Goal: Task Accomplishment & Management: Manage account settings

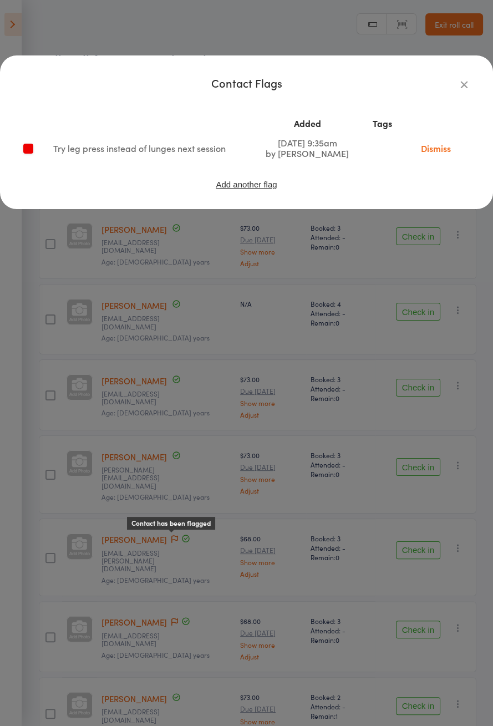
click at [395, 314] on div "Contact Flags Added Tags Try leg press instead of lunges next session Oct 10, 2…" at bounding box center [246, 363] width 493 height 726
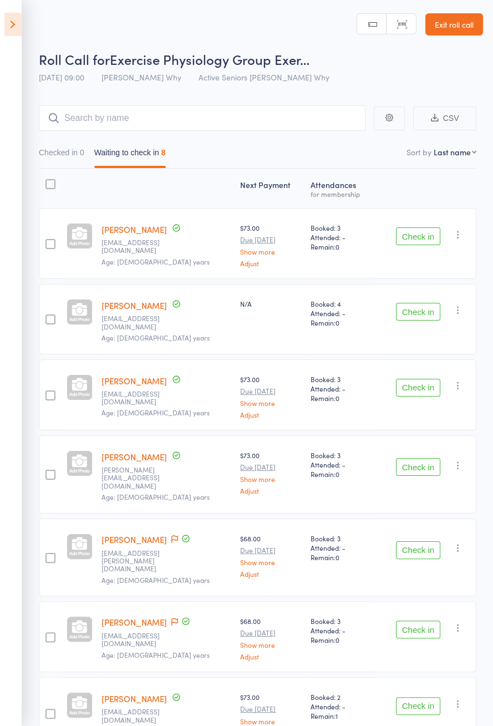
click at [413, 238] on button "Check in" at bounding box center [418, 237] width 44 height 18
click at [421, 303] on button "Check in" at bounding box center [418, 312] width 44 height 18
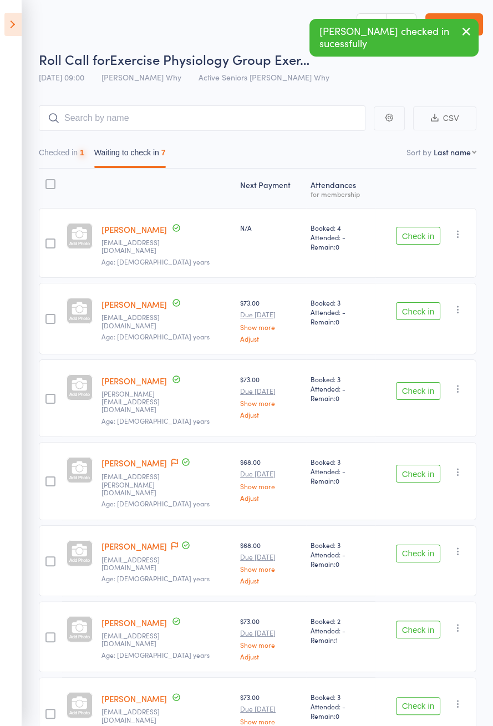
click at [425, 231] on button "Check in" at bounding box center [418, 236] width 44 height 18
click at [424, 302] on button "Check in" at bounding box center [418, 311] width 44 height 18
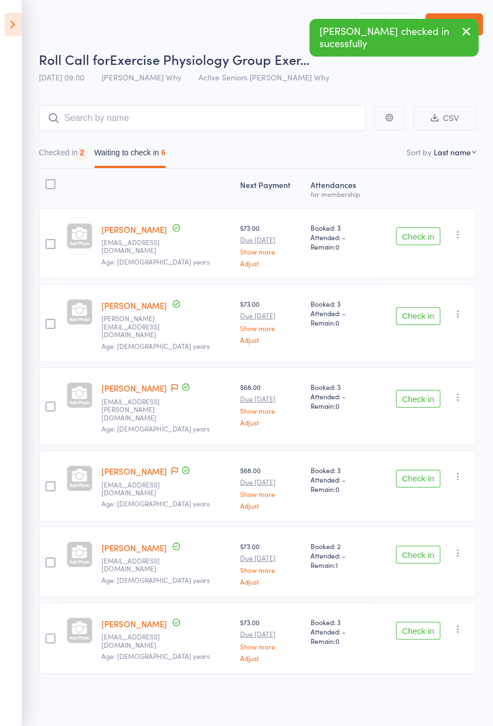
click at [424, 231] on button "Check in" at bounding box center [418, 237] width 44 height 18
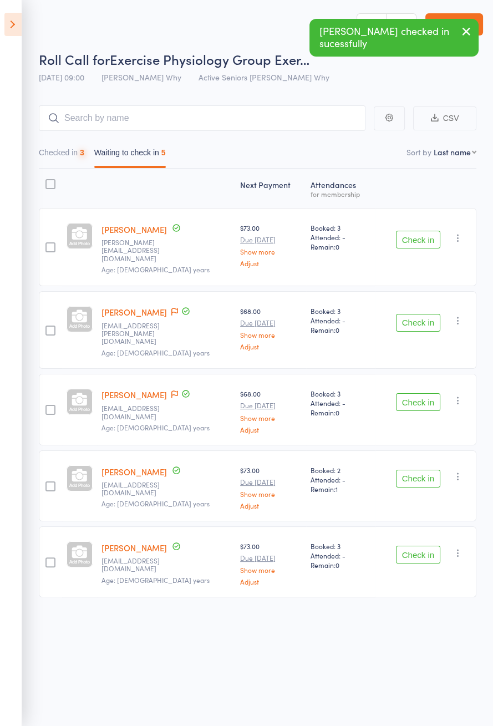
click at [424, 231] on button "Check in" at bounding box center [418, 240] width 44 height 18
click at [425, 314] on button "Check in" at bounding box center [418, 323] width 44 height 18
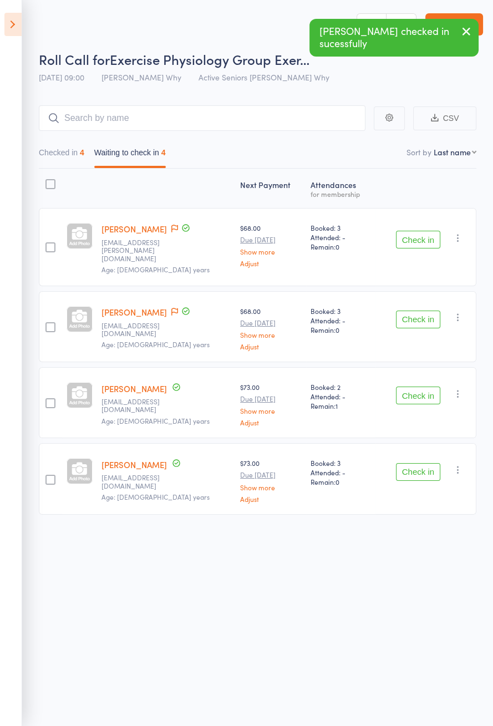
click at [428, 231] on button "Check in" at bounding box center [418, 240] width 44 height 18
click at [427, 291] on div "Check in Check in Send message Add Note Add Task Add Flag Remove Mark absent" at bounding box center [426, 326] width 101 height 71
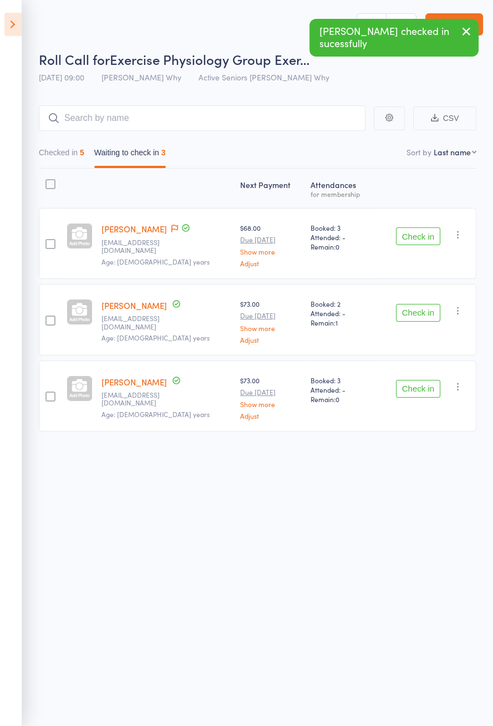
click at [429, 228] on button "Check in" at bounding box center [418, 237] width 44 height 18
click at [429, 220] on div "Check in Check in Send message Add Note Add Task Add Flag Remove Mark absent" at bounding box center [426, 243] width 101 height 71
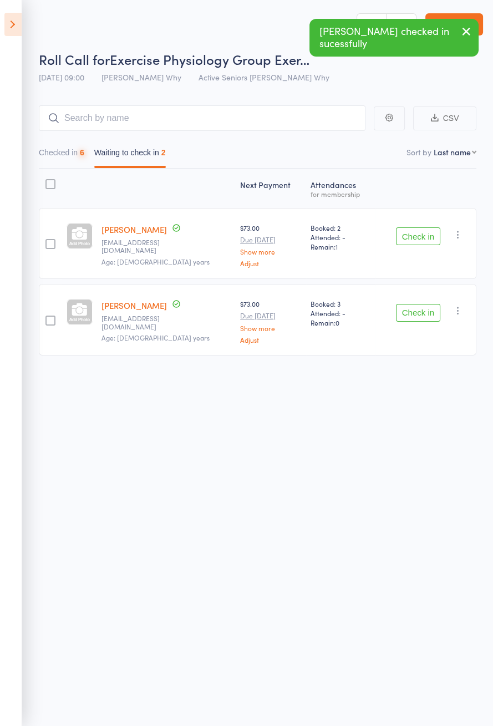
click at [426, 233] on button "Check in" at bounding box center [418, 237] width 44 height 18
click at [424, 233] on button "Check in" at bounding box center [418, 237] width 44 height 18
click at [420, 232] on button "Check in" at bounding box center [418, 237] width 44 height 18
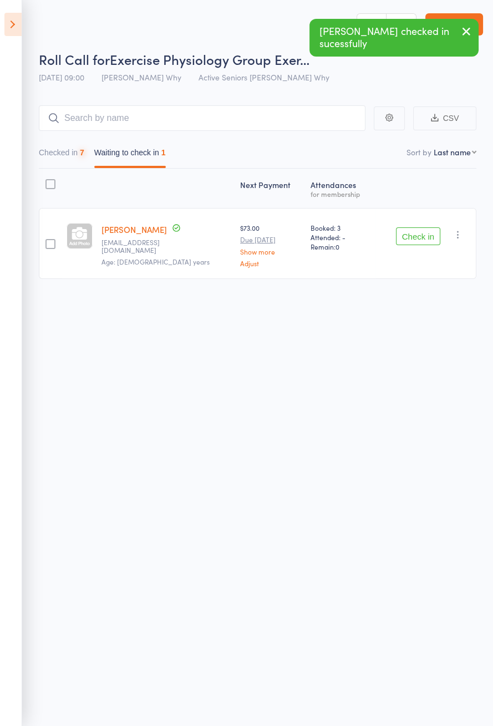
click at [416, 230] on button "Check in" at bounding box center [418, 237] width 44 height 18
click at [420, 238] on button "Check in" at bounding box center [418, 237] width 44 height 18
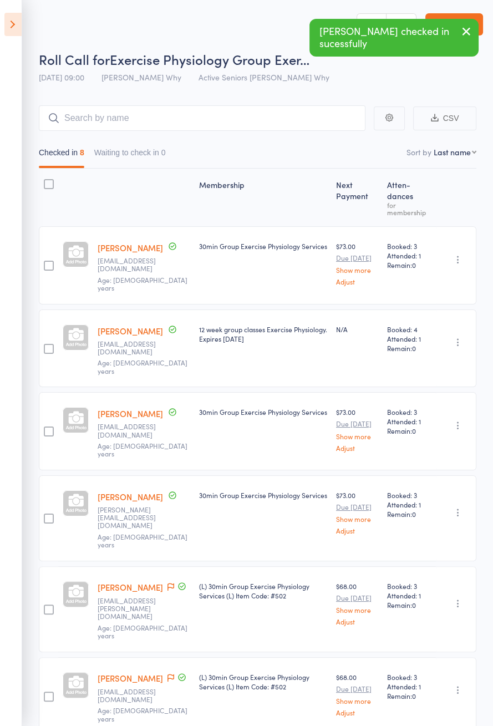
click at [9, 15] on icon at bounding box center [12, 24] width 17 height 23
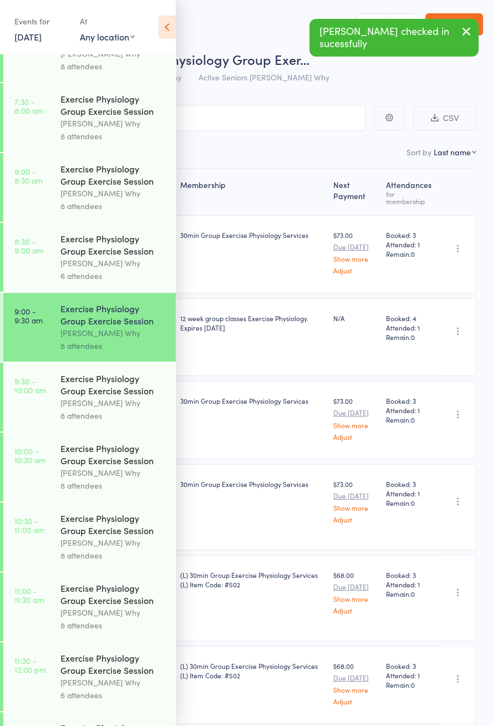
scroll to position [233, 0]
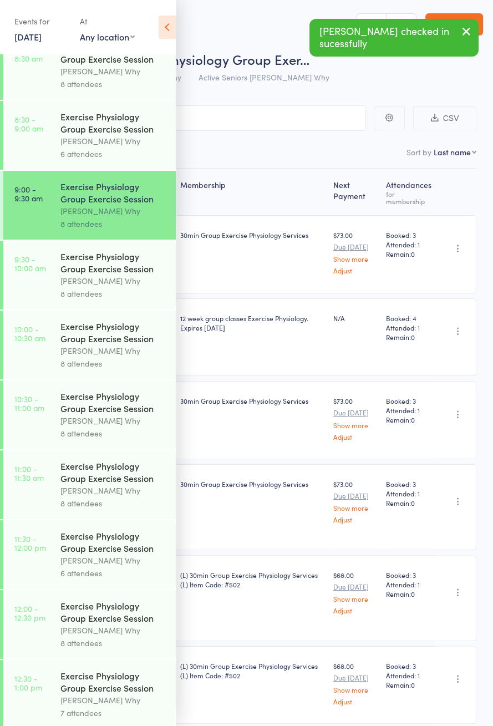
click at [77, 287] on div "[PERSON_NAME] Why" at bounding box center [113, 281] width 106 height 13
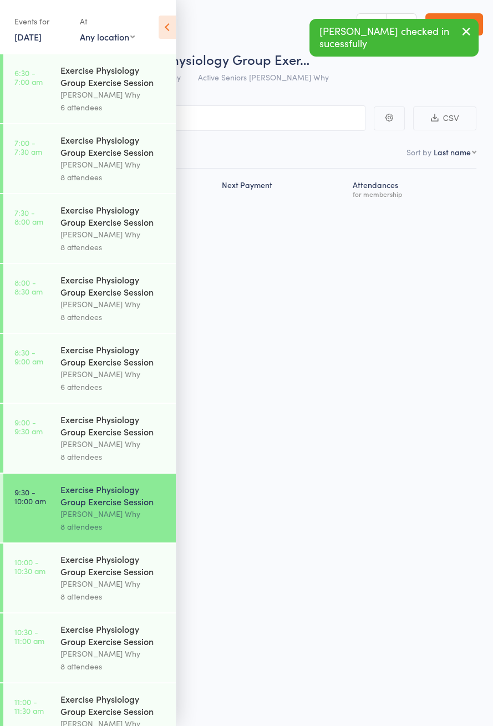
click at [174, 26] on icon at bounding box center [167, 27] width 17 height 23
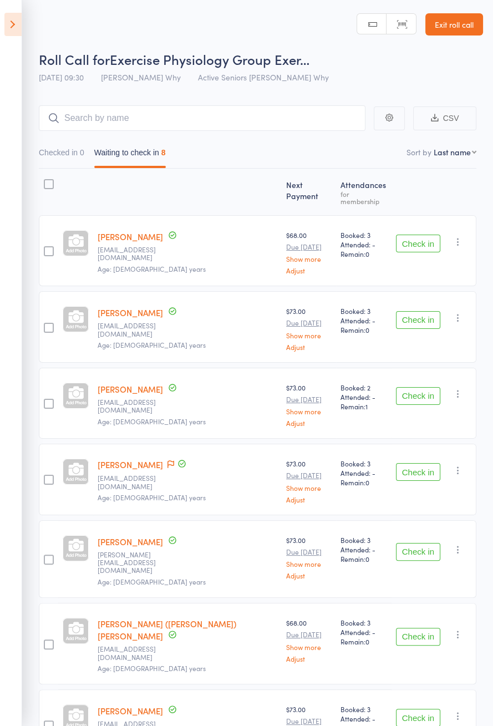
click at [425, 238] on button "Check in" at bounding box center [418, 244] width 44 height 18
click at [420, 238] on button "Check in" at bounding box center [418, 244] width 44 height 18
click at [420, 240] on button "Check in" at bounding box center [418, 244] width 44 height 18
click at [420, 237] on button "Check in" at bounding box center [418, 244] width 44 height 18
click at [423, 235] on button "Check in" at bounding box center [418, 244] width 44 height 18
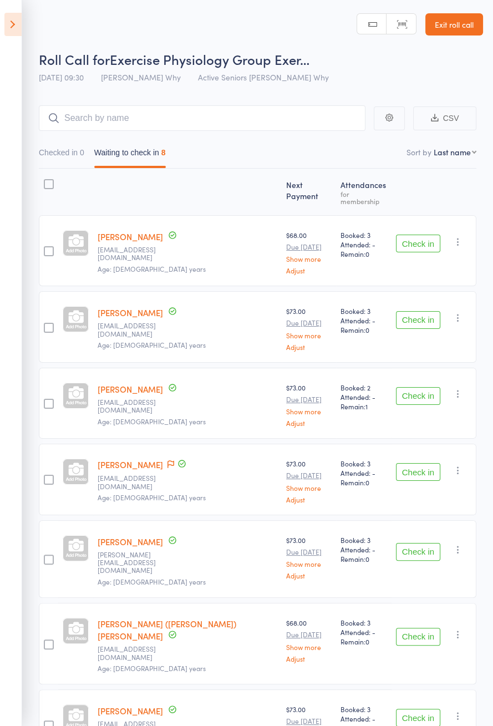
click at [420, 311] on button "Check in" at bounding box center [418, 320] width 44 height 18
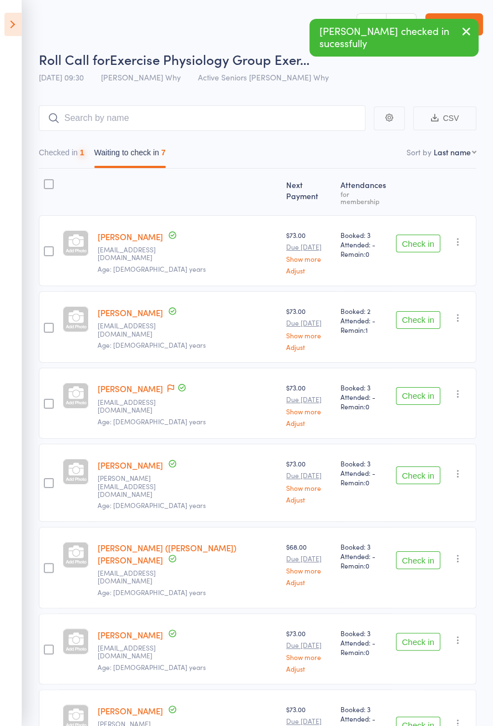
click at [421, 238] on button "Check in" at bounding box center [418, 244] width 44 height 18
click at [412, 238] on button "Check in" at bounding box center [418, 244] width 44 height 18
click at [412, 311] on button "Check in" at bounding box center [418, 320] width 44 height 18
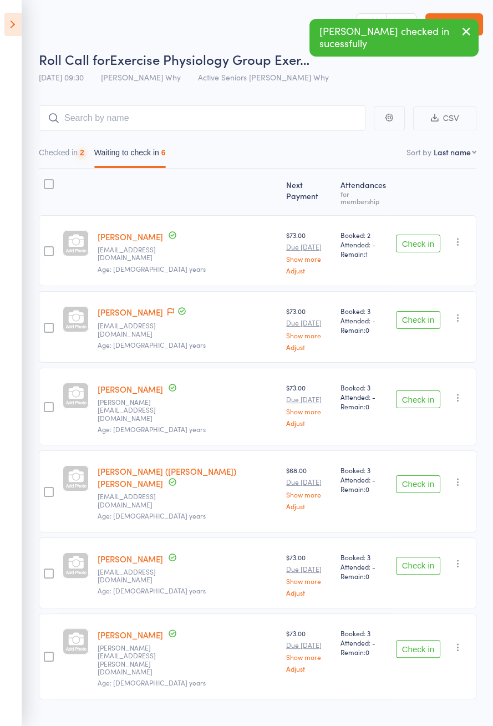
click at [411, 240] on button "Check in" at bounding box center [418, 244] width 44 height 18
click at [414, 311] on button "Check in" at bounding box center [418, 320] width 44 height 18
click at [415, 311] on button "Check in" at bounding box center [418, 320] width 44 height 18
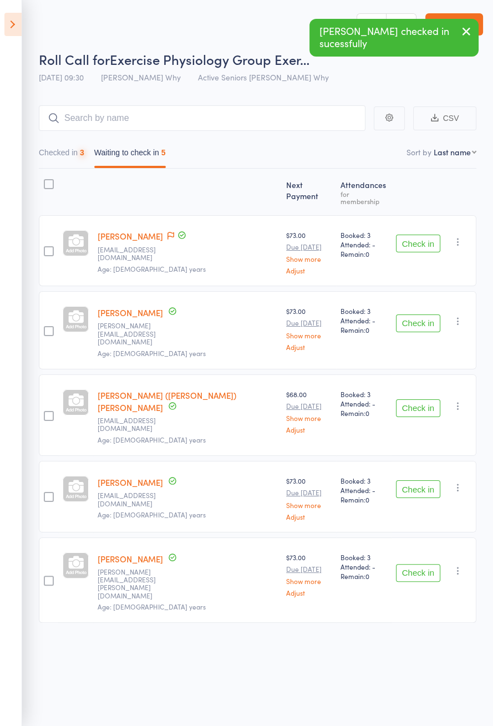
click at [414, 238] on button "Check in" at bounding box center [418, 244] width 44 height 18
click at [412, 238] on button "Check in" at bounding box center [418, 244] width 44 height 18
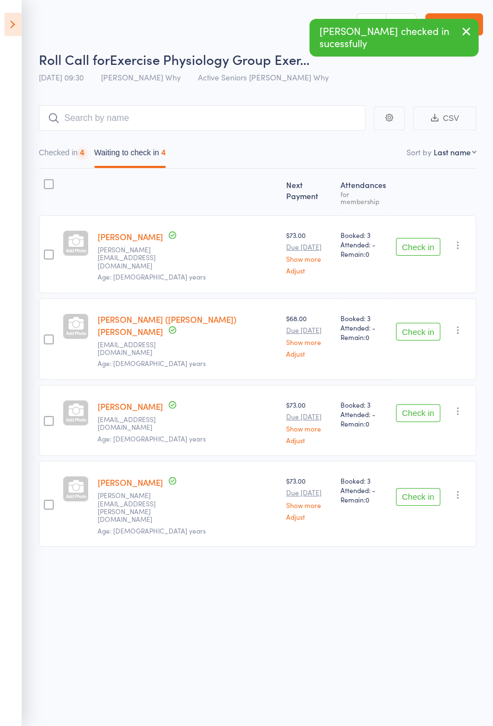
click at [411, 239] on button "Check in" at bounding box center [418, 247] width 44 height 18
click at [413, 239] on button "Check in" at bounding box center [418, 247] width 44 height 18
click at [415, 239] on button "Check in" at bounding box center [418, 247] width 44 height 18
click at [413, 323] on button "Check in" at bounding box center [418, 332] width 44 height 18
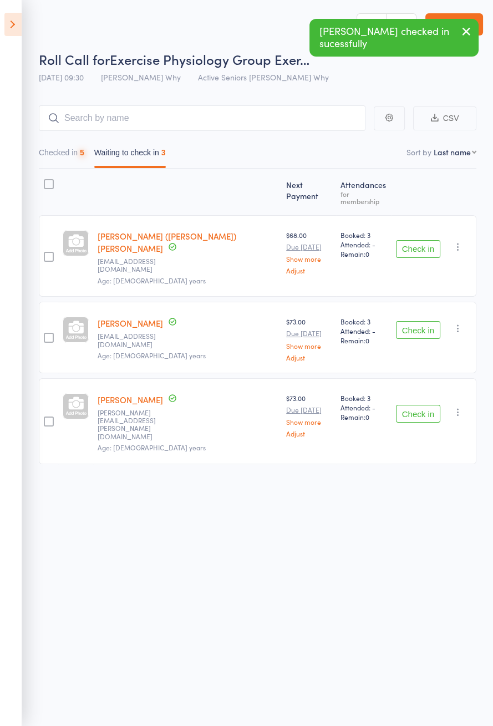
click at [415, 240] on button "Check in" at bounding box center [418, 249] width 44 height 18
click at [420, 240] on button "Check in" at bounding box center [418, 249] width 44 height 18
click at [420, 321] on button "Check in" at bounding box center [418, 330] width 44 height 18
click at [421, 321] on button "Check in" at bounding box center [418, 330] width 44 height 18
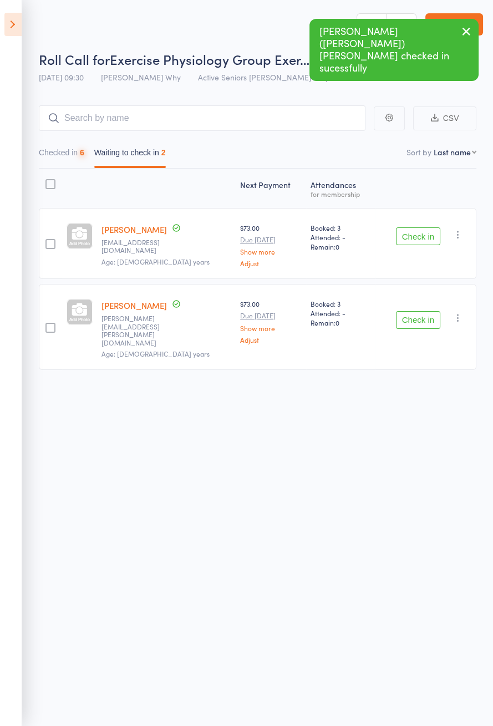
click at [422, 239] on button "Check in" at bounding box center [418, 237] width 44 height 18
click at [422, 311] on button "Check in" at bounding box center [418, 320] width 44 height 18
click at [423, 311] on button "Check in" at bounding box center [418, 320] width 44 height 18
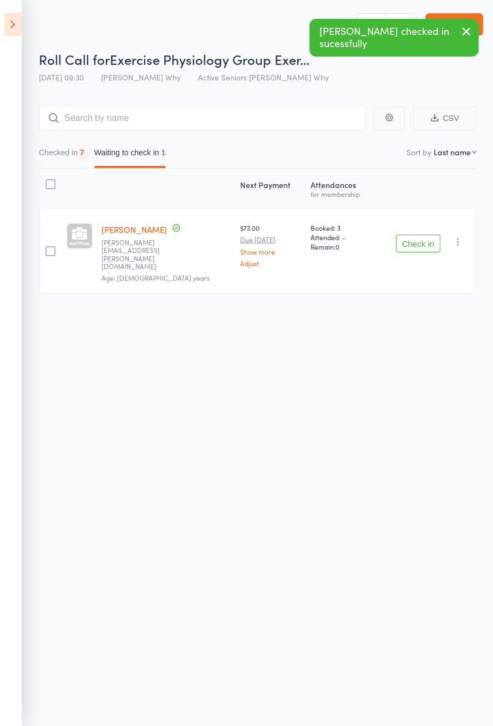
click at [424, 238] on button "Check in" at bounding box center [418, 244] width 44 height 18
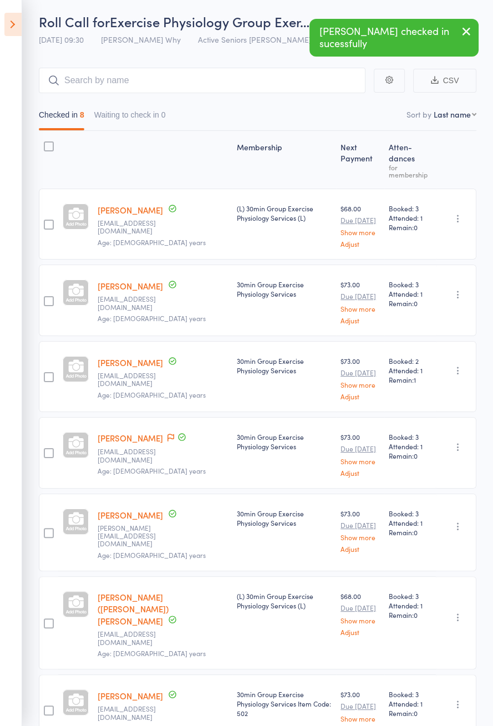
scroll to position [88, 0]
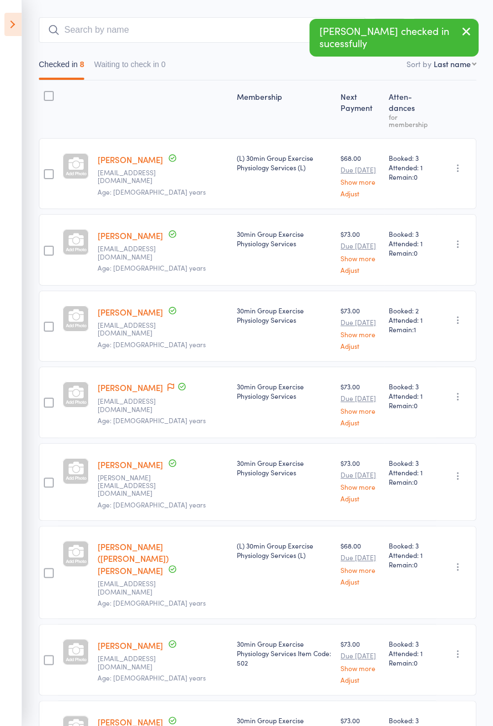
click at [168, 383] on icon at bounding box center [171, 387] width 7 height 8
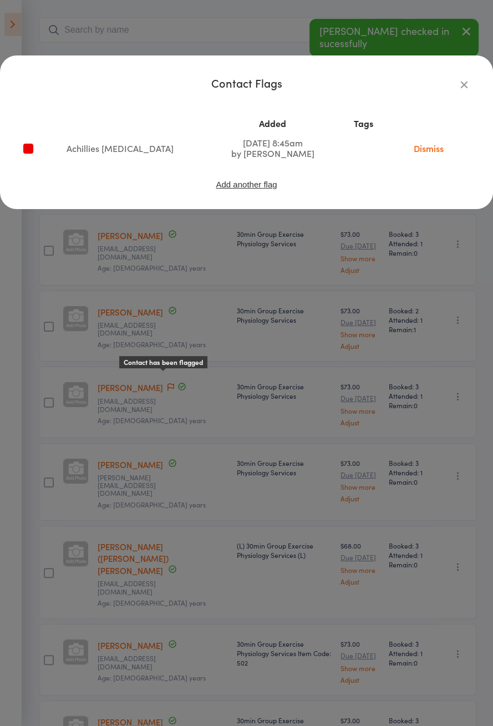
click at [308, 577] on div "Contact Flags Added Tags Achillies tendinopathy Aug 23, 2025 8:45am by Emma Coo…" at bounding box center [246, 363] width 493 height 726
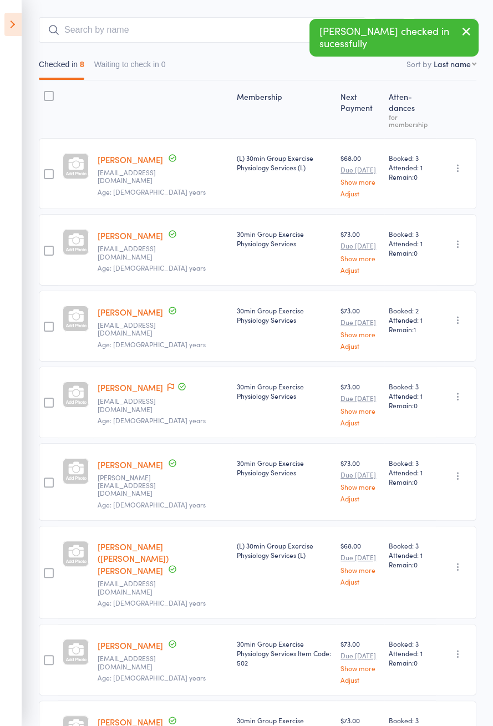
click at [9, 22] on icon at bounding box center [12, 24] width 17 height 23
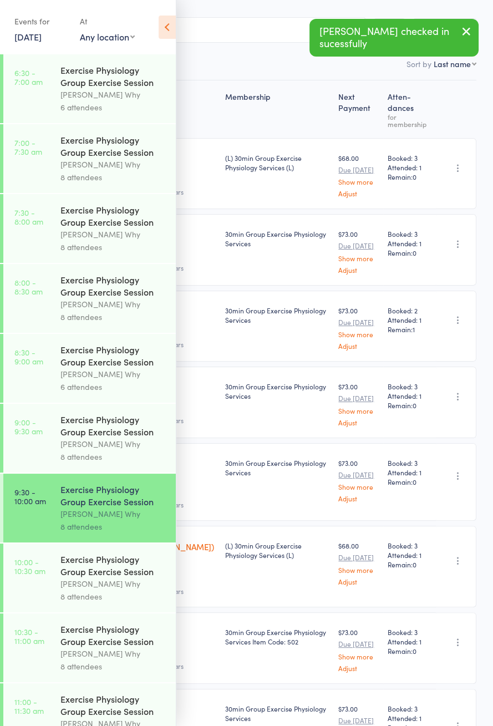
click at [88, 578] on div "Exercise Physiology Group Exercise Session" at bounding box center [113, 565] width 106 height 24
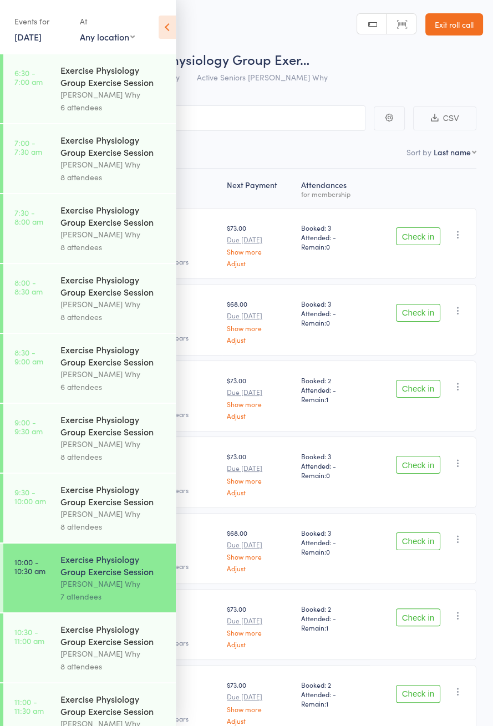
click at [163, 32] on icon at bounding box center [167, 27] width 17 height 23
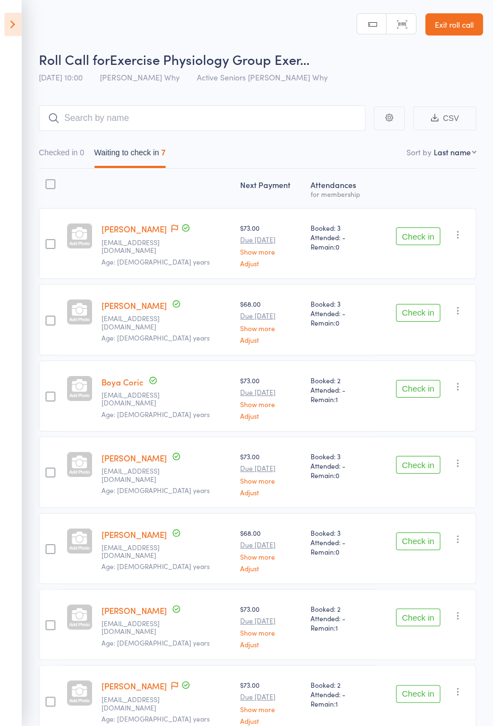
scroll to position [2, 0]
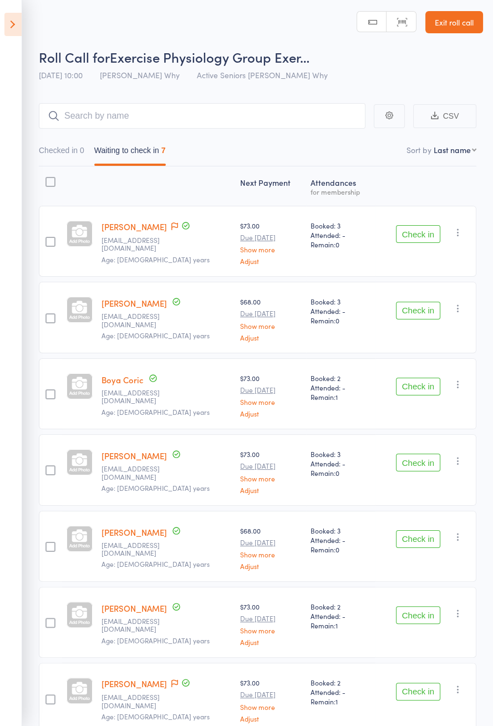
click at [171, 224] on icon at bounding box center [174, 227] width 7 height 8
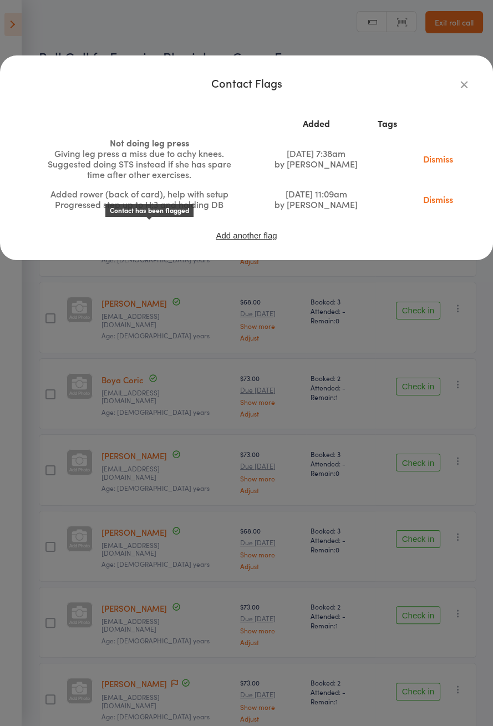
click at [156, 344] on div "Contact Flags Added Tags Not doing leg press Giving leg press a miss due to ach…" at bounding box center [246, 363] width 493 height 726
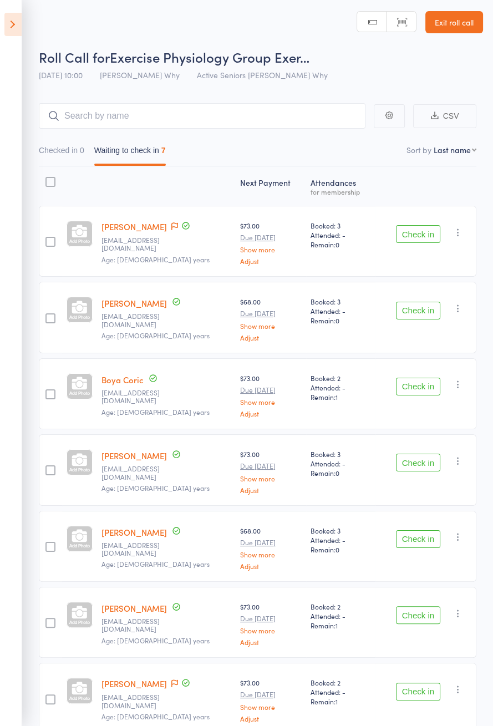
scroll to position [0, 0]
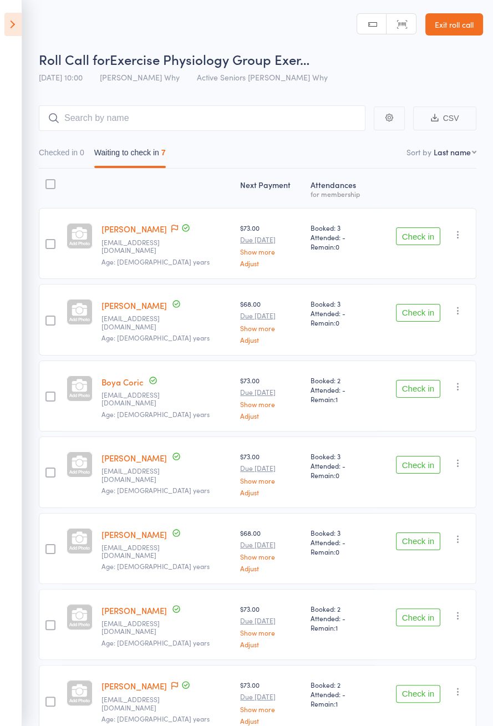
click at [17, 26] on icon at bounding box center [12, 24] width 17 height 23
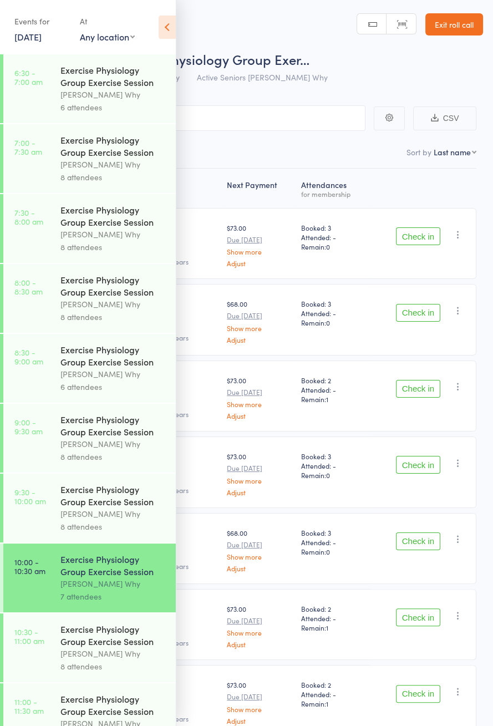
click at [24, 37] on link "13 Oct, 2025" at bounding box center [27, 37] width 27 height 12
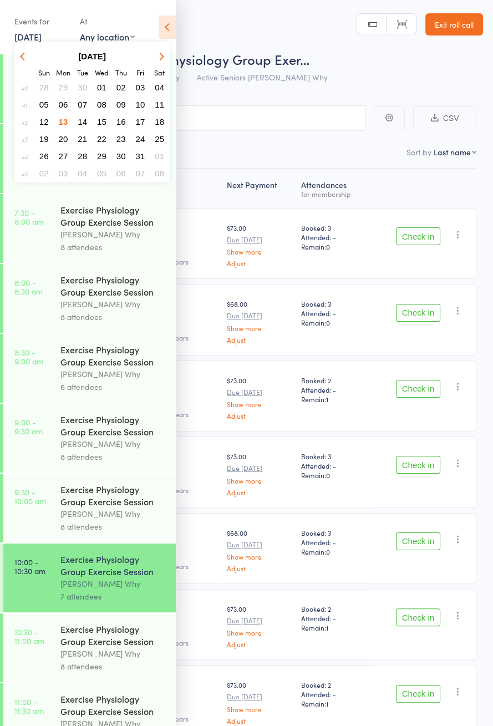
click at [84, 138] on span "21" at bounding box center [82, 138] width 9 height 9
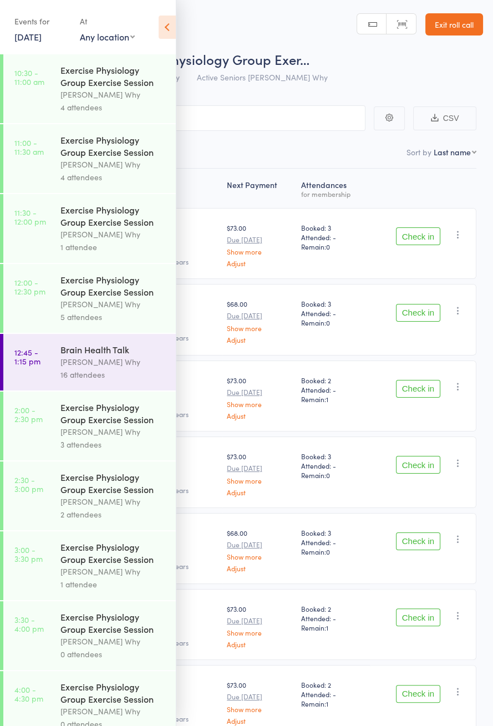
scroll to position [558, 0]
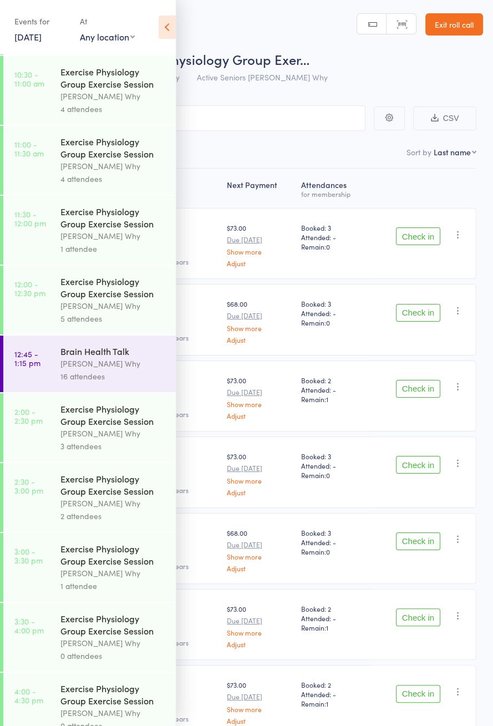
click at [56, 372] on link "12:45 - 1:15 pm Brain Health Talk Dee Why 16 attendees" at bounding box center [89, 364] width 173 height 57
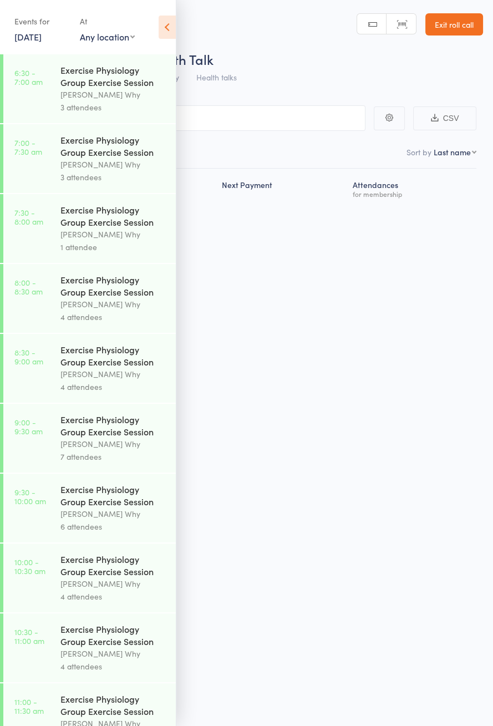
click at [170, 22] on icon at bounding box center [167, 27] width 17 height 23
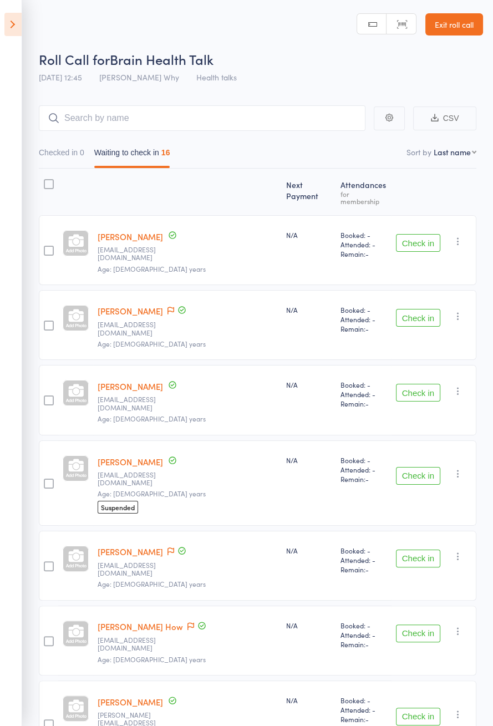
click at [13, 24] on icon at bounding box center [12, 24] width 17 height 23
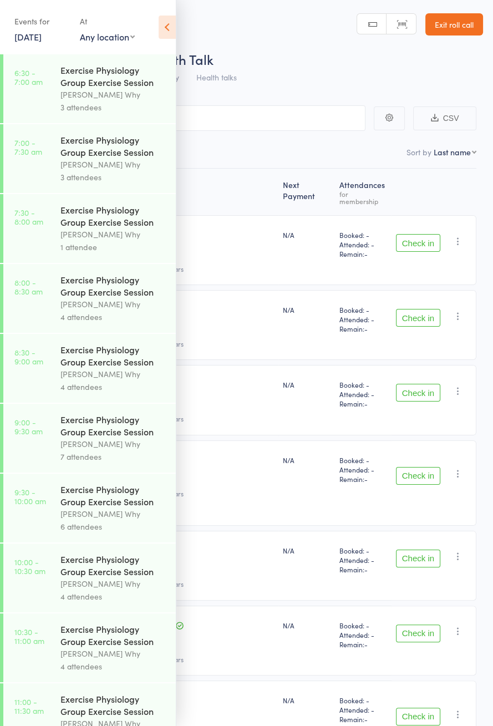
click at [24, 33] on link "21 Oct, 2025" at bounding box center [27, 37] width 27 height 12
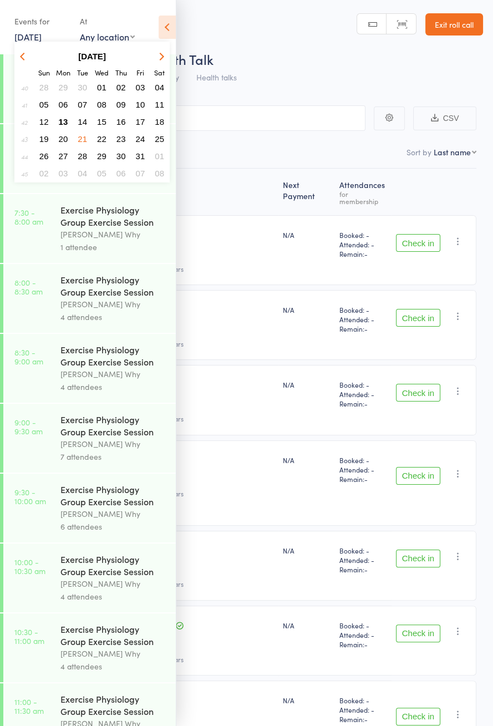
click at [65, 119] on span "13" at bounding box center [63, 121] width 9 height 9
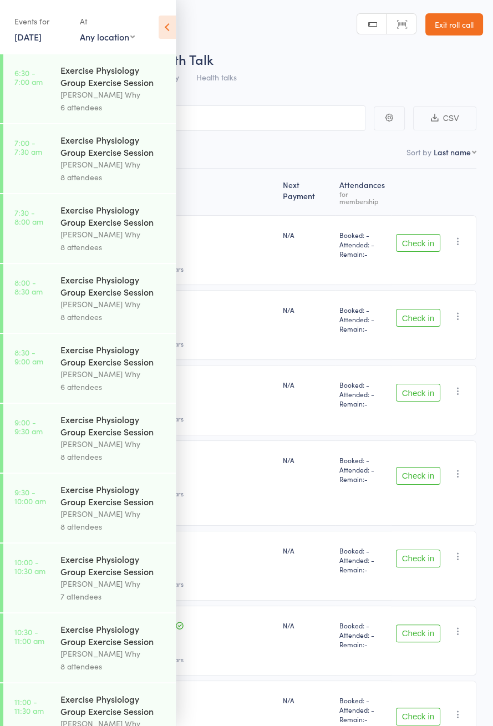
click at [170, 33] on icon at bounding box center [167, 27] width 17 height 23
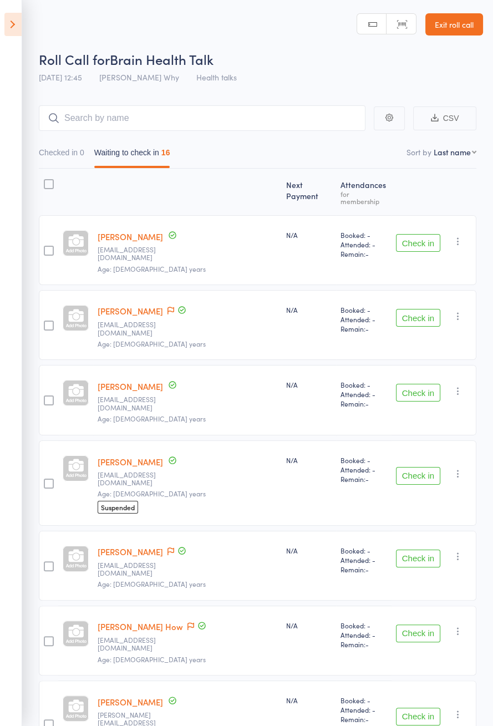
click at [8, 24] on icon at bounding box center [12, 24] width 17 height 23
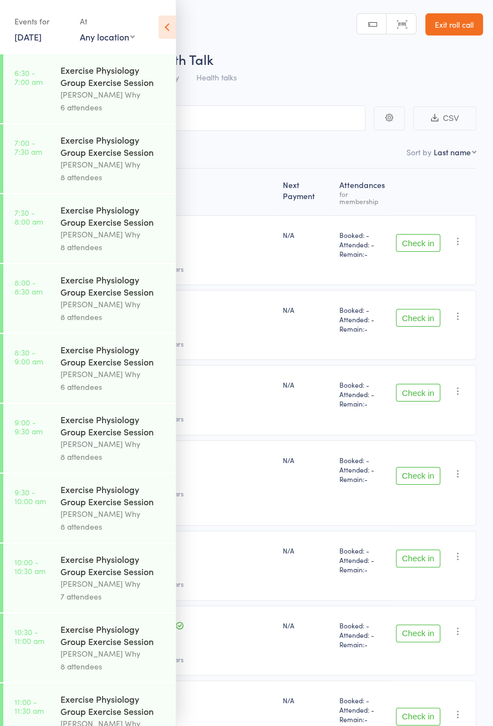
click at [24, 33] on link "13 Oct, 2025" at bounding box center [27, 37] width 27 height 12
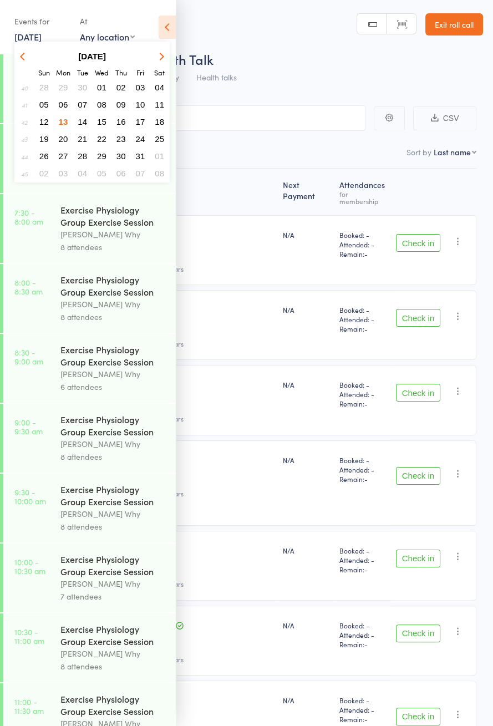
click at [161, 28] on icon at bounding box center [167, 27] width 17 height 23
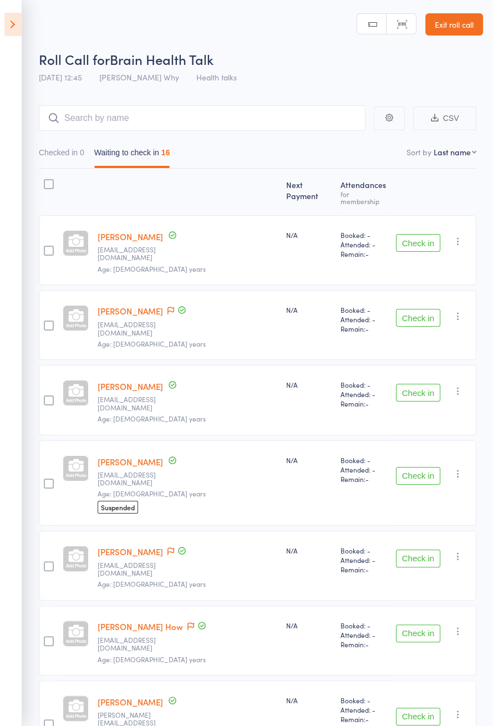
click at [16, 16] on icon at bounding box center [12, 24] width 17 height 23
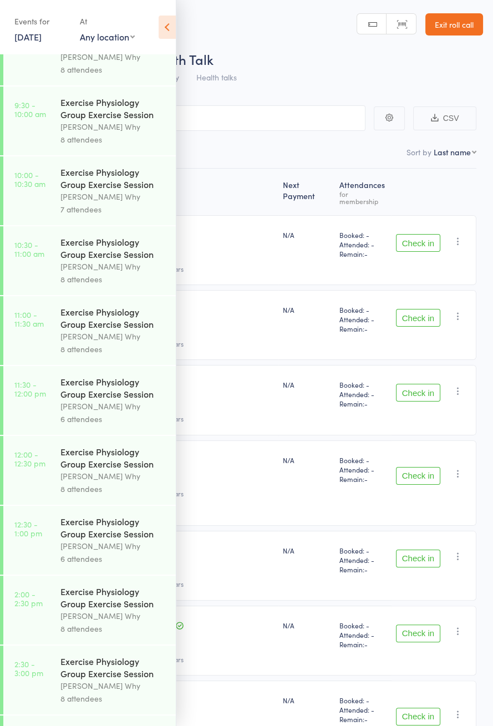
scroll to position [385, 0]
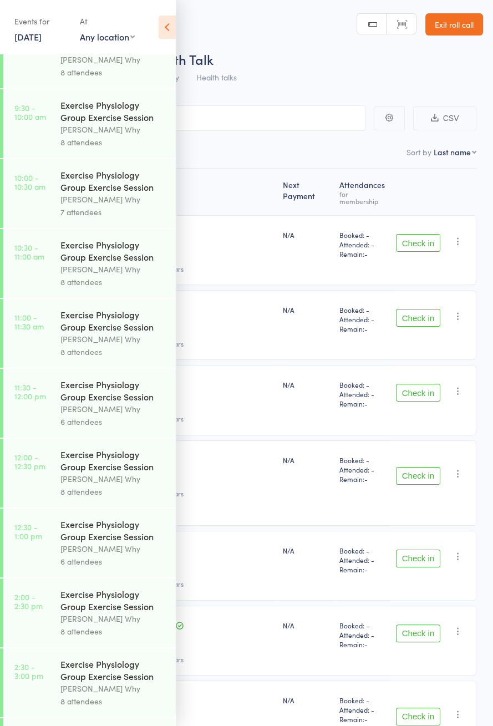
click at [81, 193] on div "Exercise Physiology Group Exercise Session" at bounding box center [113, 181] width 106 height 24
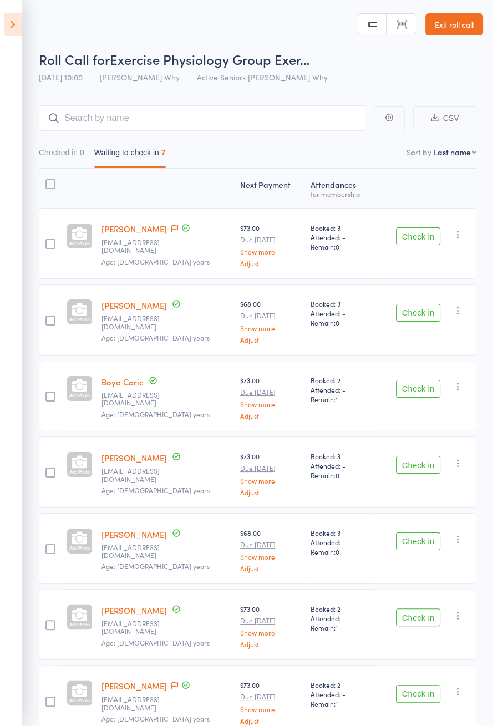
click at [432, 235] on button "Check in" at bounding box center [418, 237] width 44 height 18
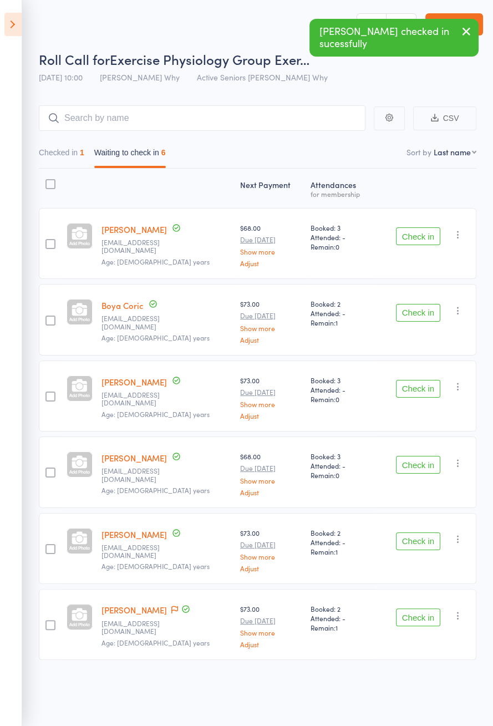
click at [433, 238] on button "Check in" at bounding box center [418, 237] width 44 height 18
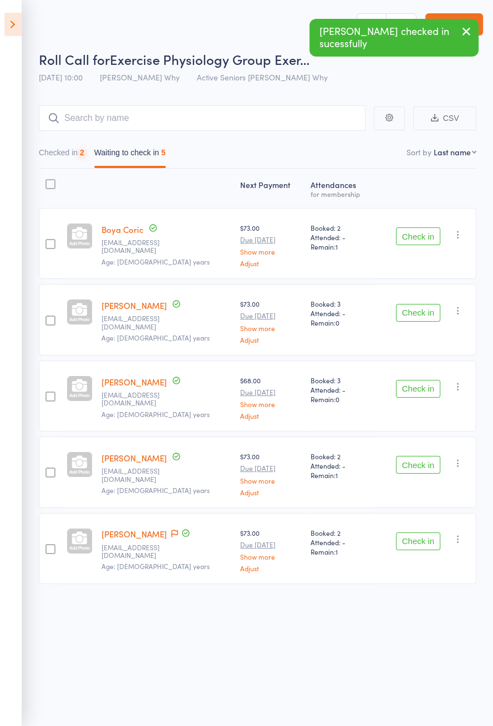
click at [432, 235] on button "Check in" at bounding box center [418, 237] width 44 height 18
click at [431, 304] on button "Check in" at bounding box center [418, 313] width 44 height 18
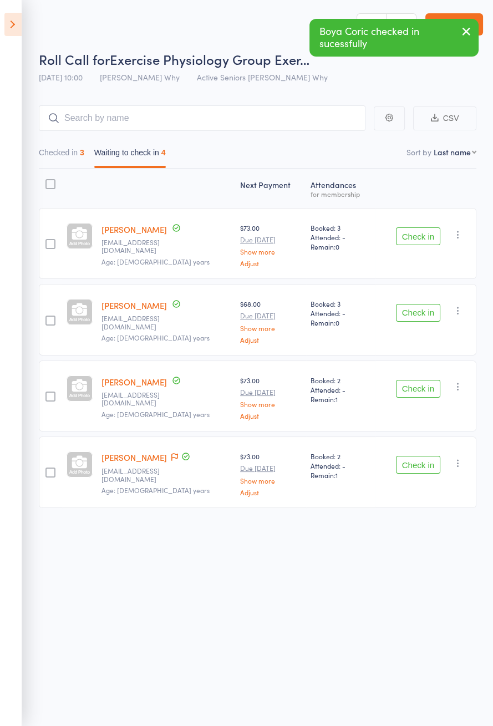
click at [434, 233] on button "Check in" at bounding box center [418, 237] width 44 height 18
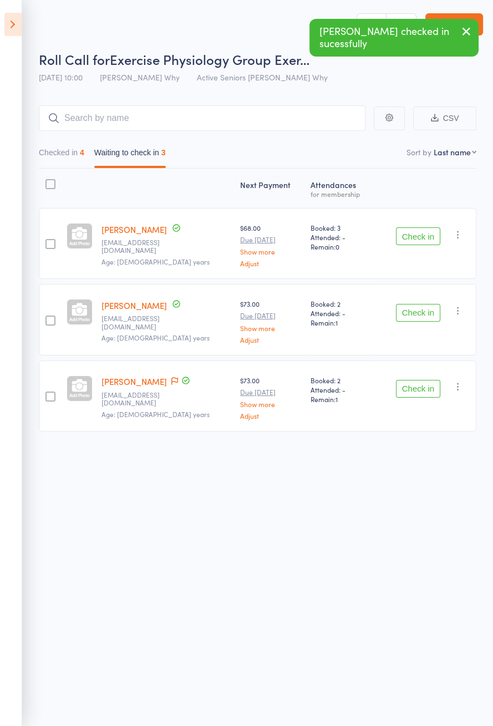
click at [433, 232] on button "Check in" at bounding box center [418, 237] width 44 height 18
click at [430, 232] on button "Check in" at bounding box center [418, 237] width 44 height 18
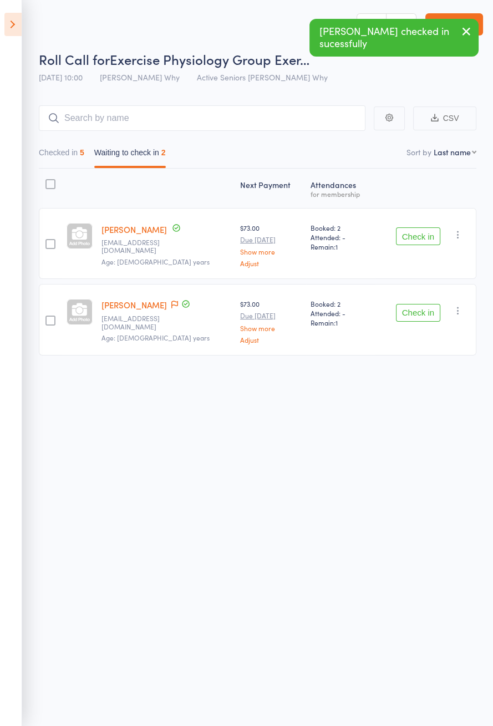
click at [171, 301] on icon at bounding box center [174, 305] width 7 height 8
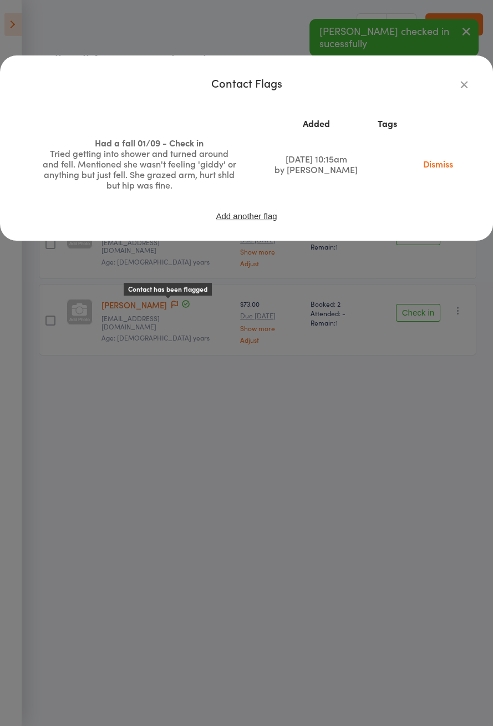
click at [97, 447] on div "Contact Flags Added Tags Had a fall 01/09 - Check in Tried getting into shower …" at bounding box center [246, 363] width 493 height 726
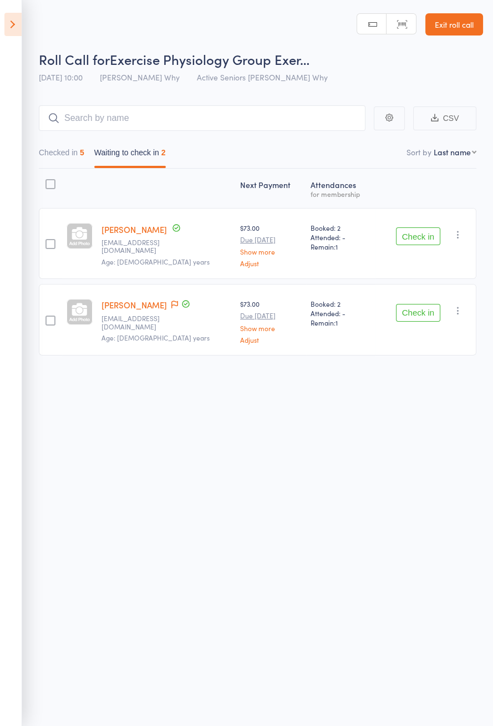
click at [124, 543] on div "Roll Call for Exercise Physiology Group Exer… 13 Oct 10:00 Dee Why Active Senio…" at bounding box center [246, 363] width 493 height 726
click at [420, 234] on button "Check in" at bounding box center [418, 237] width 44 height 18
click at [425, 231] on button "Check in" at bounding box center [418, 237] width 44 height 18
click at [424, 304] on button "Check in" at bounding box center [418, 313] width 44 height 18
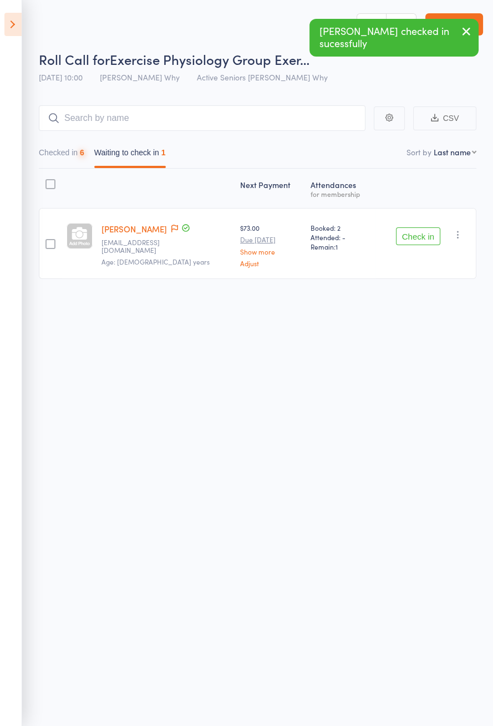
click at [423, 228] on button "Check in" at bounding box center [418, 237] width 44 height 18
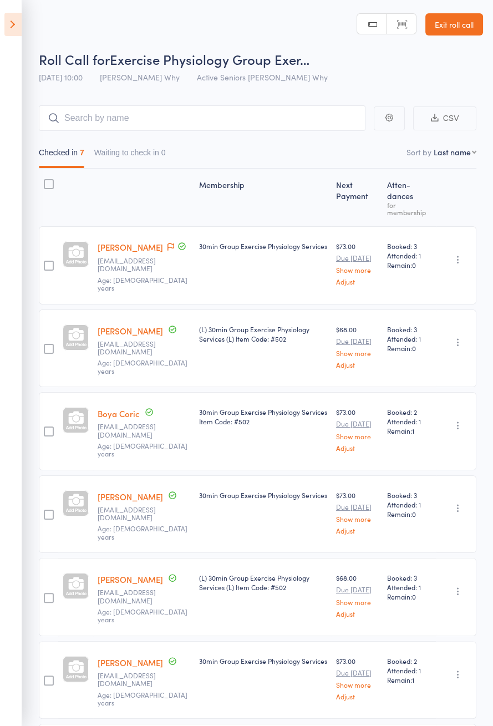
click at [11, 20] on icon at bounding box center [12, 24] width 17 height 23
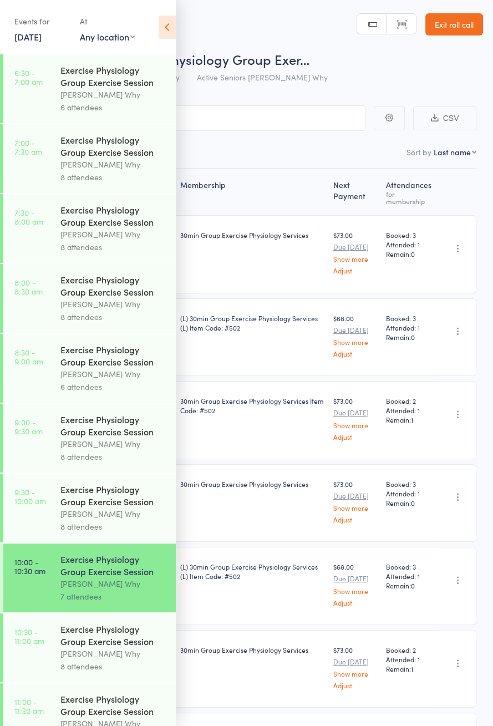
click at [174, 28] on icon at bounding box center [167, 27] width 17 height 23
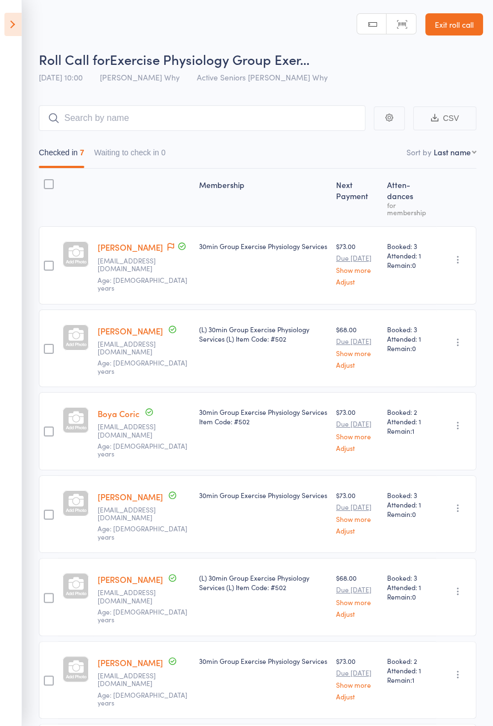
click at [9, 14] on icon at bounding box center [12, 24] width 17 height 23
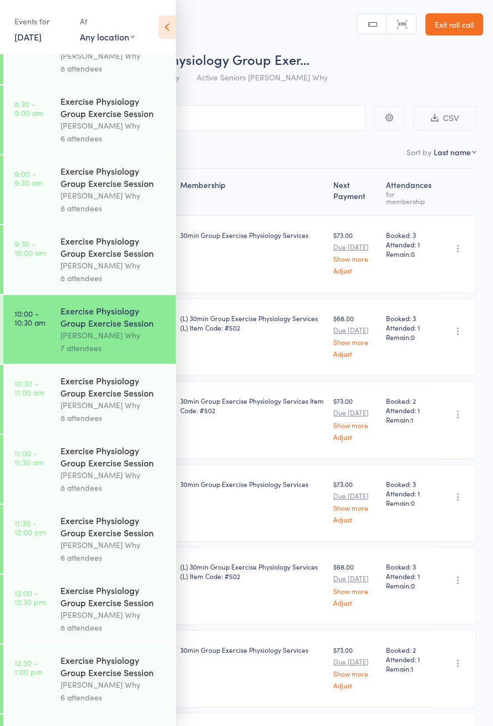
scroll to position [304, 0]
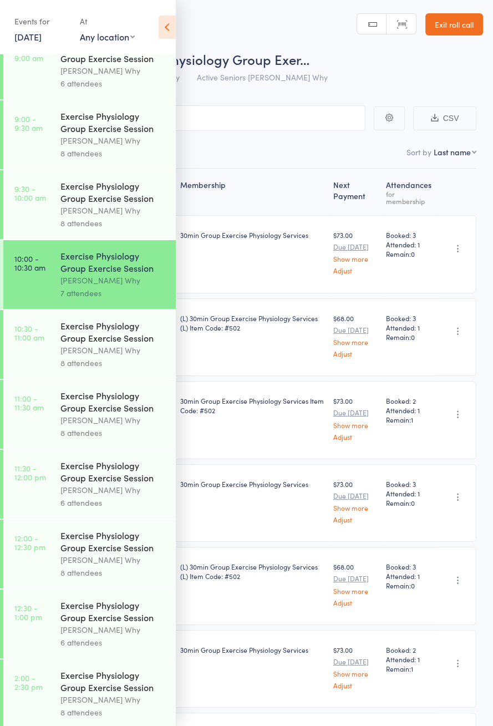
click at [52, 360] on link "10:30 - 11:00 am Exercise Physiology Group Exercise Session Dee Why 8 attendees" at bounding box center [89, 344] width 173 height 69
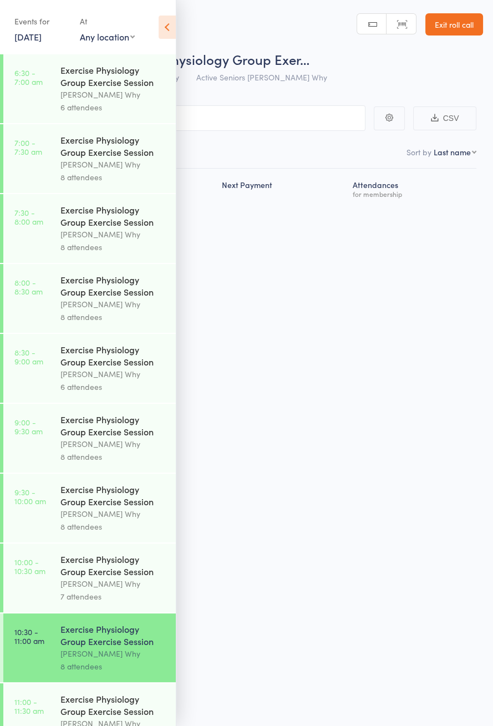
click at [161, 32] on icon at bounding box center [167, 27] width 17 height 23
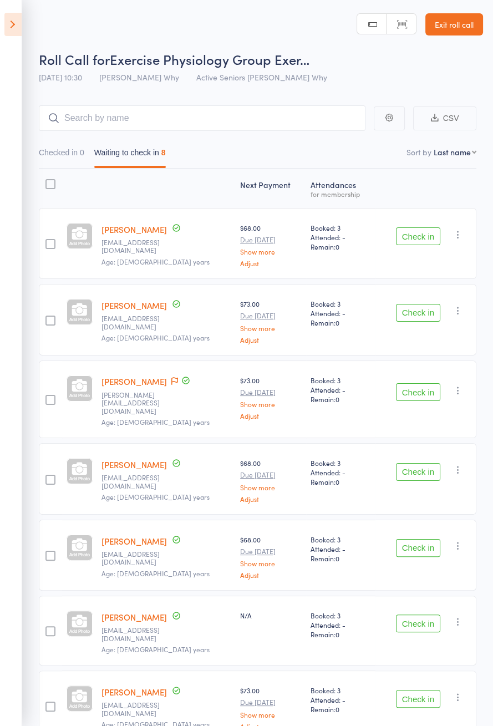
click at [9, 27] on icon at bounding box center [12, 24] width 17 height 23
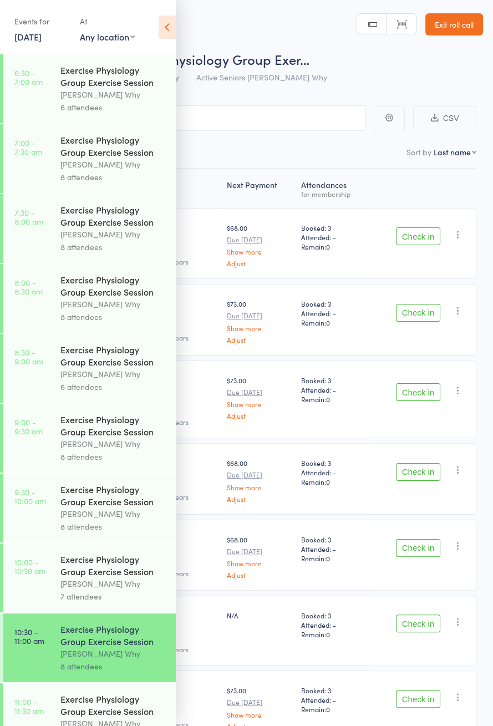
click at [90, 575] on div "Exercise Physiology Group Exercise Session" at bounding box center [113, 565] width 106 height 24
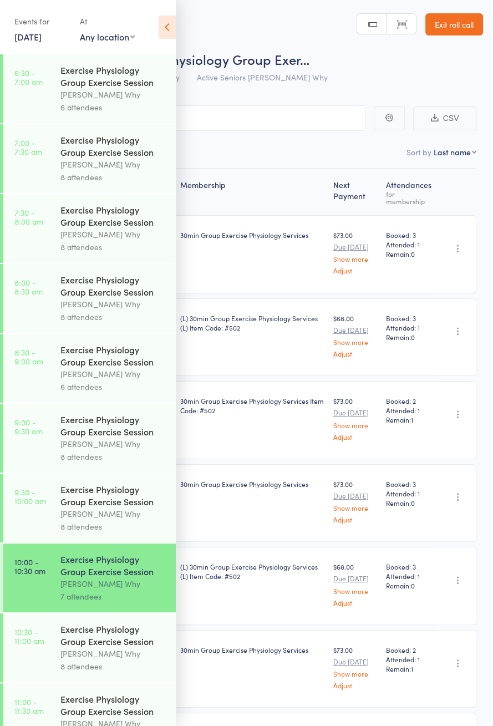
click at [166, 24] on icon at bounding box center [167, 27] width 17 height 23
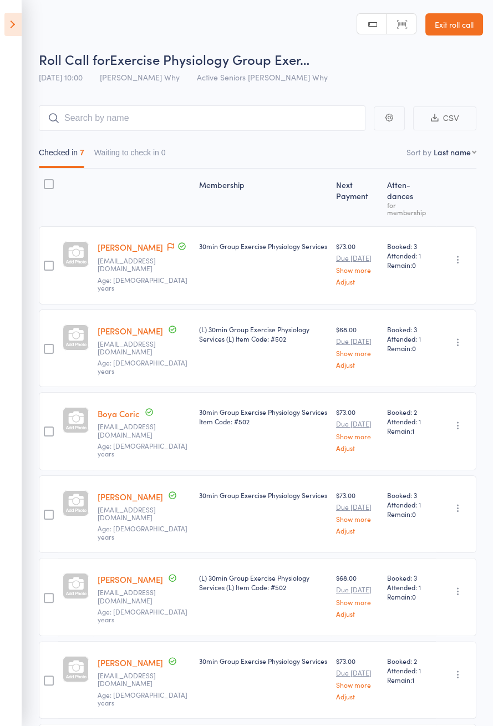
scroll to position [12, 0]
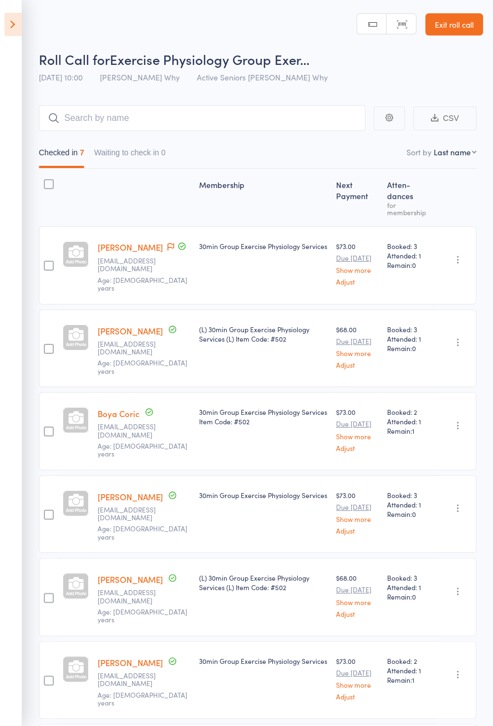
click at [8, 27] on icon at bounding box center [12, 24] width 17 height 23
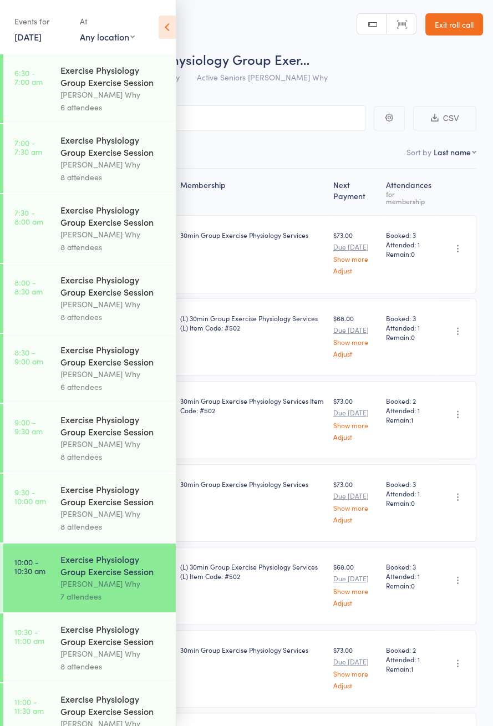
click at [130, 648] on div "Exercise Physiology Group Exercise Session" at bounding box center [113, 635] width 106 height 24
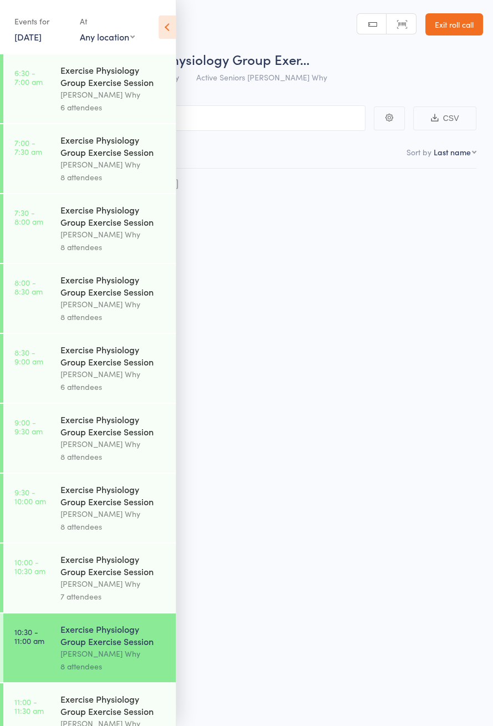
click at [173, 36] on icon at bounding box center [167, 27] width 17 height 23
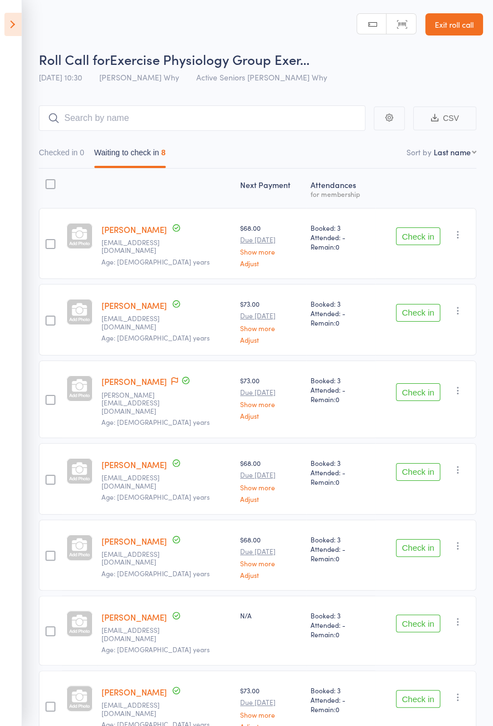
click at [178, 383] on span at bounding box center [174, 381] width 7 height 11
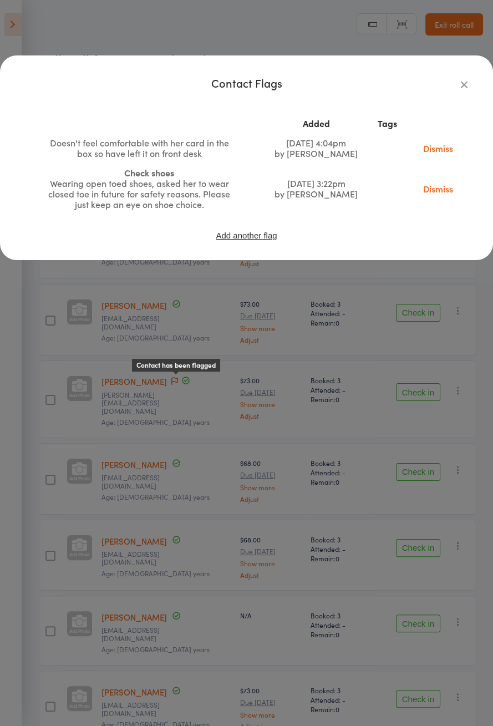
click at [469, 85] on icon "button" at bounding box center [464, 84] width 12 height 12
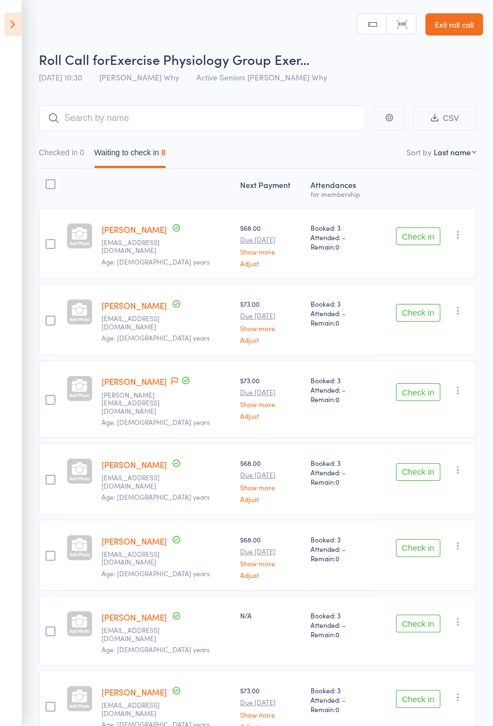
click at [426, 387] on button "Check in" at bounding box center [418, 392] width 44 height 18
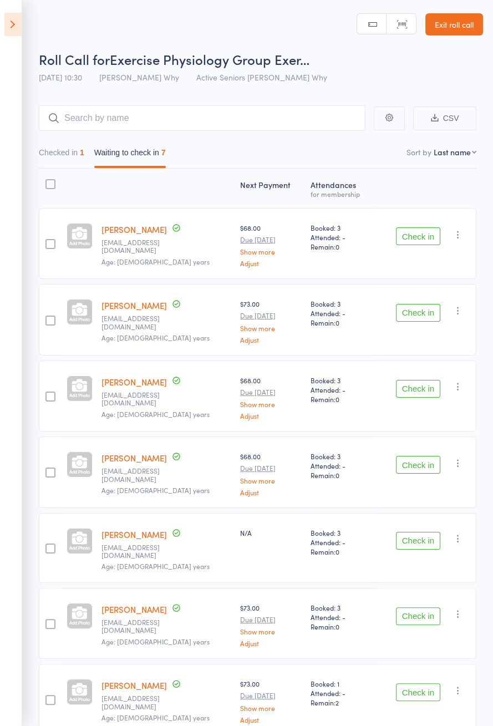
click at [414, 240] on button "Check in" at bounding box center [418, 237] width 44 height 18
click at [424, 304] on button "Check in" at bounding box center [418, 313] width 44 height 18
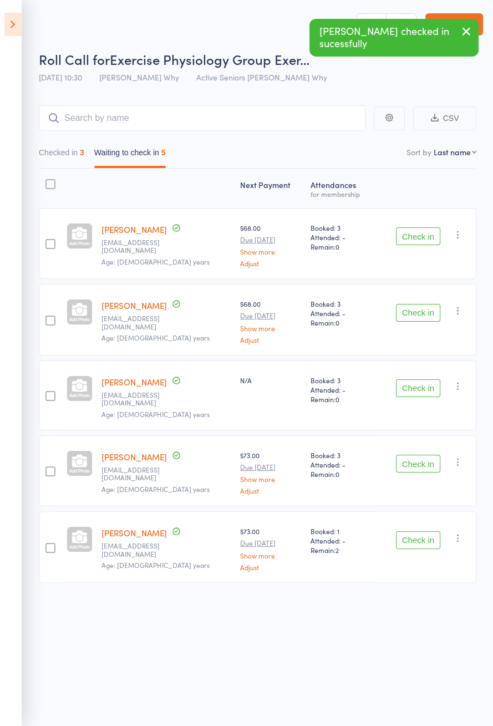
click at [427, 455] on button "Check in" at bounding box center [418, 464] width 44 height 18
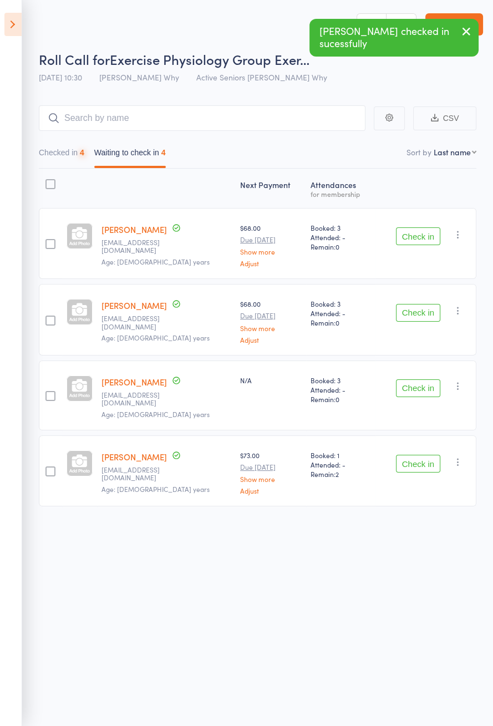
click at [425, 456] on button "Check in" at bounding box center [418, 464] width 44 height 18
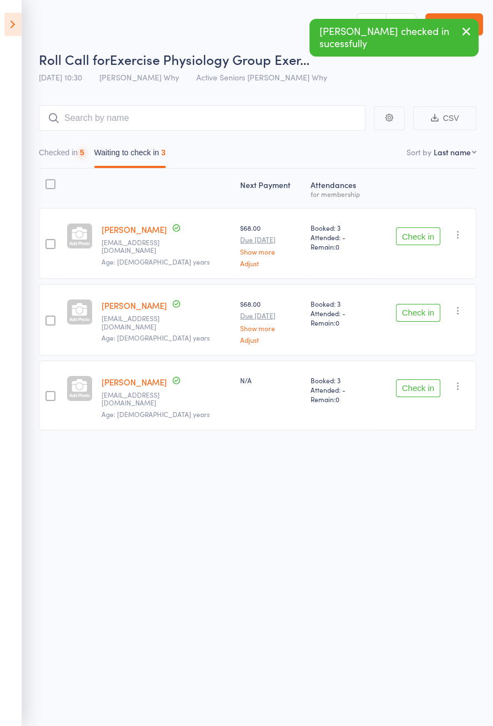
click at [430, 328] on div "Check in Check in Send message Add Note Add Task Add Flag Remove Mark absent" at bounding box center [426, 319] width 101 height 71
click at [430, 315] on button "Check in" at bounding box center [418, 313] width 44 height 18
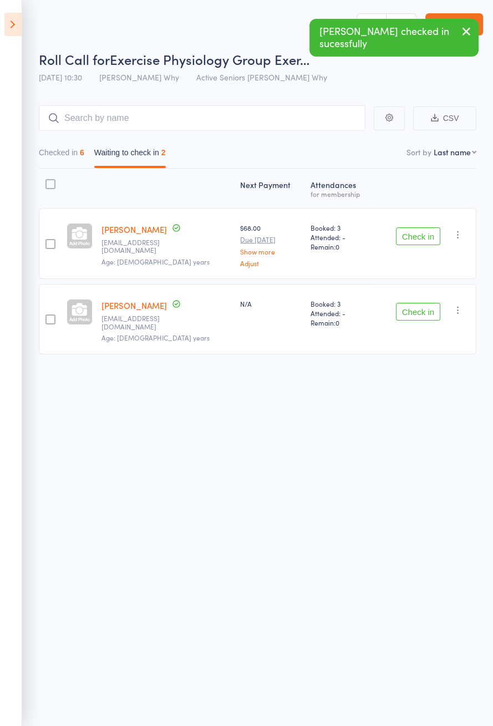
click at [408, 231] on button "Check in" at bounding box center [418, 237] width 44 height 18
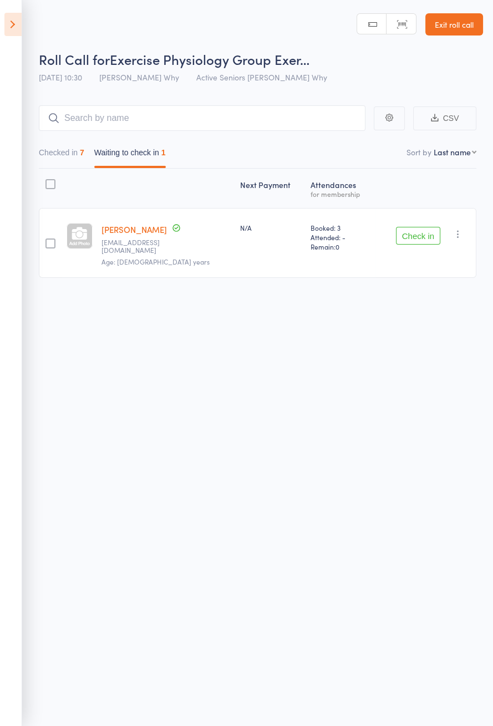
click at [457, 25] on link "Exit roll call" at bounding box center [455, 24] width 58 height 22
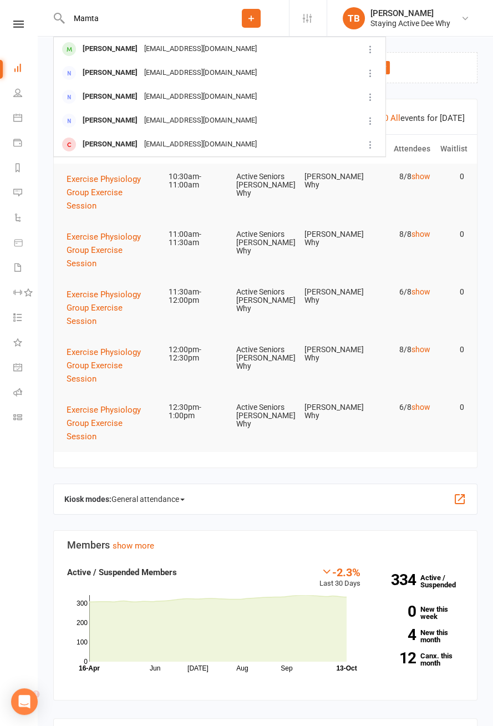
type input "Mamta"
click at [77, 54] on div at bounding box center [69, 49] width 21 height 18
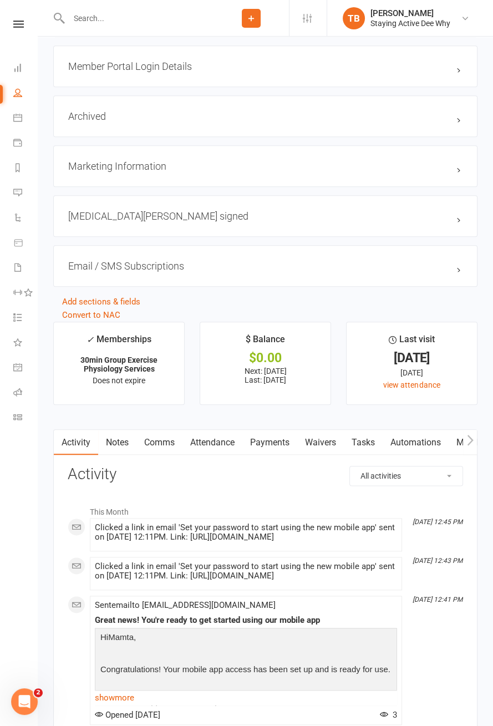
scroll to position [1200, 0]
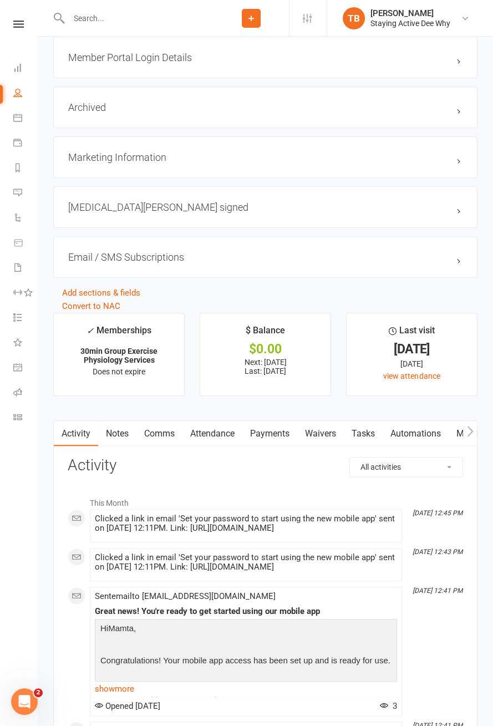
click at [219, 433] on link "Attendance" at bounding box center [213, 434] width 60 height 26
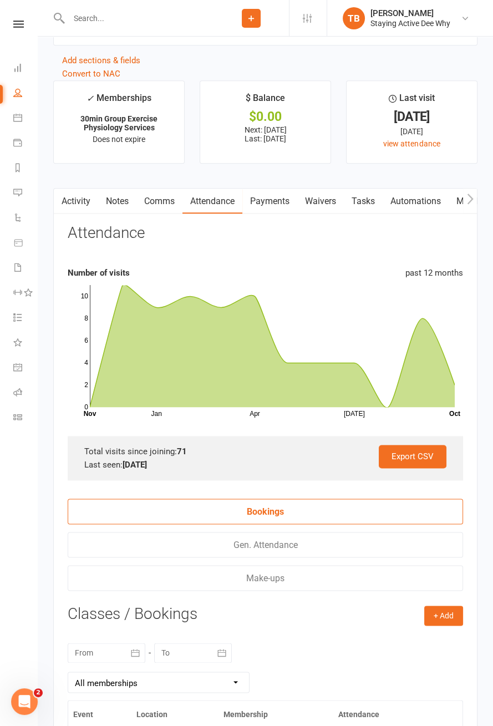
scroll to position [1433, 0]
click at [276, 201] on link "Payments" at bounding box center [270, 202] width 55 height 26
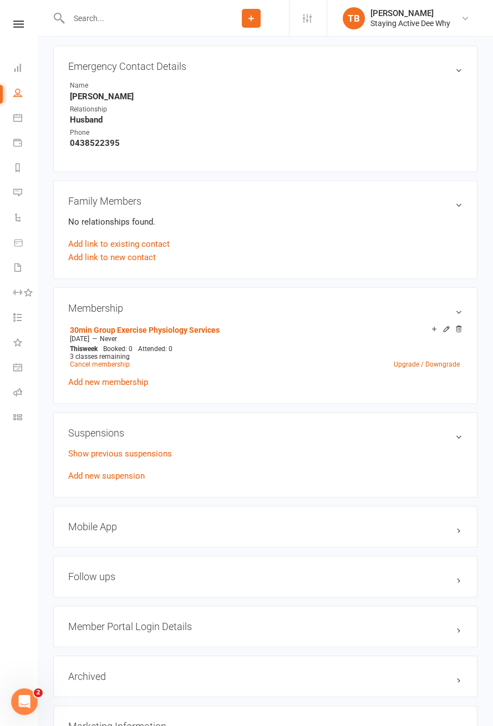
scroll to position [633, 0]
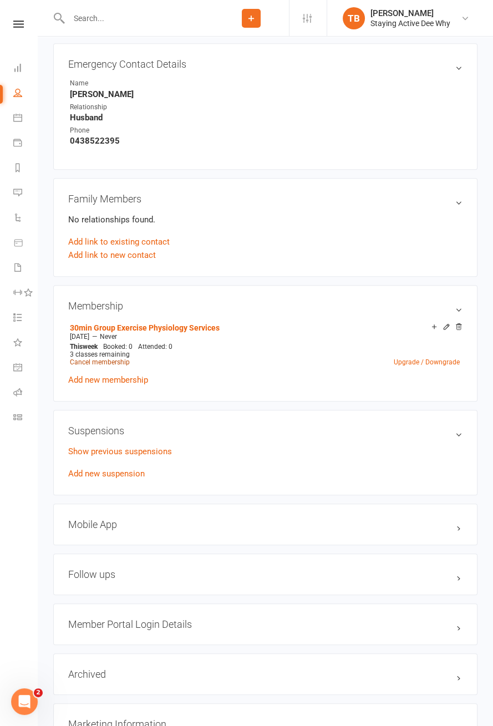
click at [112, 362] on link "Cancel membership" at bounding box center [100, 362] width 60 height 8
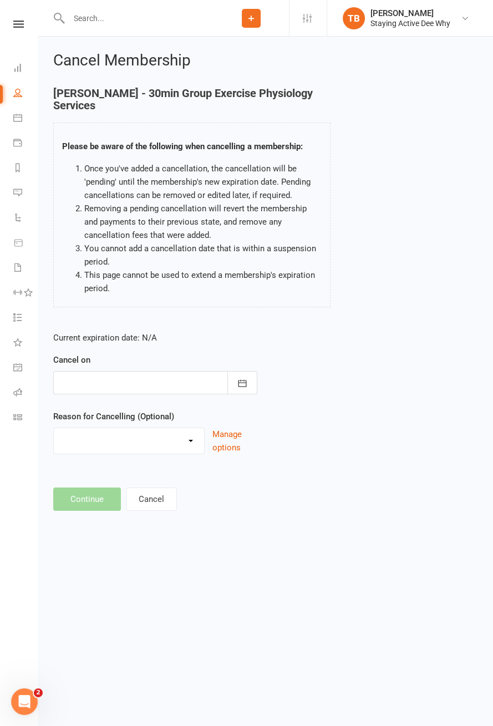
click at [142, 387] on div at bounding box center [155, 382] width 204 height 23
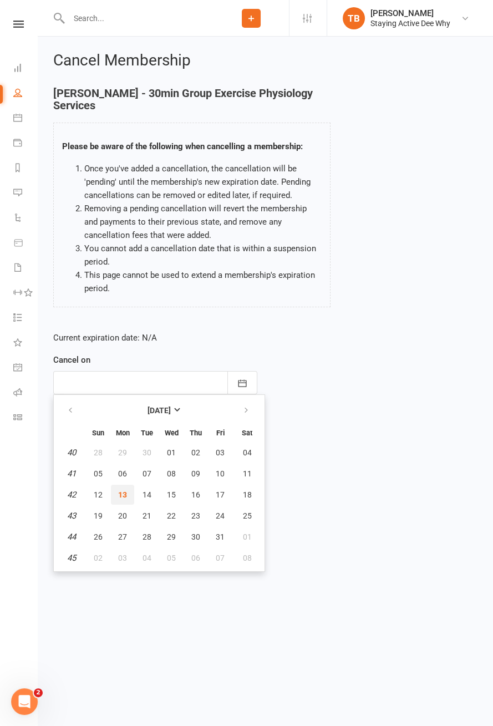
click at [129, 491] on button "13" at bounding box center [122, 495] width 23 height 20
type input "13 Oct 2025"
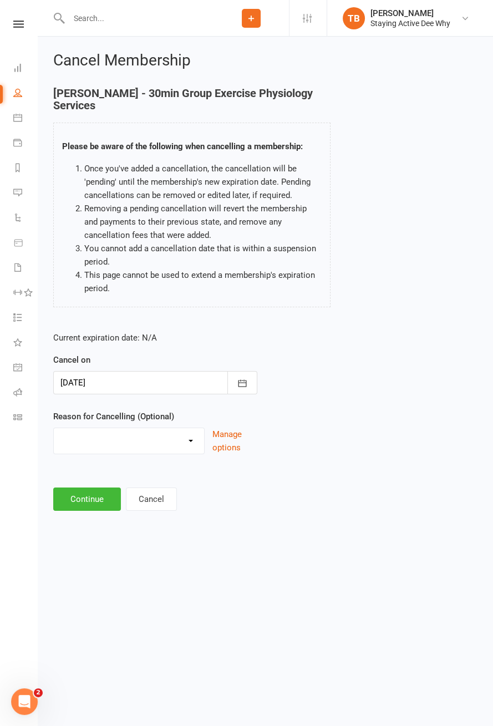
click at [123, 436] on select "Holiday Injury Other reason" at bounding box center [129, 439] width 150 height 22
select select "1"
click at [103, 500] on button "Continue" at bounding box center [87, 499] width 68 height 23
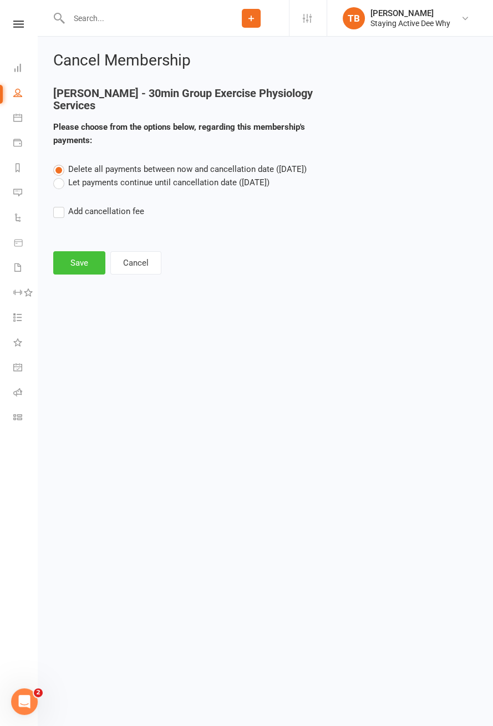
click at [79, 251] on button "Save" at bounding box center [79, 262] width 52 height 23
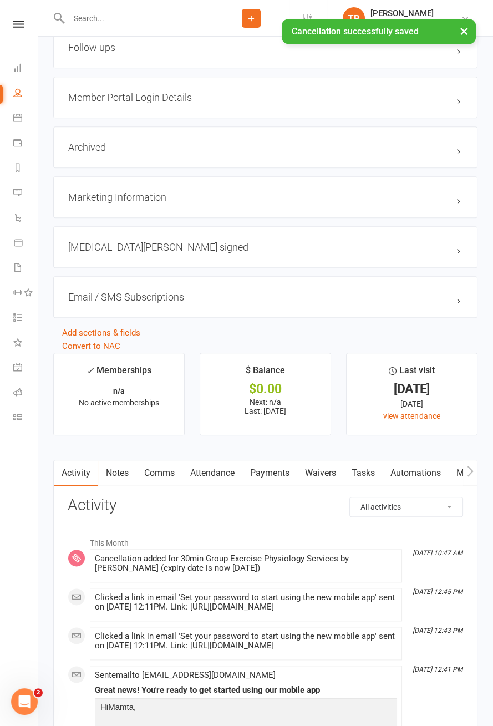
scroll to position [1148, 0]
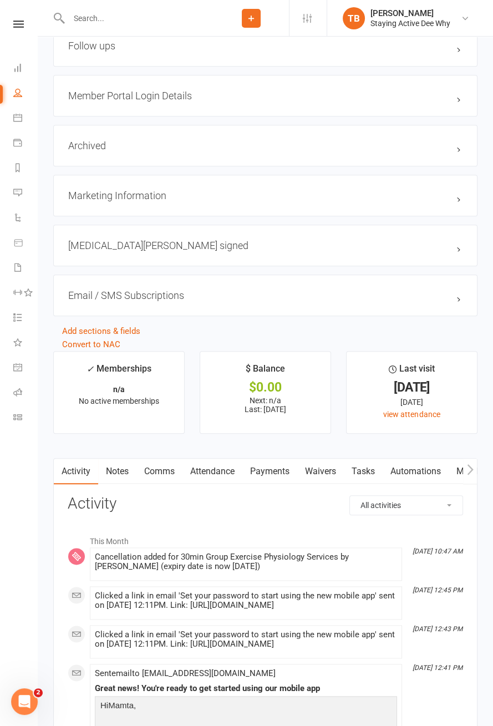
click at [121, 472] on link "Notes" at bounding box center [117, 472] width 38 height 26
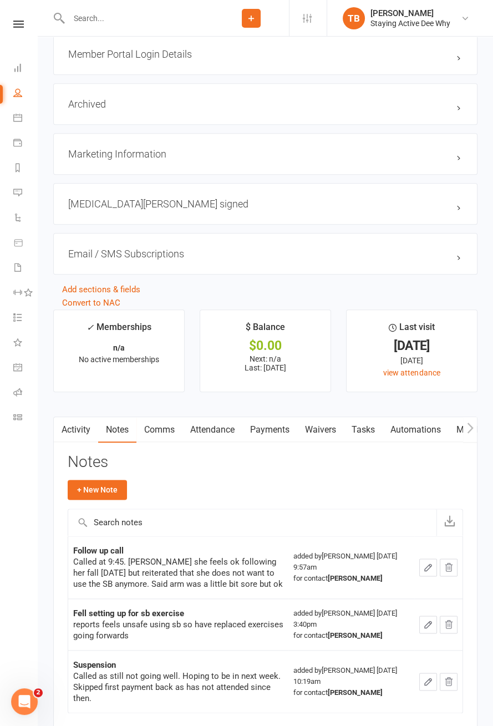
scroll to position [1223, 0]
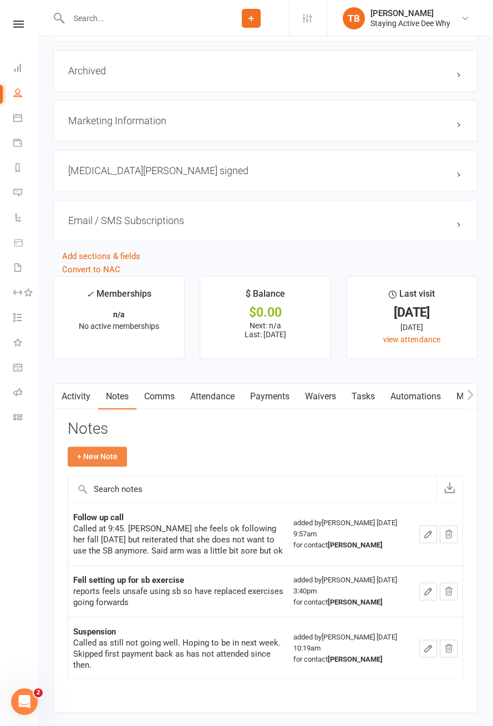
click at [109, 448] on button "+ New Note" at bounding box center [97, 457] width 59 height 20
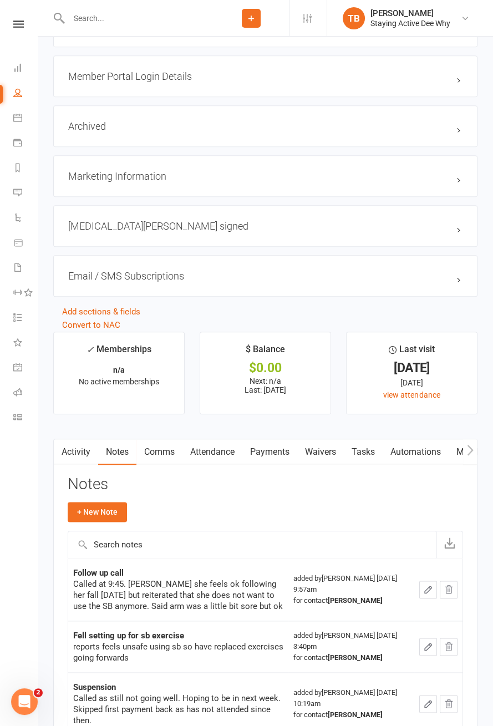
click at [98, 450] on link "Activity" at bounding box center [76, 453] width 44 height 26
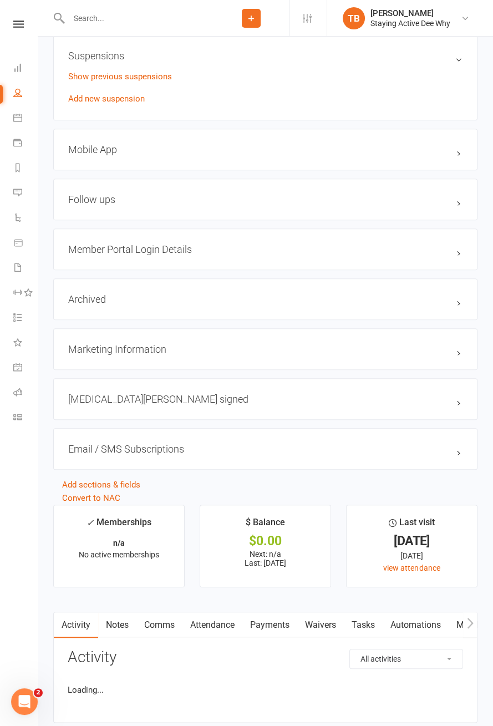
scroll to position [1167, 0]
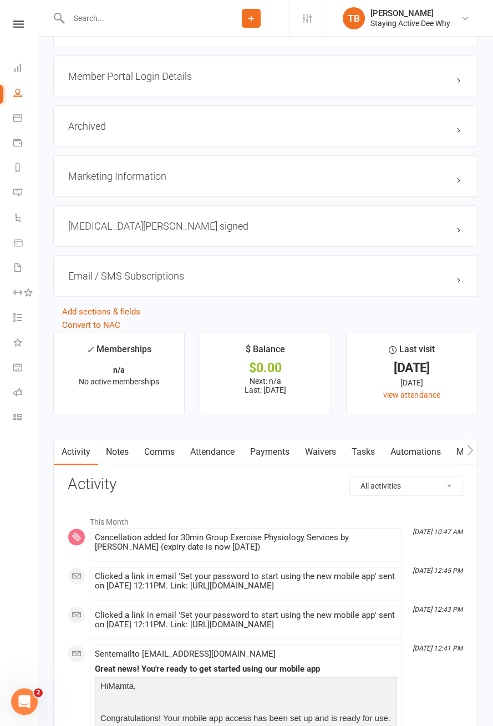
click at [126, 444] on link "Notes" at bounding box center [117, 453] width 38 height 26
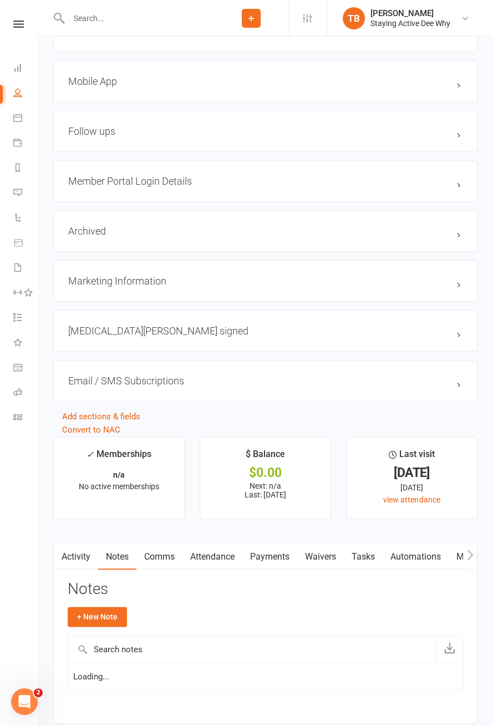
scroll to position [1167, 0]
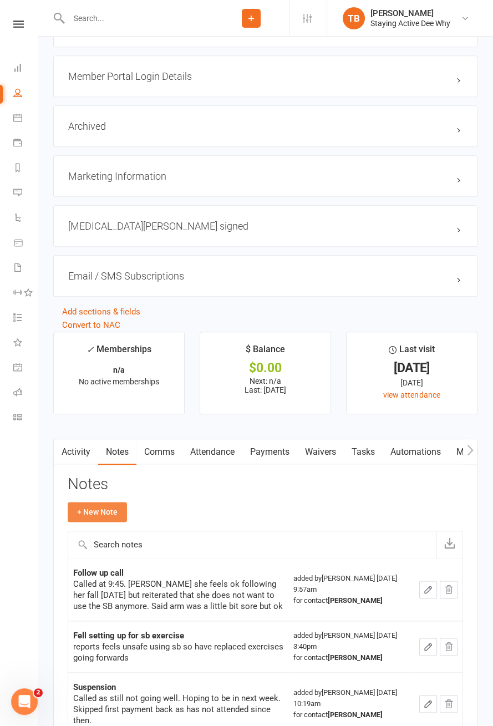
click at [112, 512] on button "+ New Note" at bounding box center [97, 512] width 59 height 20
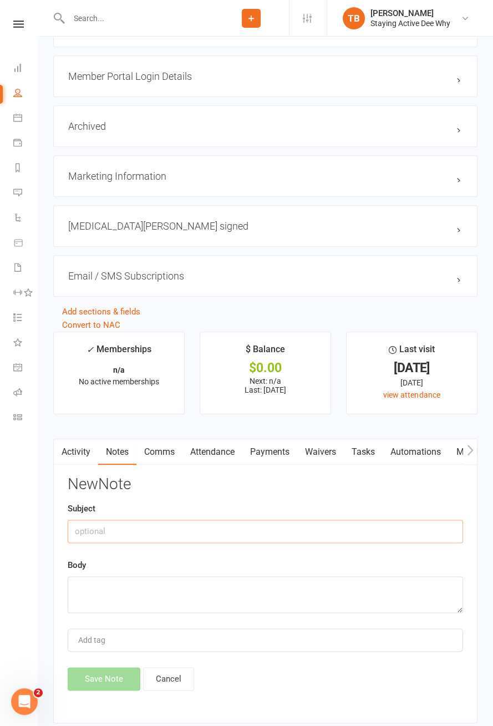
click at [132, 533] on input "text" at bounding box center [266, 531] width 396 height 23
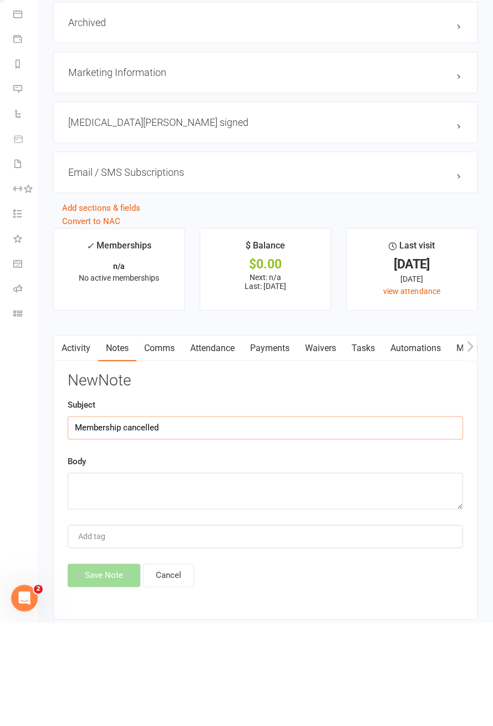
type input "Membership cancelled"
click at [154, 587] on textarea at bounding box center [266, 595] width 396 height 37
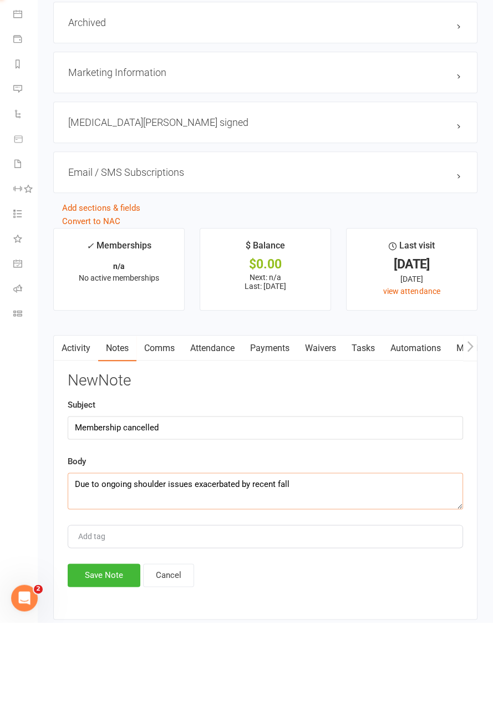
click at [221, 588] on textarea "Due to ongoing shoulder issues exacerbated by recent fall" at bounding box center [266, 595] width 396 height 37
click at [223, 587] on textarea "Due to ongoing shoulder issues exacerbated by recent fall" at bounding box center [266, 595] width 396 height 37
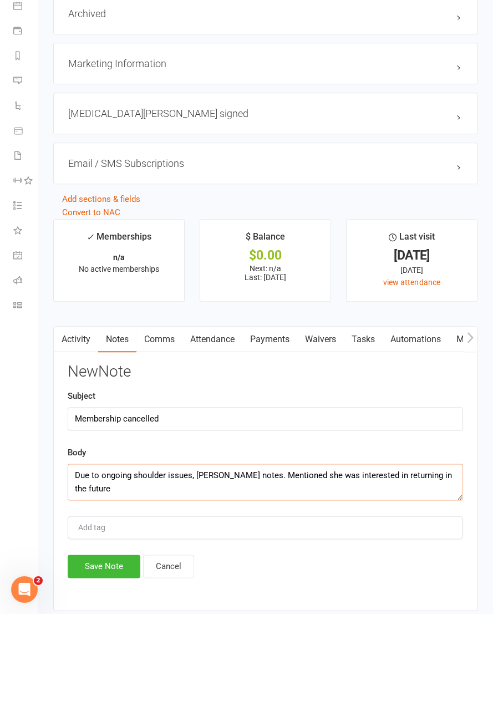
click at [207, 585] on textarea "Due to ongoing shoulder issues, seeprev notes. Mentioned she was interested in …" at bounding box center [266, 595] width 396 height 37
click at [454, 585] on textarea "Due to ongoing shoulder issues, see prev notes. Mentioned she was interested in…" at bounding box center [266, 595] width 396 height 37
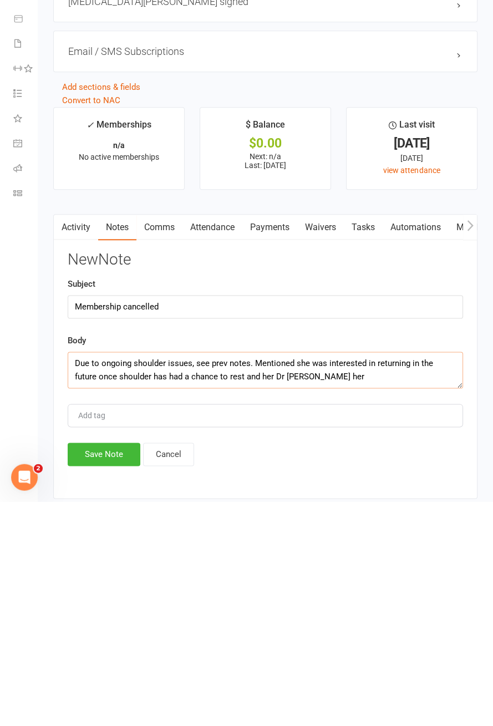
type textarea "Due to ongoing shoulder issues, see prev notes. Mentioned she was interested in…"
click at [120, 677] on button "Save Note" at bounding box center [104, 679] width 73 height 23
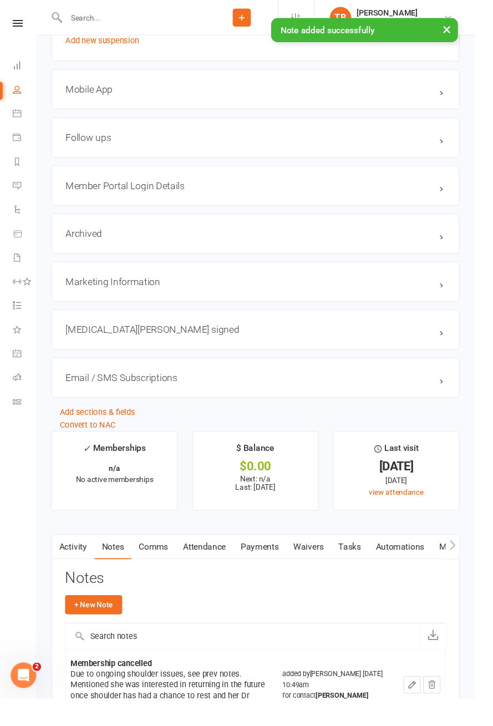
scroll to position [1056, 0]
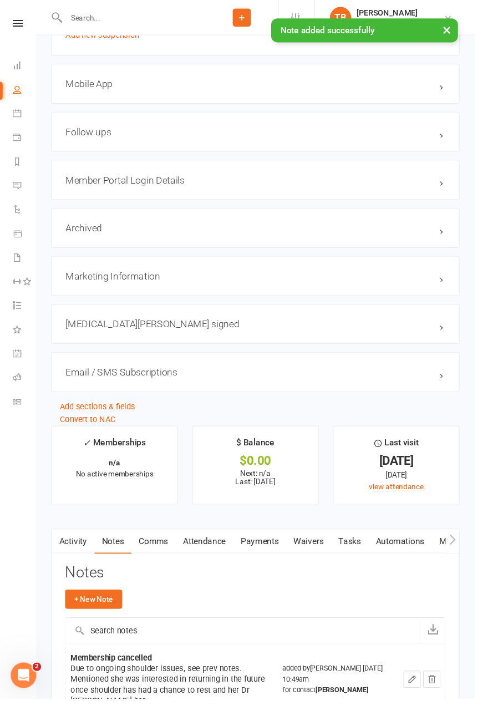
click at [432, 704] on icon "button" at bounding box center [428, 706] width 10 height 10
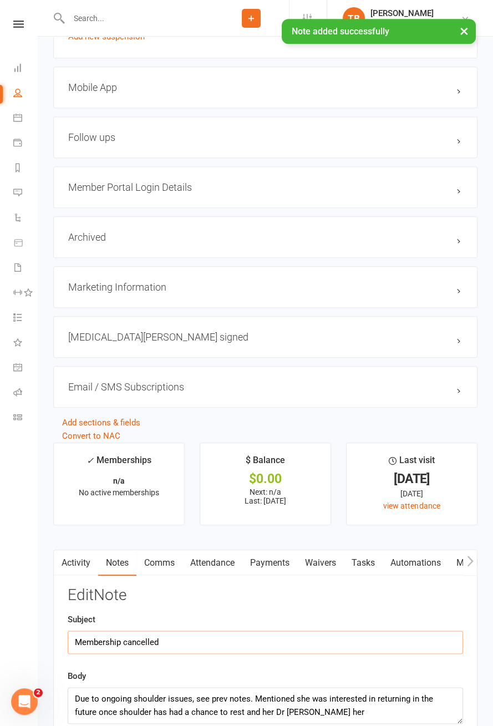
click at [196, 644] on input "Membership cancelled" at bounding box center [266, 642] width 396 height 23
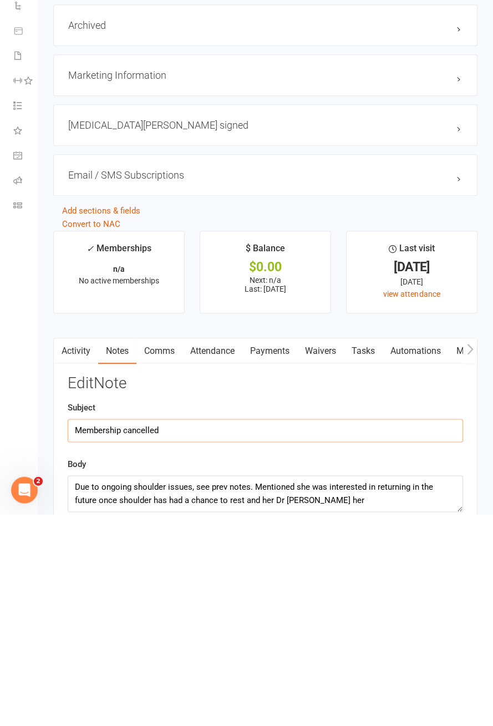
scroll to position [1167, 0]
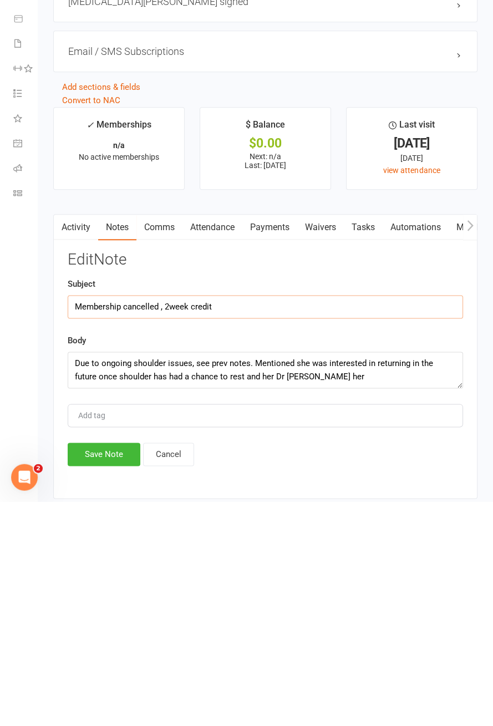
type input "Membership cancelled , 2week credit"
click at [95, 674] on button "Save Note" at bounding box center [104, 679] width 73 height 23
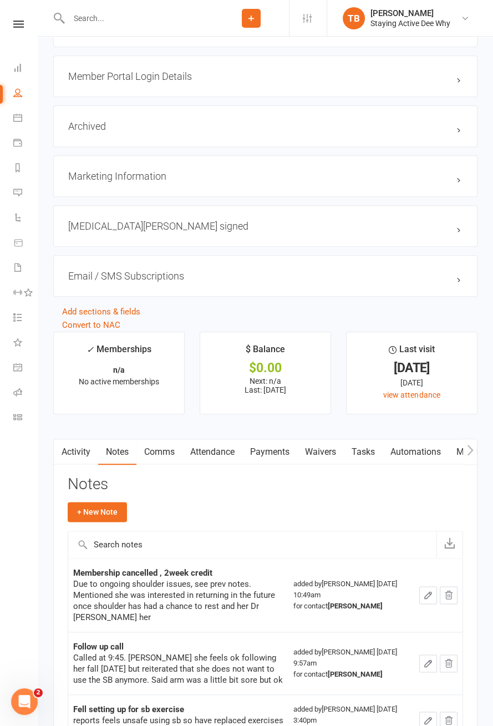
click at [114, 21] on input "text" at bounding box center [139, 19] width 148 height 16
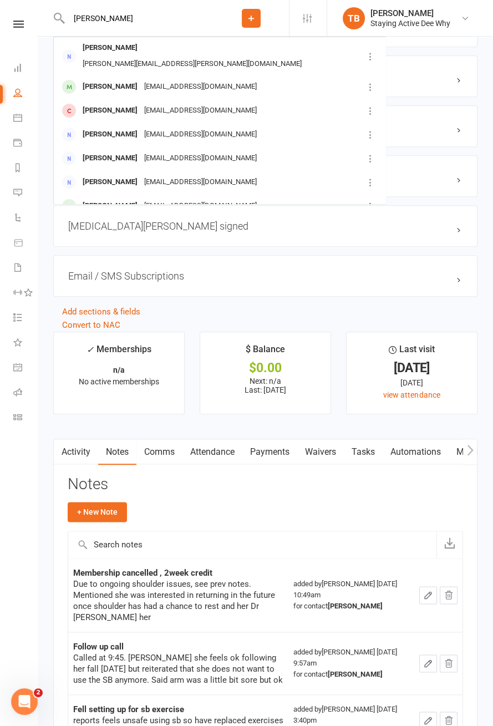
type input "Joan"
click at [79, 199] on div "Joan Killick" at bounding box center [110, 206] width 62 height 16
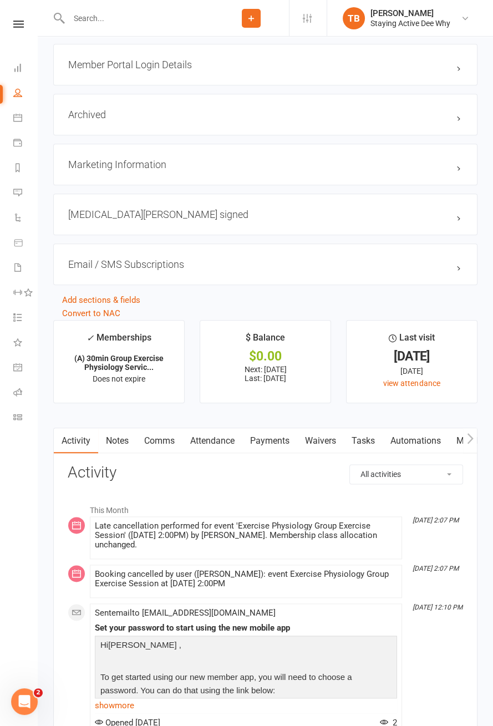
scroll to position [1213, 0]
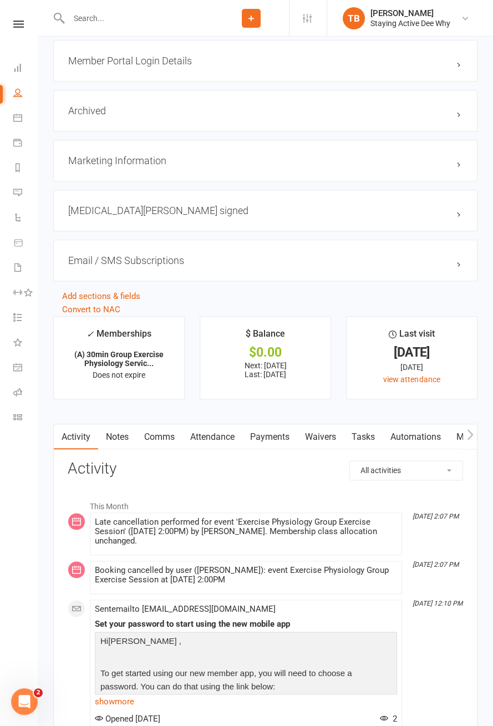
click at [219, 432] on link "Attendance" at bounding box center [213, 438] width 60 height 26
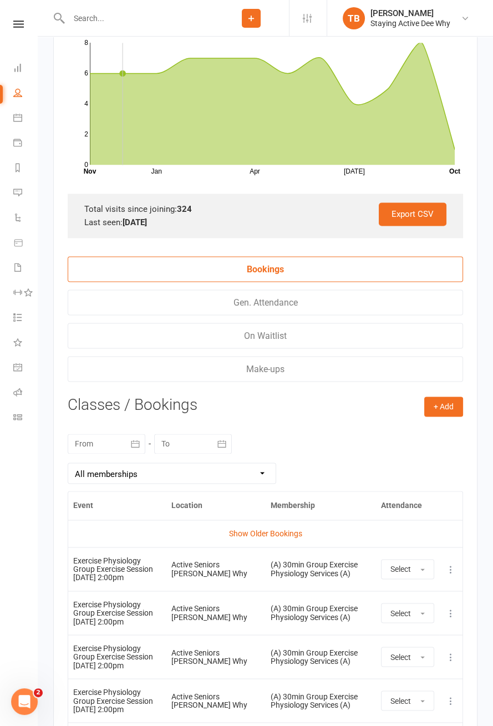
scroll to position [1698, 0]
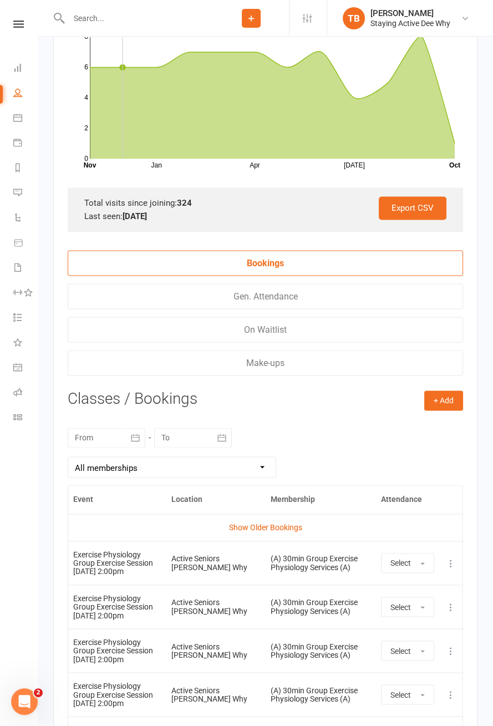
click at [452, 558] on icon at bounding box center [451, 563] width 11 height 11
click at [401, 623] on link "Remove booking" at bounding box center [402, 629] width 110 height 22
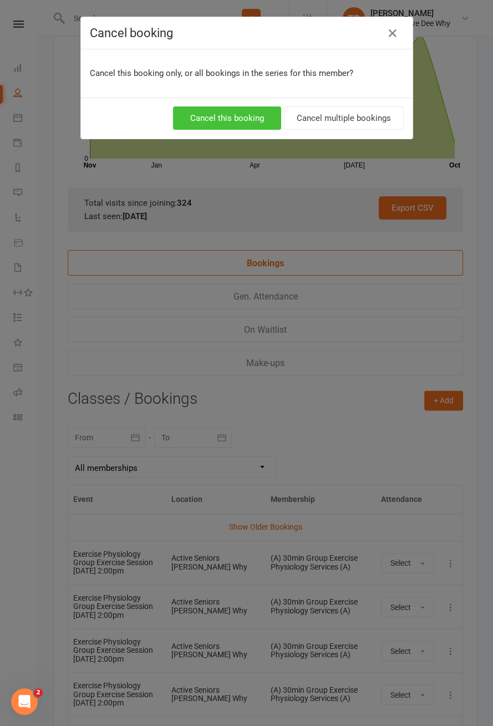
click at [257, 120] on button "Cancel this booking" at bounding box center [227, 118] width 108 height 23
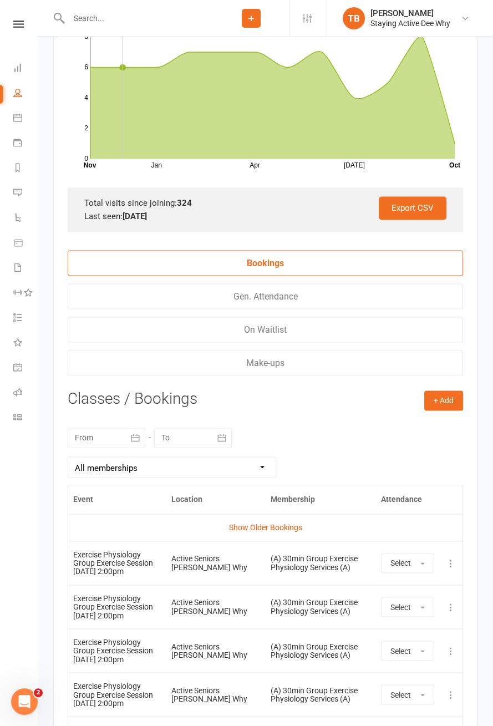
click at [455, 559] on icon at bounding box center [451, 563] width 11 height 11
click at [396, 628] on link "Remove booking" at bounding box center [402, 629] width 110 height 22
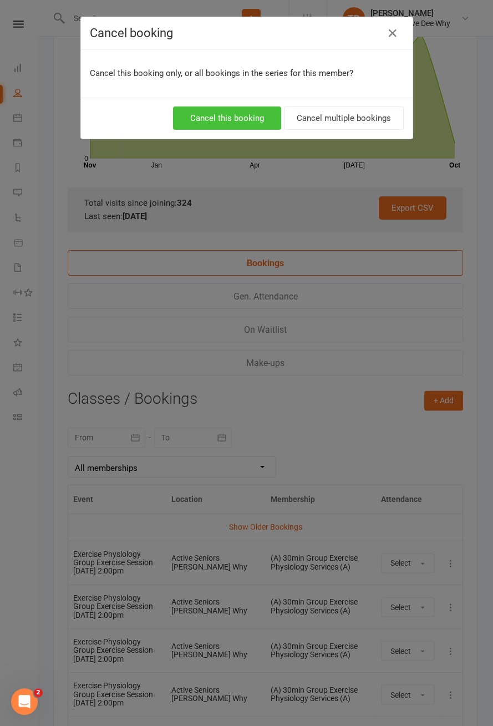
click at [252, 119] on button "Cancel this booking" at bounding box center [227, 118] width 108 height 23
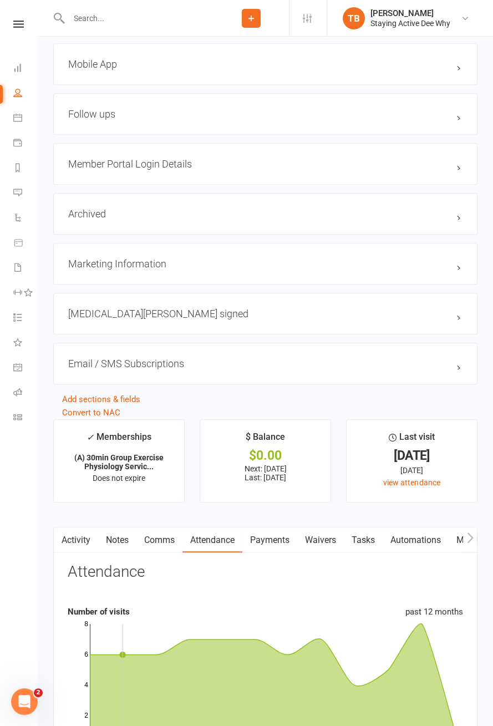
scroll to position [1111, 0]
click at [123, 546] on link "Notes" at bounding box center [117, 540] width 38 height 26
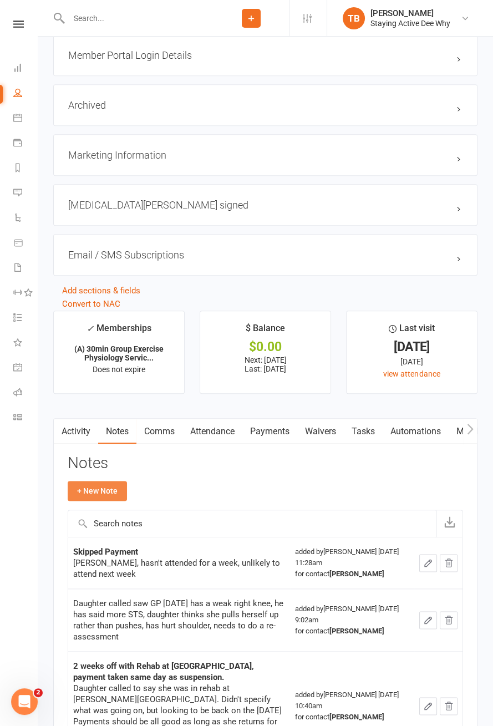
click at [99, 491] on button "+ New Note" at bounding box center [97, 491] width 59 height 20
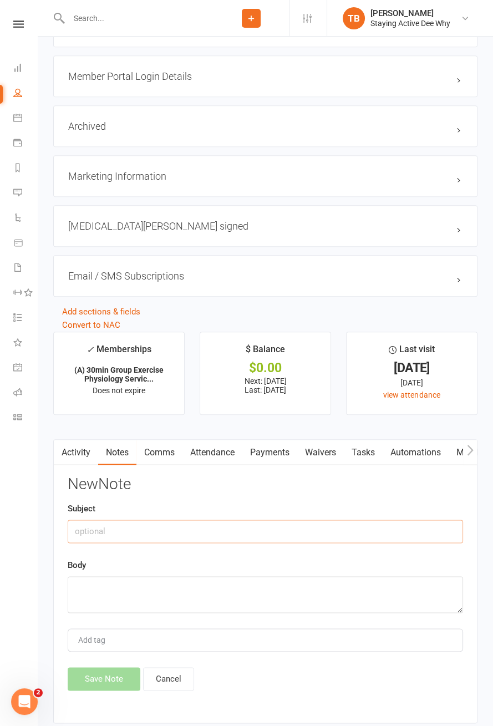
click at [249, 530] on input "text" at bounding box center [266, 531] width 396 height 23
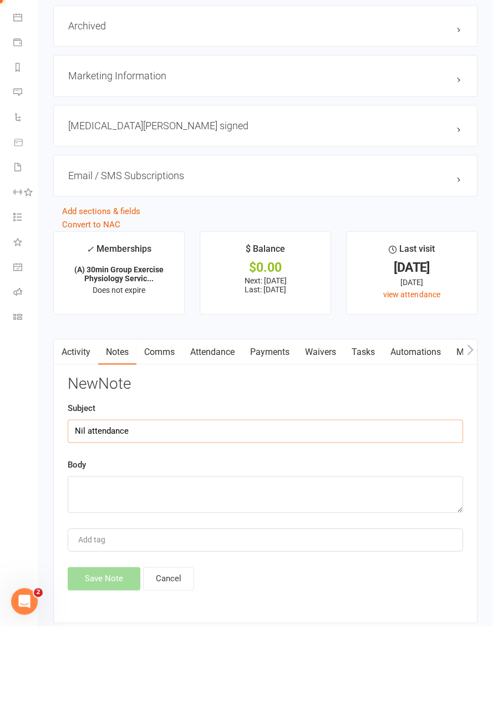
type input "Nil attendance"
click at [174, 589] on textarea at bounding box center [266, 595] width 396 height 37
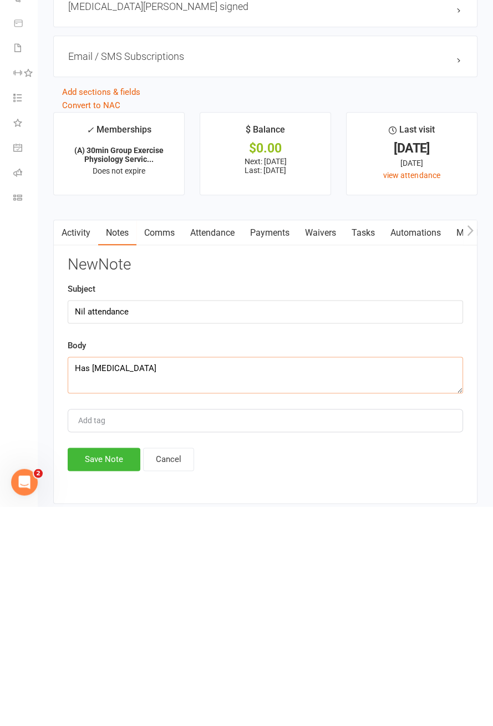
type textarea "Has gastroenteritis"
click at [106, 678] on button "Save Note" at bounding box center [104, 679] width 73 height 23
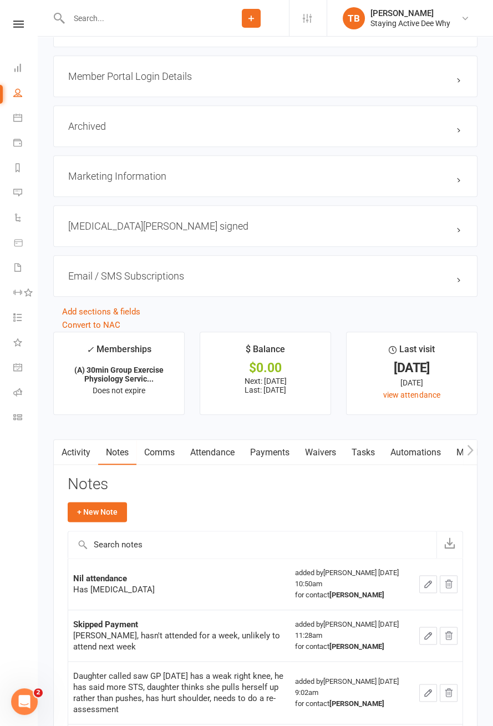
click at [141, 21] on input "text" at bounding box center [139, 19] width 148 height 16
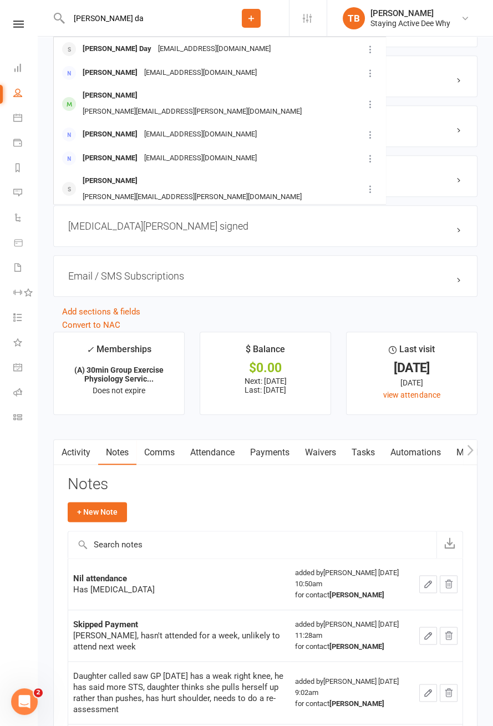
type input "Beth da"
click at [90, 54] on div "Beth Day" at bounding box center [116, 49] width 75 height 16
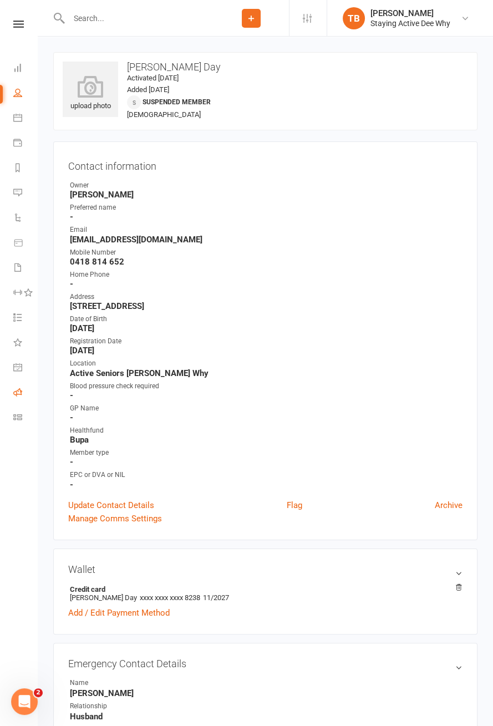
click at [19, 393] on icon at bounding box center [17, 392] width 9 height 9
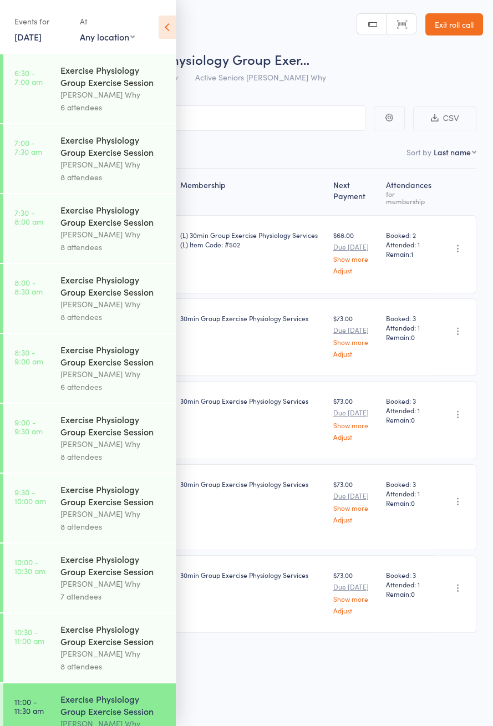
click at [163, 25] on icon at bounding box center [167, 27] width 17 height 23
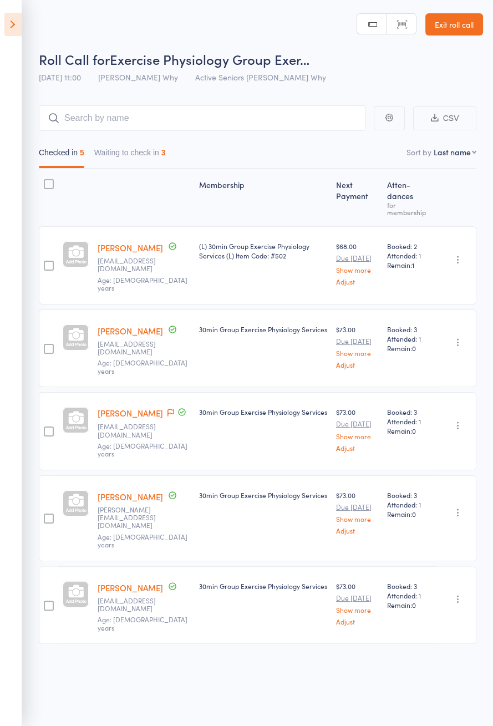
click at [149, 150] on button "Waiting to check in 3" at bounding box center [130, 156] width 72 height 26
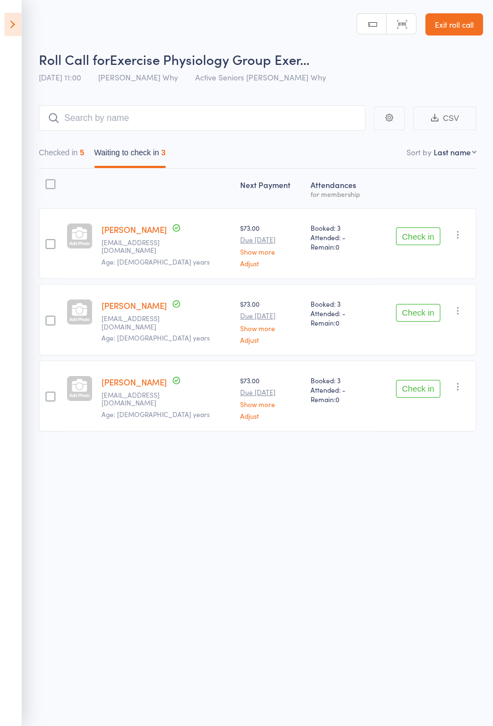
click at [428, 391] on button "Check in" at bounding box center [418, 389] width 44 height 18
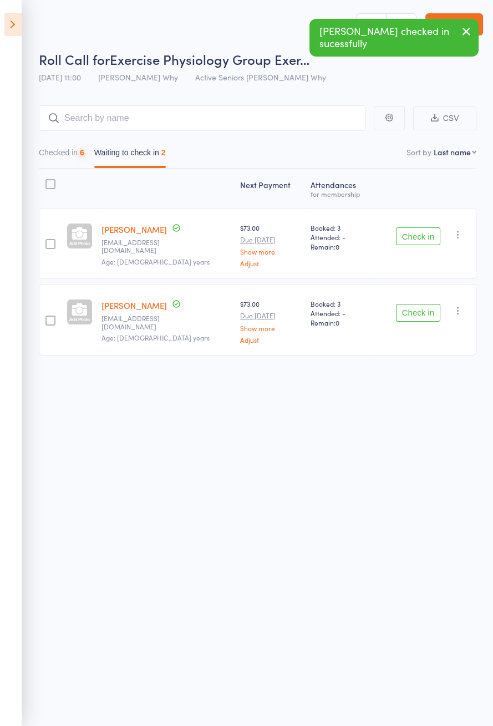
click at [415, 238] on button "Check in" at bounding box center [418, 237] width 44 height 18
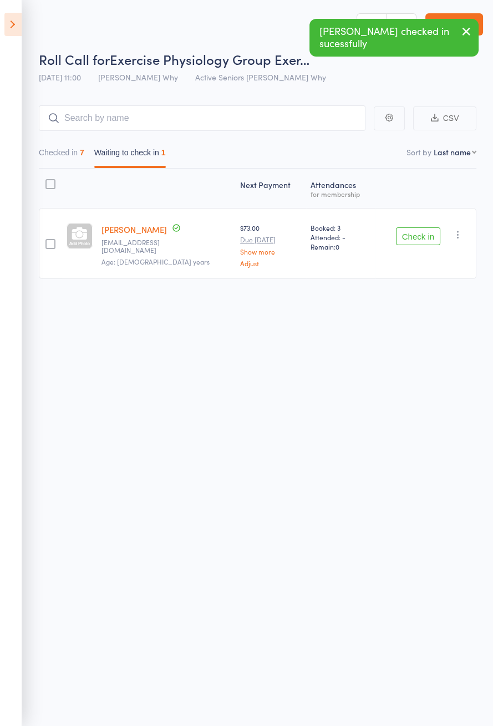
click at [462, 236] on icon "button" at bounding box center [458, 234] width 11 height 11
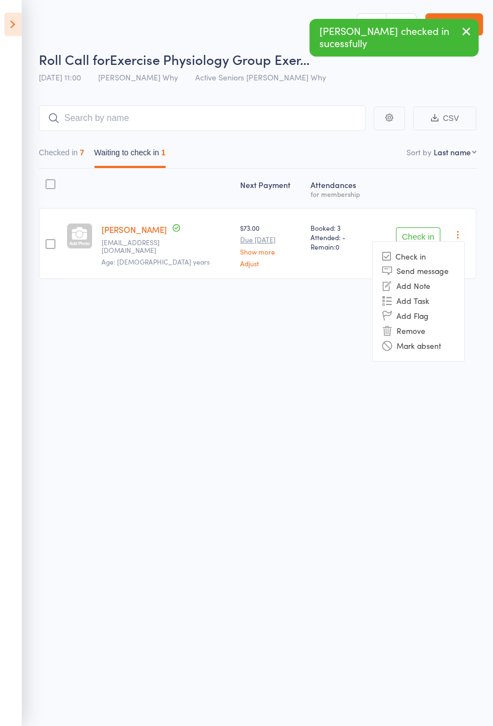
click at [432, 348] on li "Mark absent" at bounding box center [419, 346] width 92 height 15
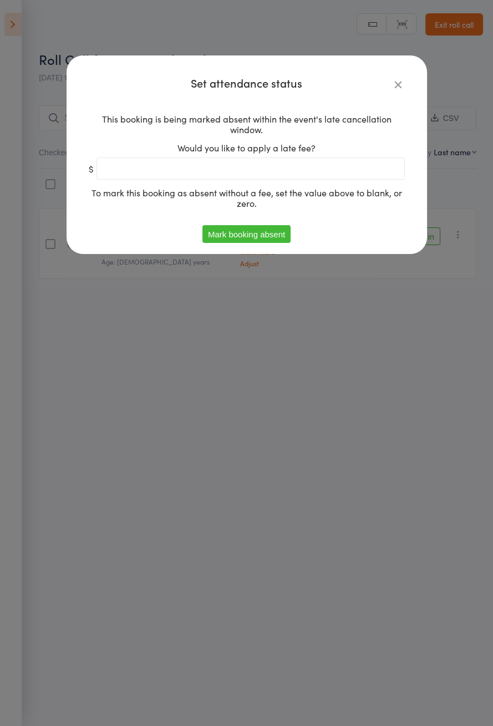
click at [244, 236] on button "Mark booking absent" at bounding box center [247, 234] width 88 height 18
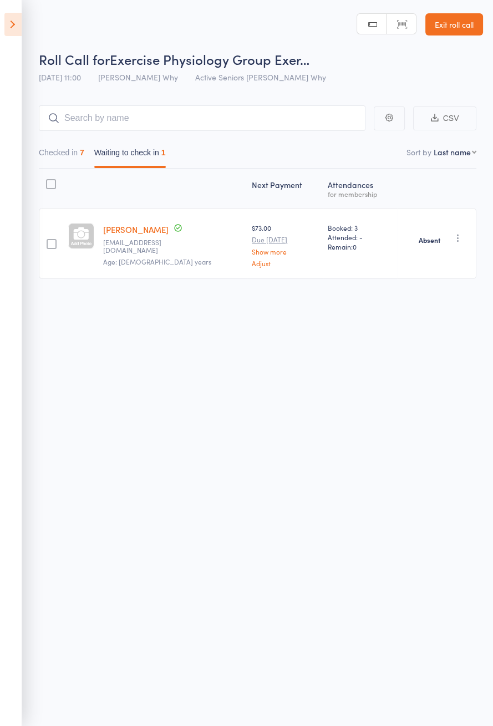
click at [15, 33] on icon at bounding box center [12, 24] width 17 height 23
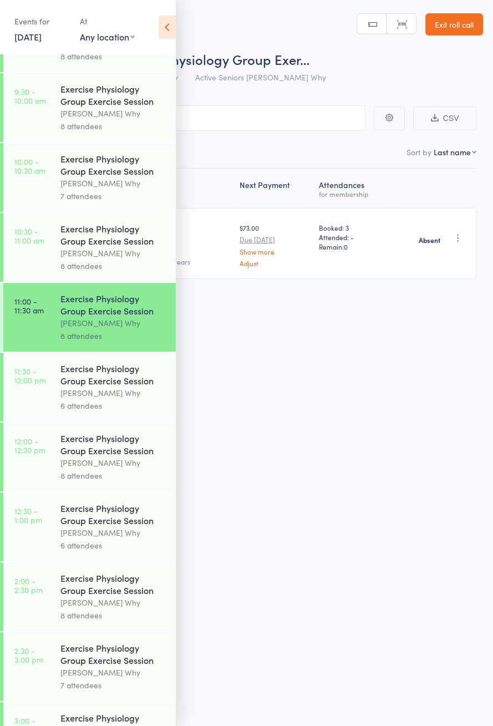
scroll to position [406, 0]
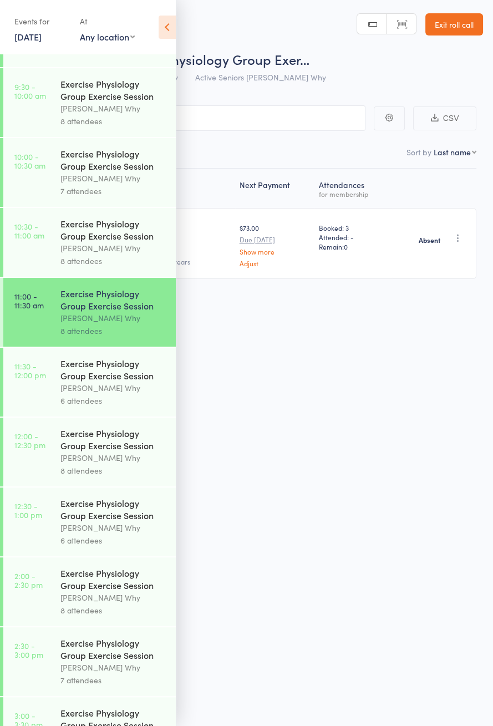
click at [112, 382] on div "Exercise Physiology Group Exercise Session" at bounding box center [113, 369] width 106 height 24
click at [171, 36] on icon at bounding box center [167, 27] width 17 height 23
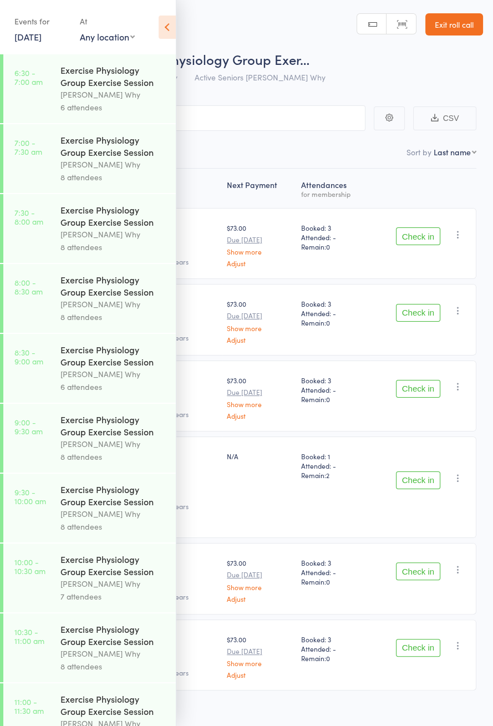
click at [174, 32] on icon at bounding box center [167, 27] width 17 height 23
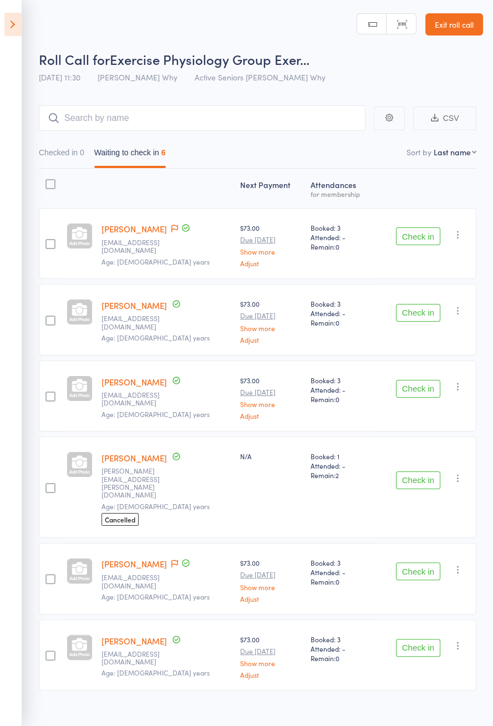
click at [430, 234] on button "Check in" at bounding box center [418, 237] width 44 height 18
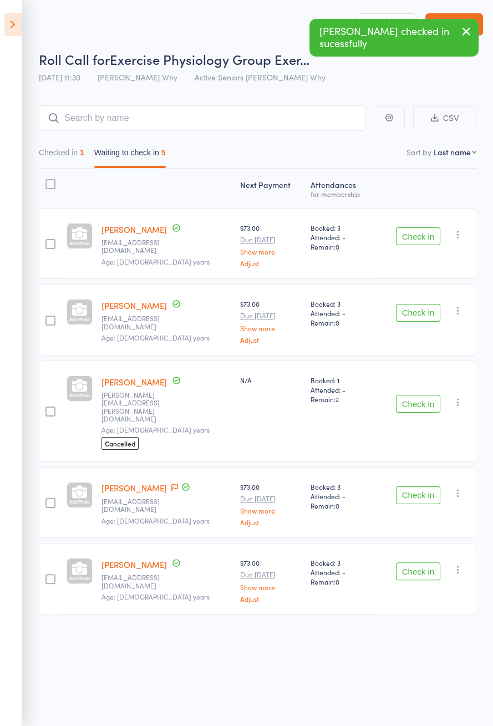
click at [143, 382] on link "Harold Hanlen" at bounding box center [134, 382] width 65 height 12
click at [426, 315] on button "Check in" at bounding box center [418, 313] width 44 height 18
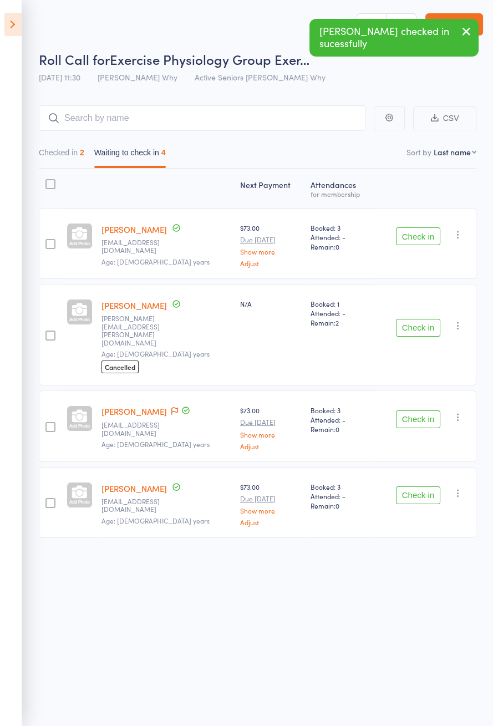
click at [421, 411] on button "Check in" at bounding box center [418, 420] width 44 height 18
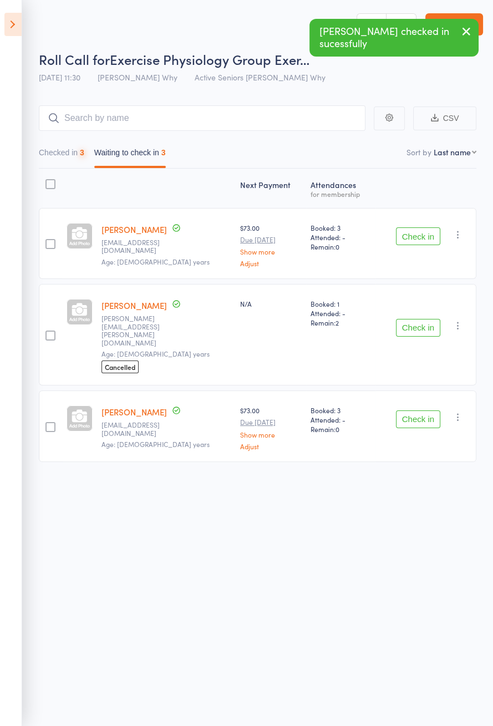
click at [431, 411] on button "Check in" at bounding box center [418, 420] width 44 height 18
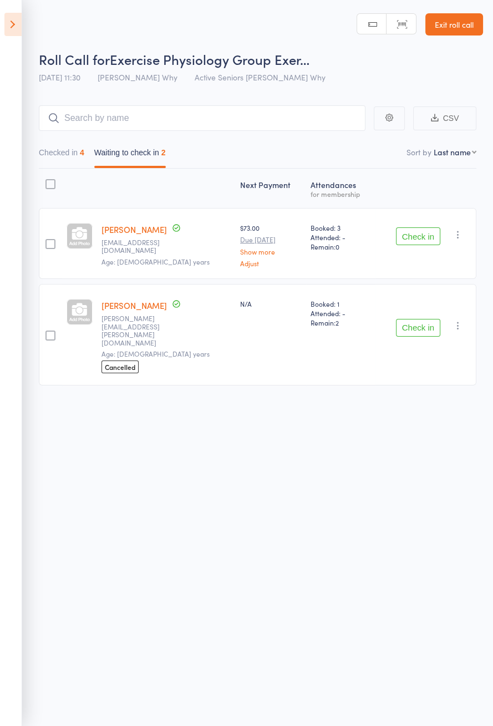
click at [428, 239] on button "Check in" at bounding box center [418, 237] width 44 height 18
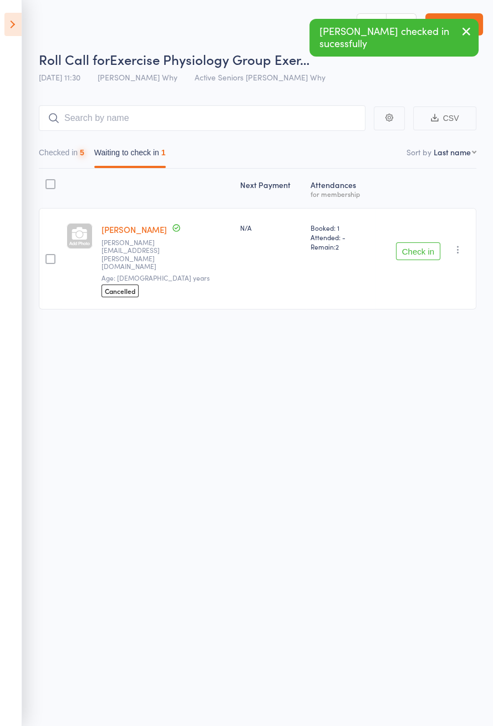
click at [19, 30] on icon at bounding box center [12, 24] width 17 height 23
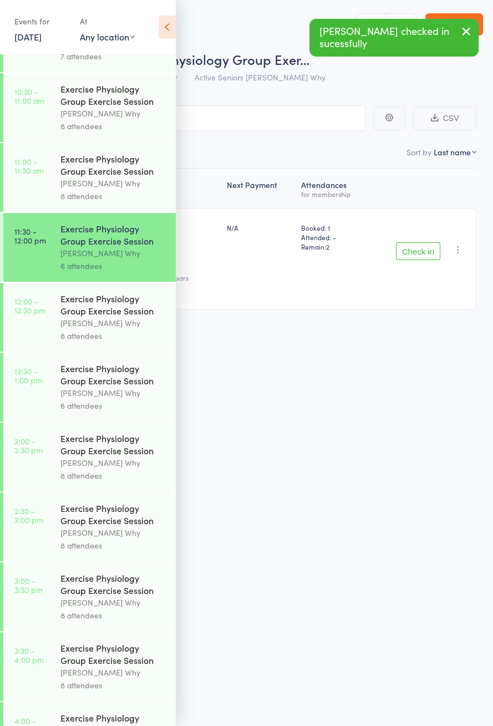
scroll to position [542, 0]
click at [57, 337] on link "12:00 - 12:30 pm Exercise Physiology Group Exercise Session Dee Why 8 attendees" at bounding box center [89, 316] width 173 height 69
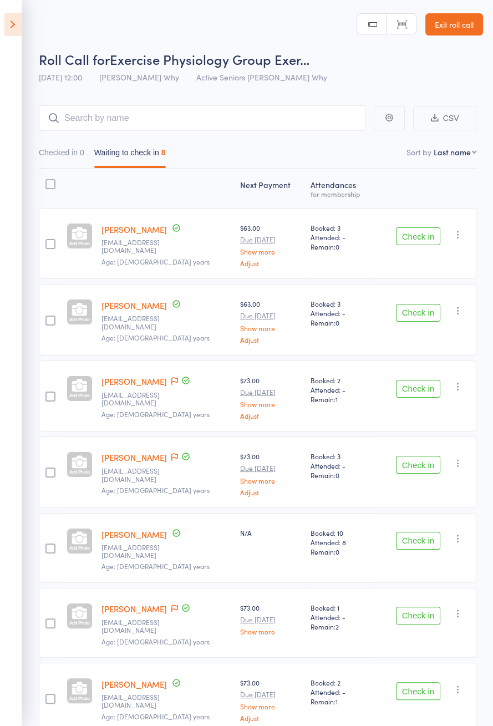
click at [139, 452] on link "Catherine Hicks" at bounding box center [134, 458] width 65 height 12
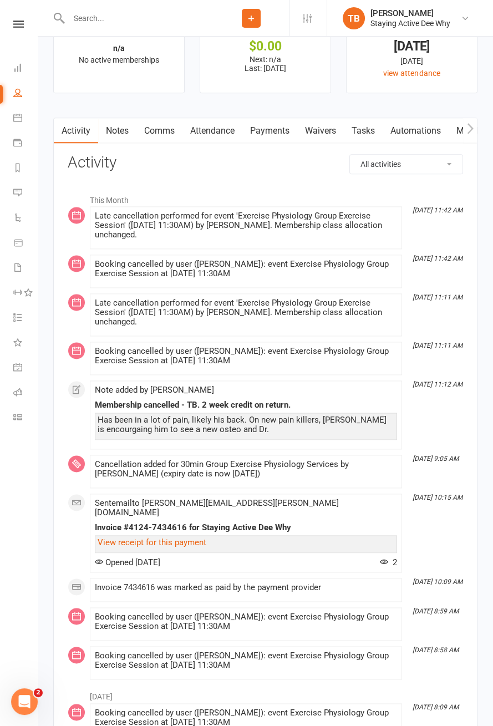
click at [231, 129] on link "Attendance" at bounding box center [213, 131] width 60 height 26
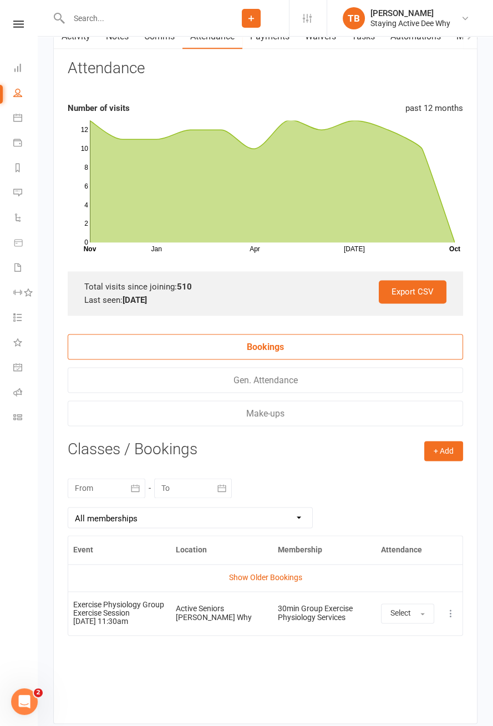
scroll to position [1555, 0]
click at [454, 613] on icon at bounding box center [451, 613] width 11 height 11
click at [413, 676] on link "Remove booking" at bounding box center [402, 680] width 110 height 22
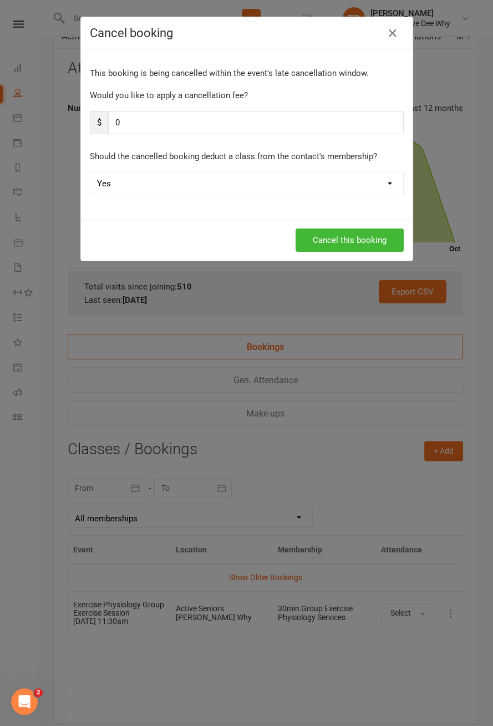
click at [215, 186] on select "Yes No" at bounding box center [246, 184] width 313 height 22
select select "1"
click at [355, 241] on button "Cancel this booking" at bounding box center [350, 240] width 108 height 23
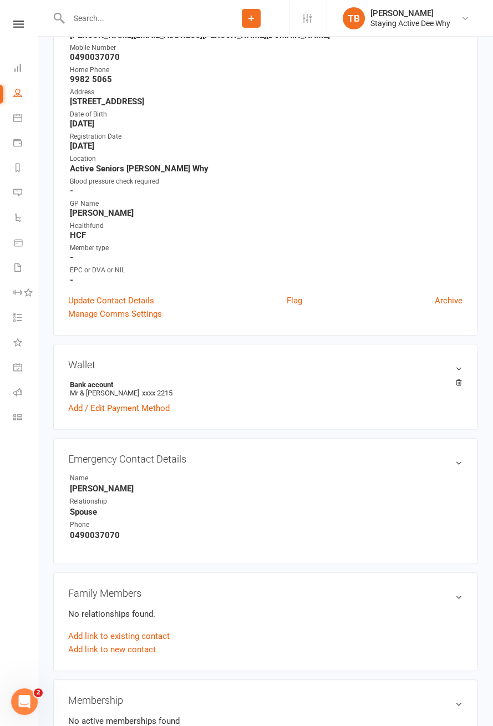
scroll to position [0, 0]
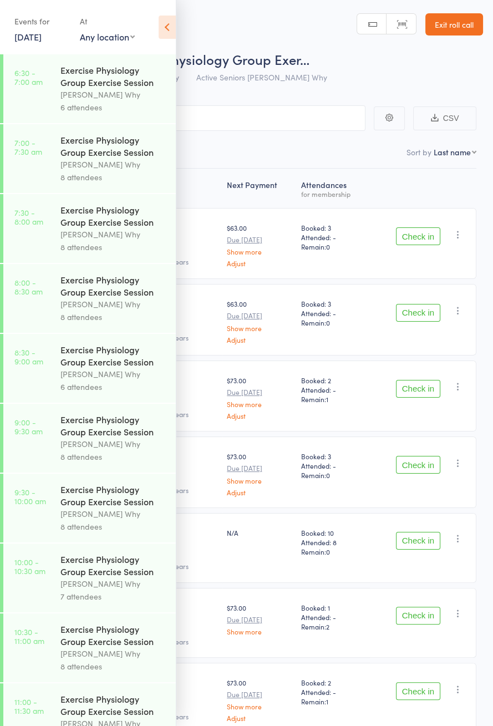
click at [183, 25] on header "Roll Call for Exercise Physiology Group Exer… [DATE] 12:00 [PERSON_NAME] Why Ac…" at bounding box center [246, 44] width 493 height 89
click at [161, 34] on icon at bounding box center [167, 27] width 17 height 23
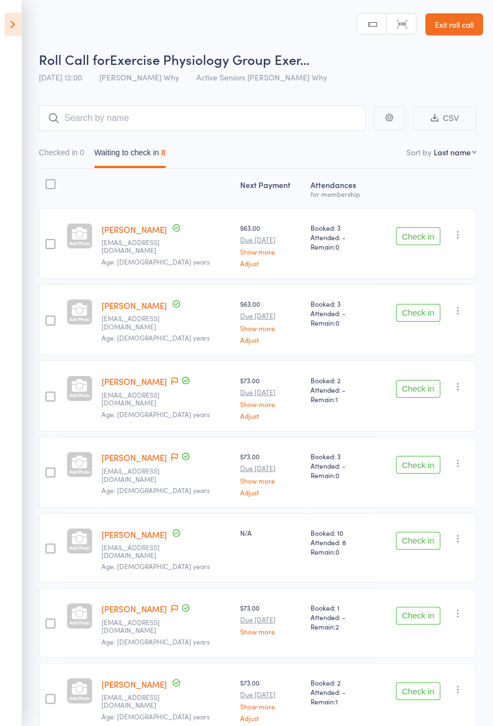
click at [424, 237] on button "Check in" at bounding box center [418, 237] width 44 height 18
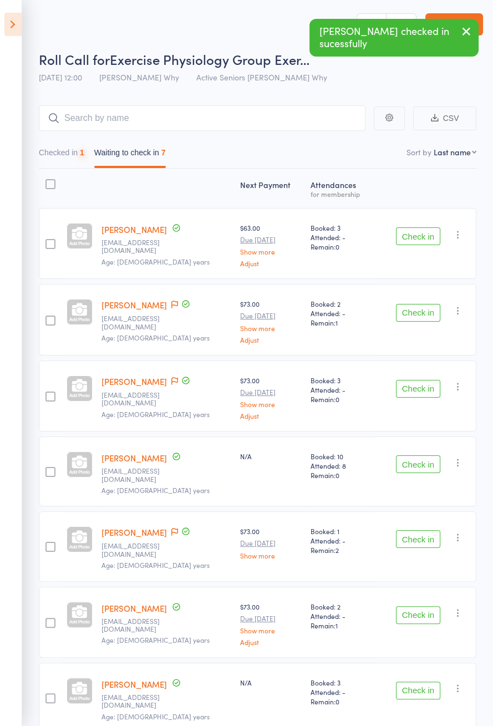
click at [427, 239] on button "Check in" at bounding box center [418, 237] width 44 height 18
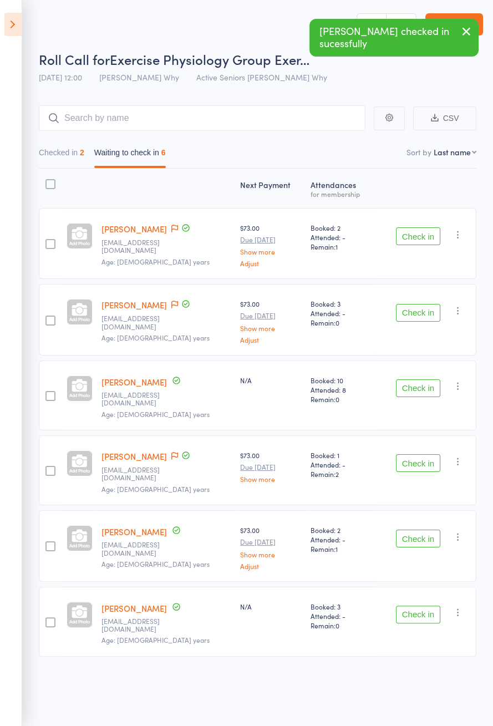
click at [426, 236] on button "Check in" at bounding box center [418, 237] width 44 height 18
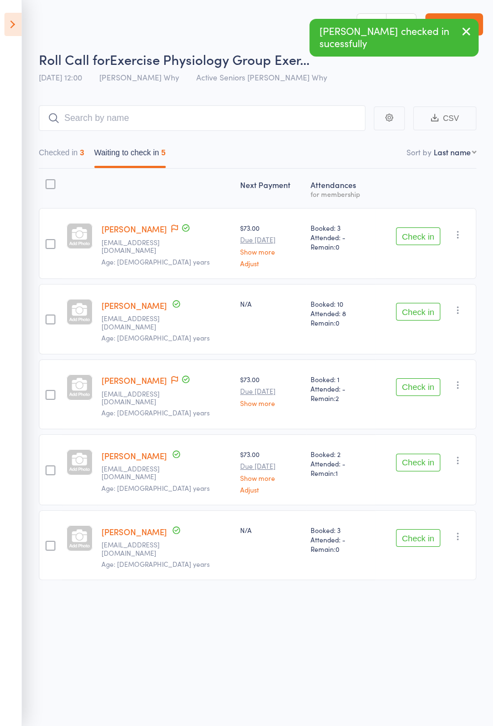
click at [433, 529] on button "Check in" at bounding box center [418, 538] width 44 height 18
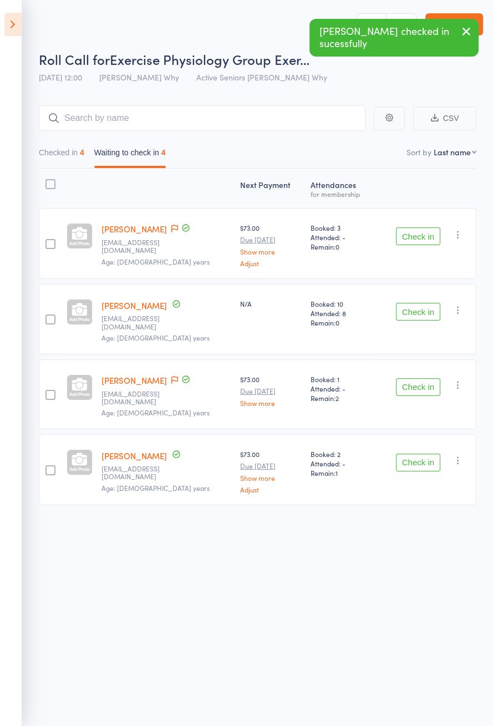
click at [174, 228] on icon at bounding box center [174, 229] width 7 height 8
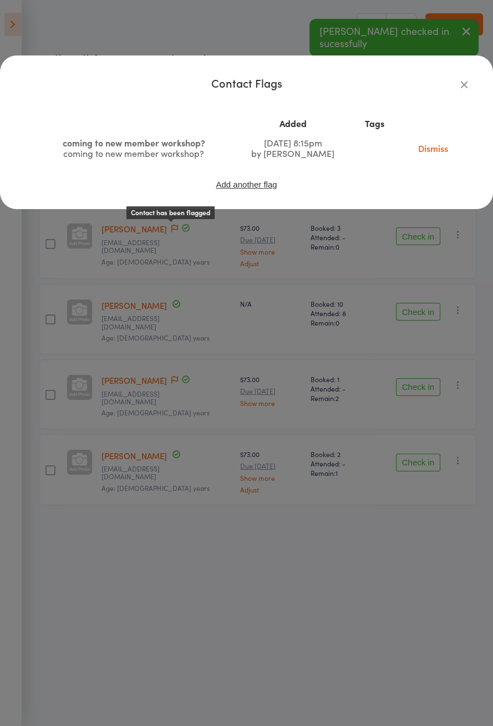
click at [439, 153] on link "Dismiss" at bounding box center [433, 148] width 47 height 12
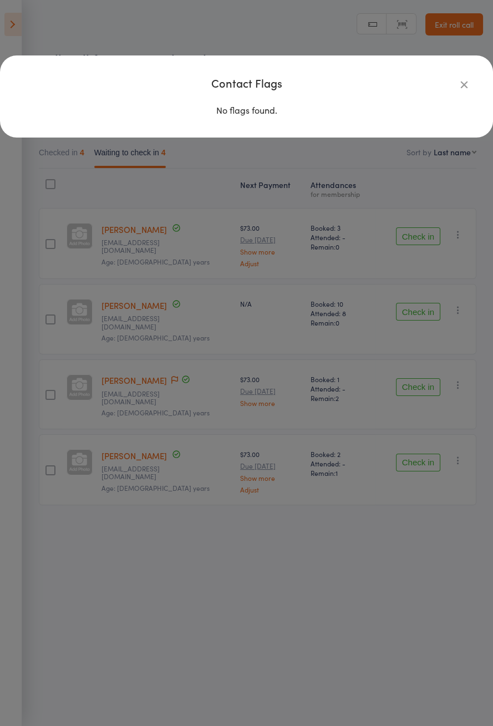
click at [465, 89] on icon "button" at bounding box center [464, 84] width 12 height 12
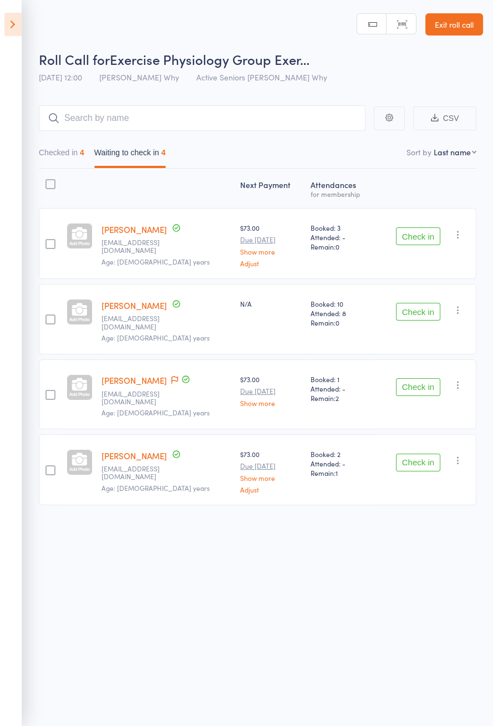
click at [426, 237] on button "Check in" at bounding box center [418, 237] width 44 height 18
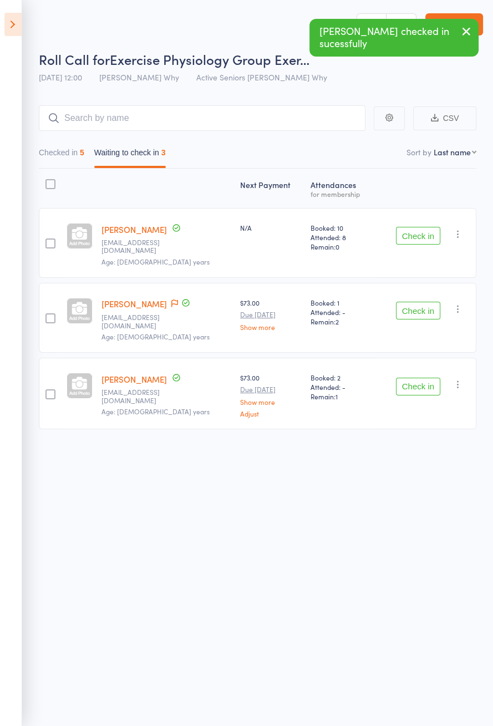
click at [241, 4] on header "Roll Call for Exercise Physiology Group Exer… [DATE] 12:00 [PERSON_NAME] Why Ac…" at bounding box center [246, 44] width 493 height 89
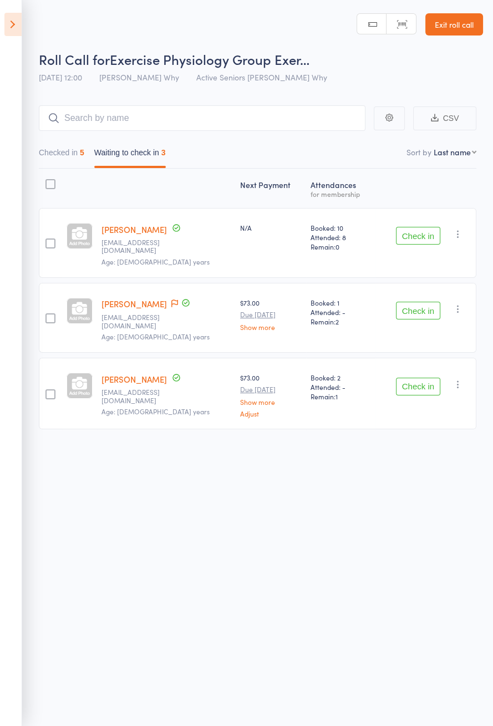
click at [11, 18] on icon at bounding box center [12, 24] width 17 height 23
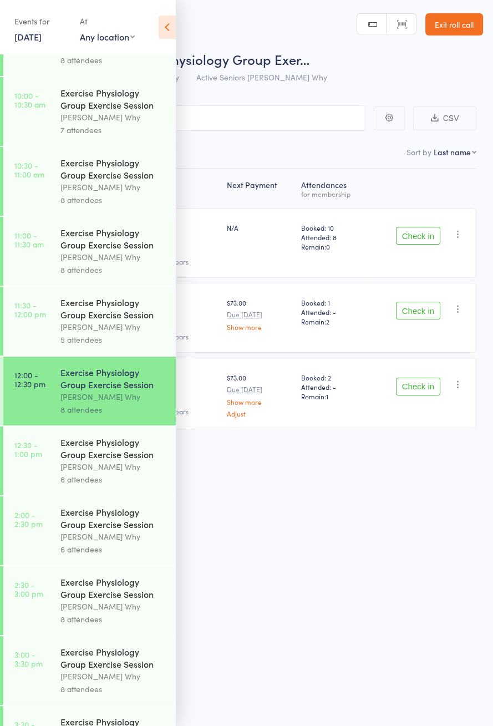
scroll to position [485, 0]
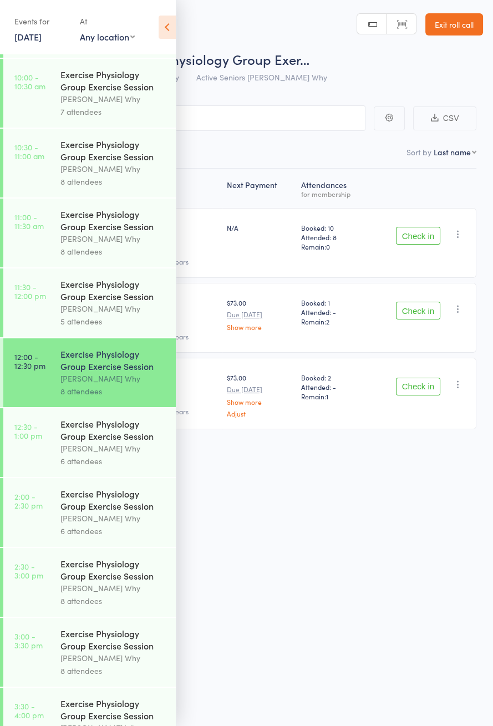
click at [123, 302] on div "Exercise Physiology Group Exercise Session" at bounding box center [113, 290] width 106 height 24
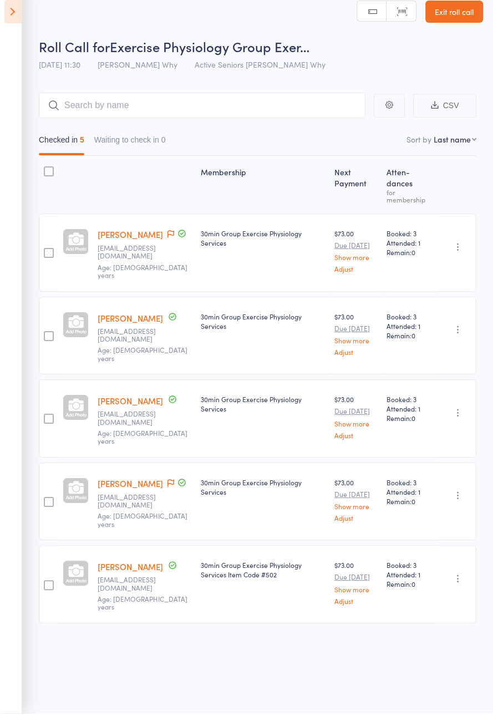
click at [17, 35] on icon at bounding box center [12, 24] width 17 height 23
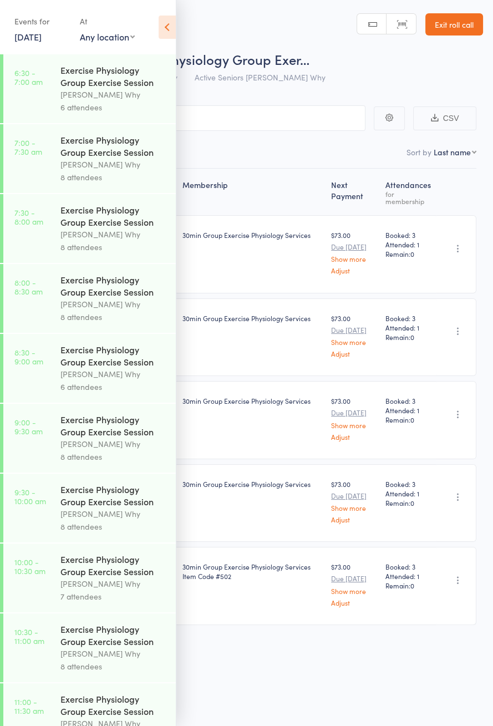
click at [95, 726] on div "[PERSON_NAME] Why" at bounding box center [113, 724] width 106 height 13
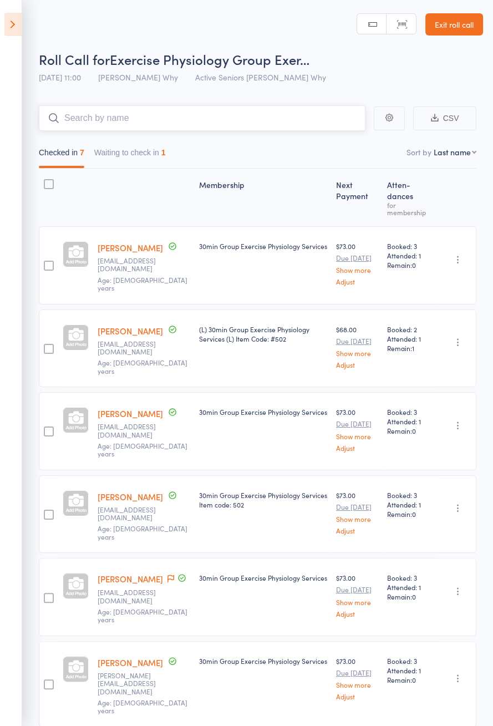
click at [147, 149] on button "Waiting to check in 1" at bounding box center [130, 156] width 72 height 26
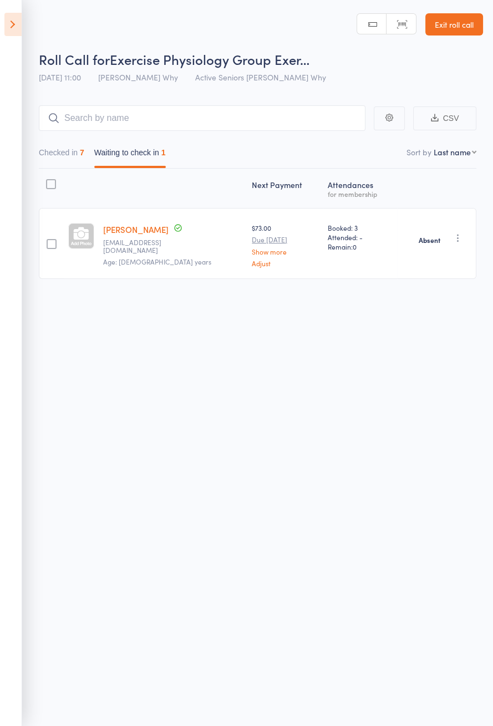
click at [21, 18] on icon at bounding box center [12, 24] width 17 height 23
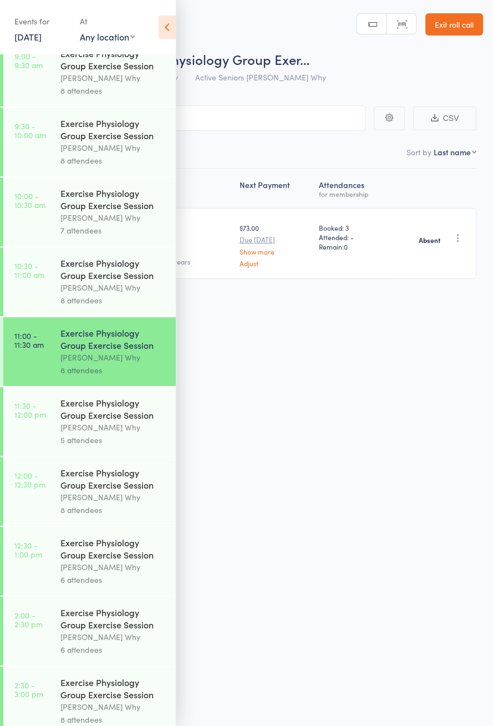
scroll to position [368, 0]
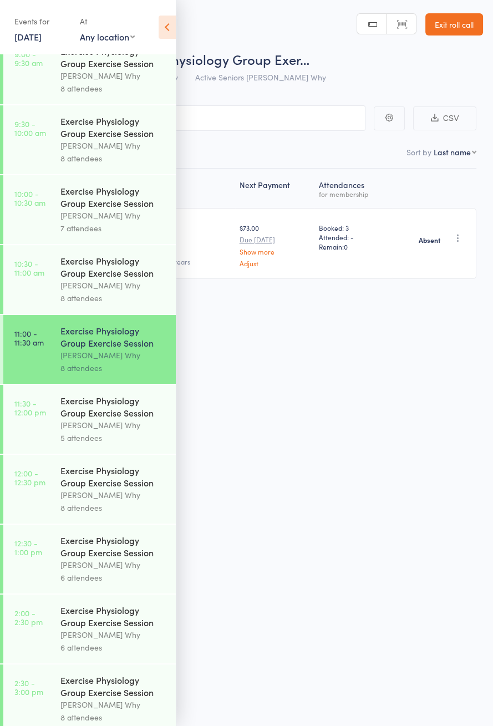
click at [120, 502] on div "[PERSON_NAME] Why" at bounding box center [113, 495] width 106 height 13
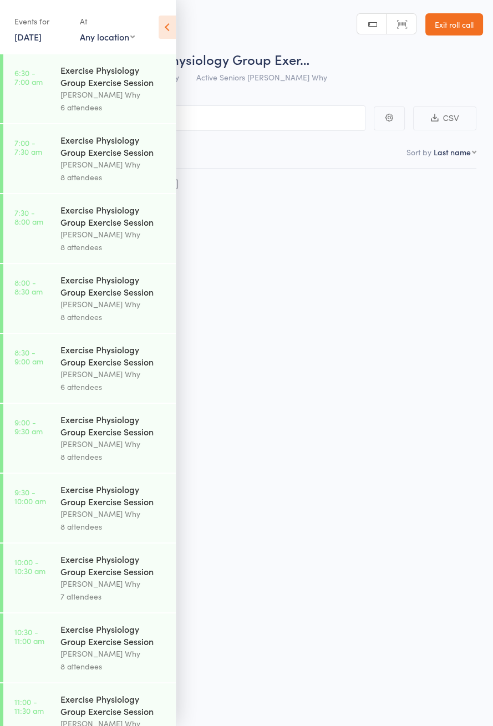
click at [168, 22] on icon at bounding box center [167, 27] width 17 height 23
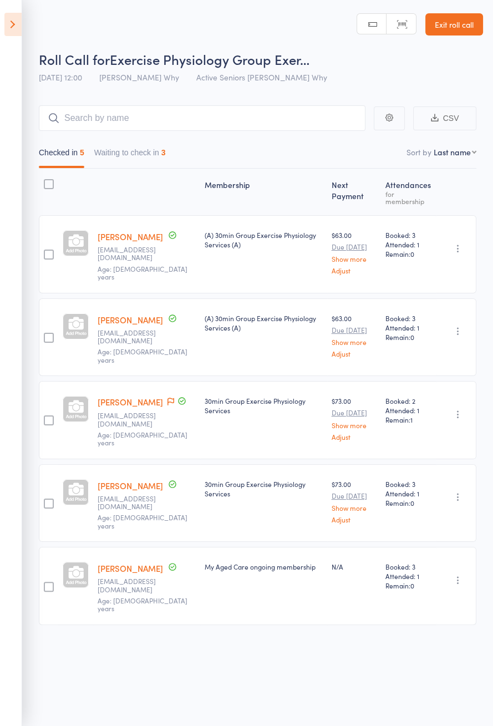
click at [142, 157] on button "Waiting to check in 3" at bounding box center [130, 156] width 72 height 26
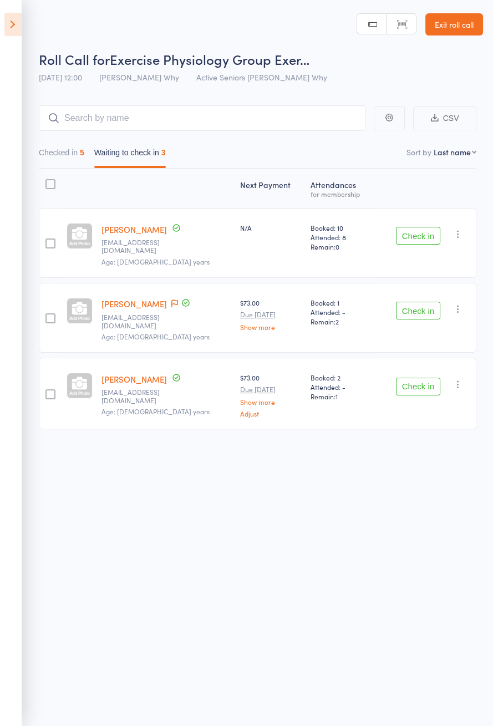
click at [181, 298] on icon at bounding box center [186, 303] width 10 height 10
click at [171, 300] on icon at bounding box center [174, 304] width 7 height 8
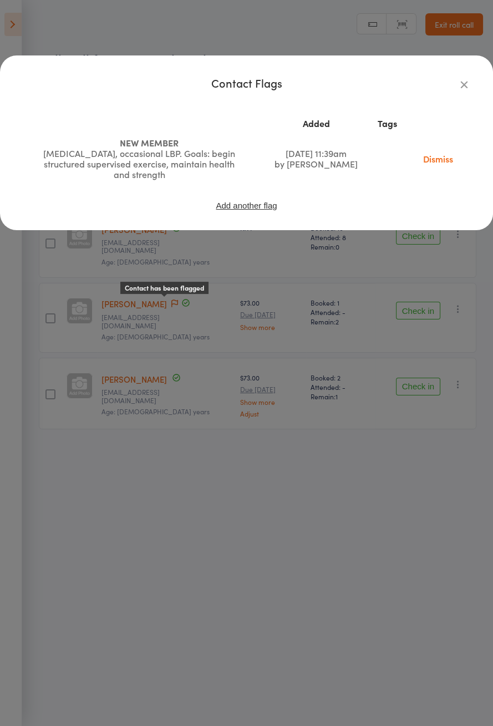
click at [468, 82] on icon "button" at bounding box center [464, 84] width 12 height 12
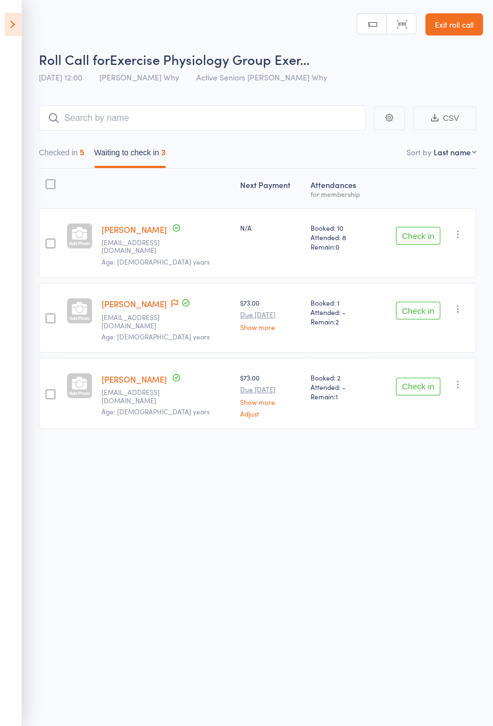
click at [428, 302] on button "Check in" at bounding box center [418, 311] width 44 height 18
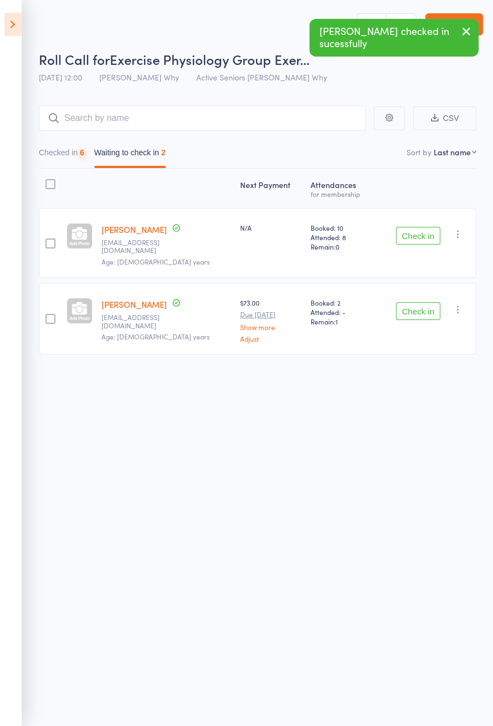
click at [425, 234] on button "Check in" at bounding box center [418, 236] width 44 height 18
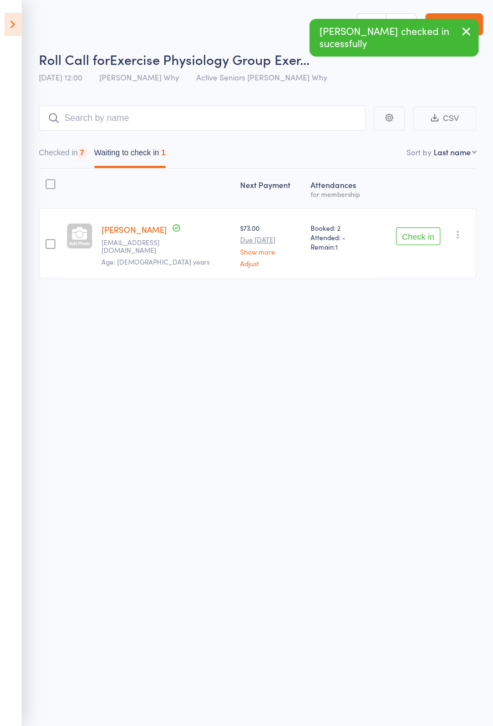
click at [425, 238] on button "Check in" at bounding box center [418, 237] width 44 height 18
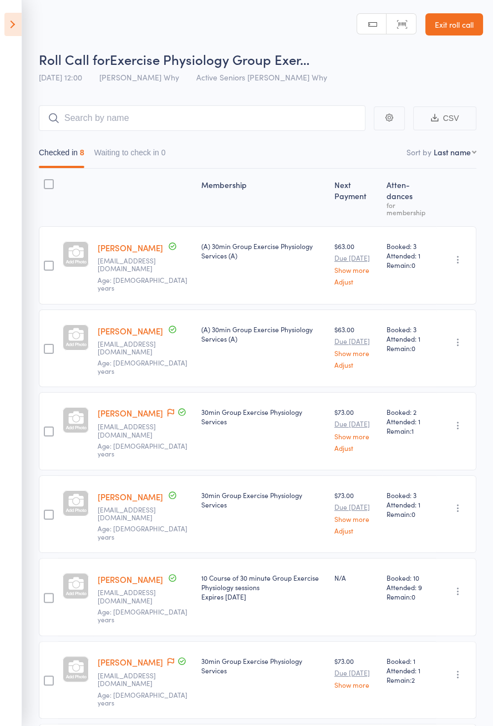
click at [138, 325] on link "[PERSON_NAME]" at bounding box center [130, 331] width 65 height 12
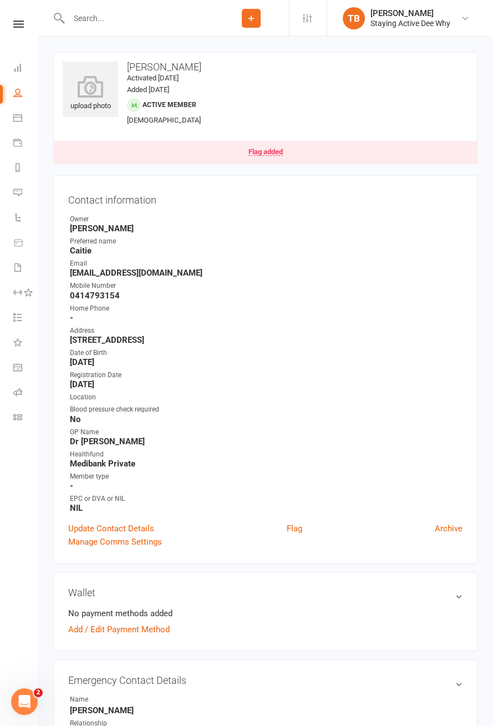
click at [87, 2] on div at bounding box center [133, 18] width 160 height 36
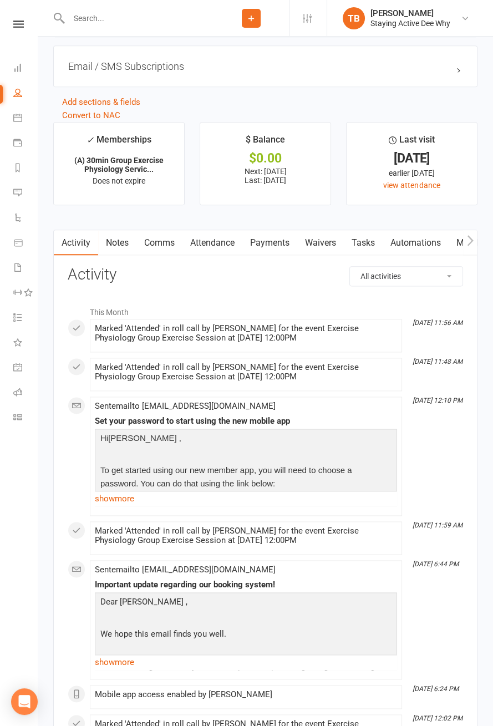
scroll to position [1487, 0]
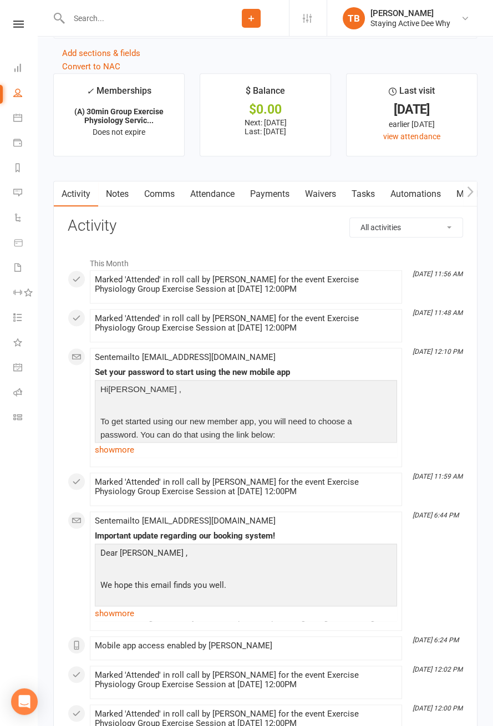
click at [120, 190] on link "Notes" at bounding box center [117, 194] width 38 height 26
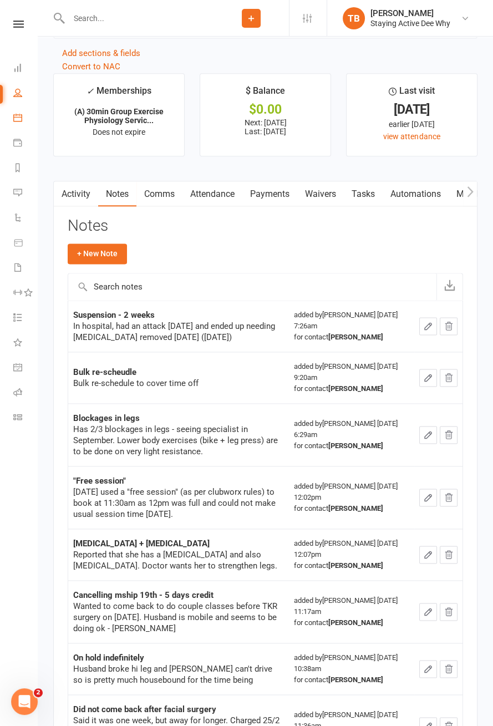
click at [16, 119] on icon at bounding box center [17, 117] width 9 height 9
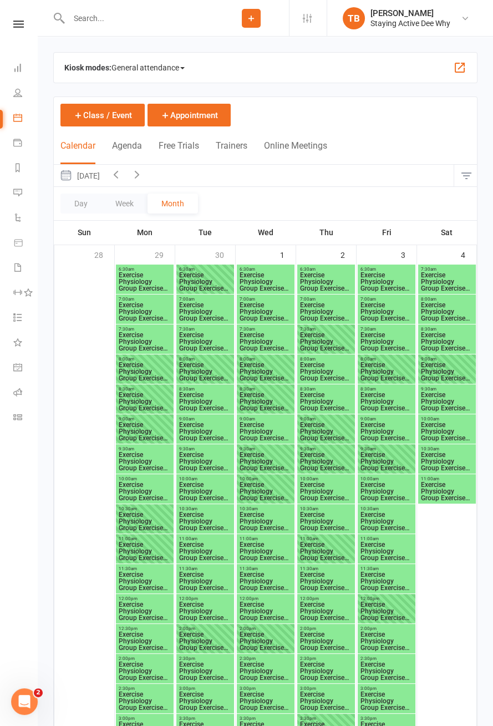
scroll to position [1166, 0]
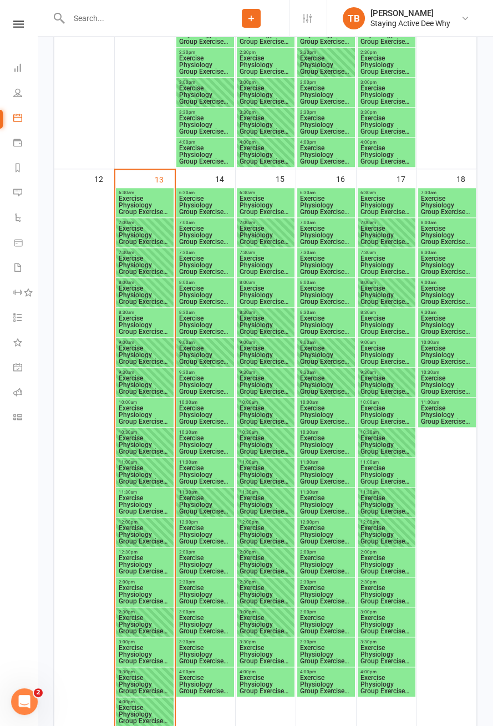
click at [161, 588] on span "Exercise Physiology Group Exercise Session" at bounding box center [144, 595] width 53 height 20
